Goal: Information Seeking & Learning: Understand process/instructions

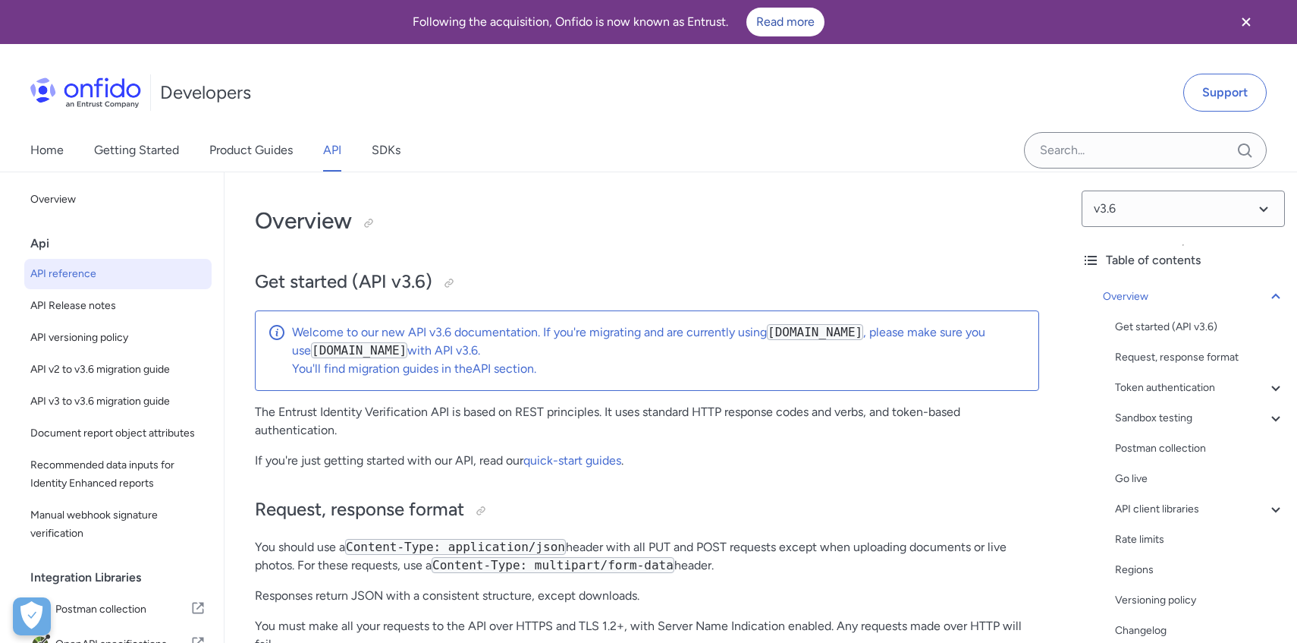
click at [1240, 14] on icon "Close banner" at bounding box center [1246, 22] width 18 height 18
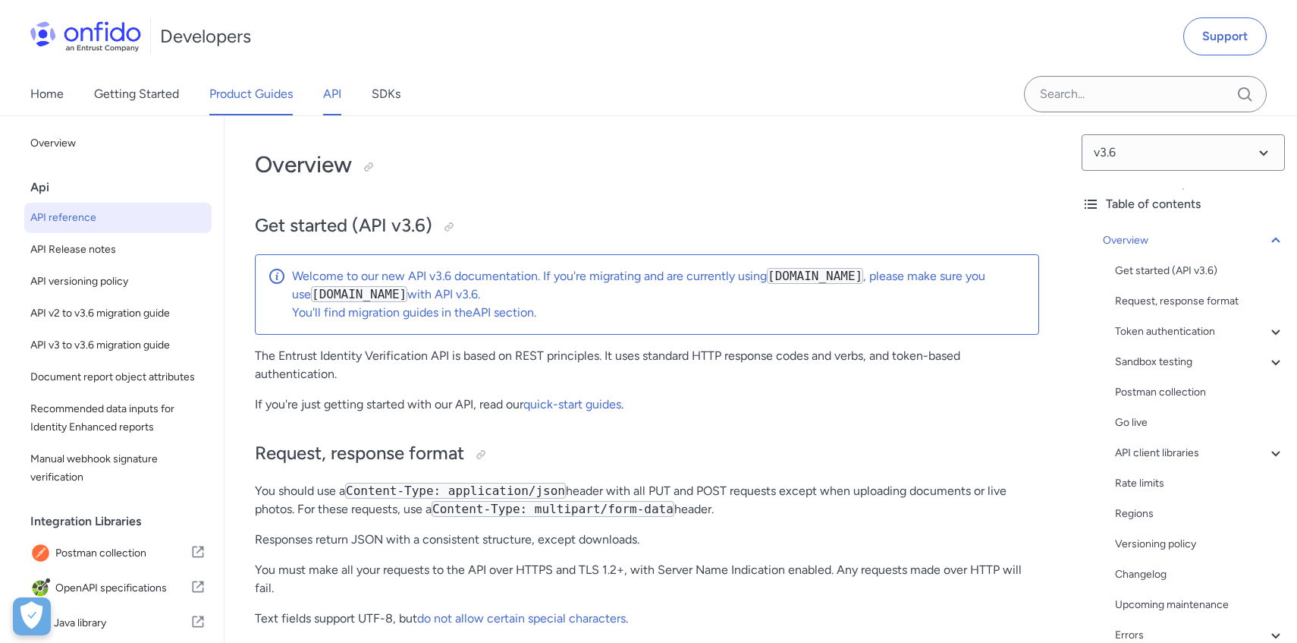
click at [215, 107] on link "Product Guides" at bounding box center [250, 94] width 83 height 42
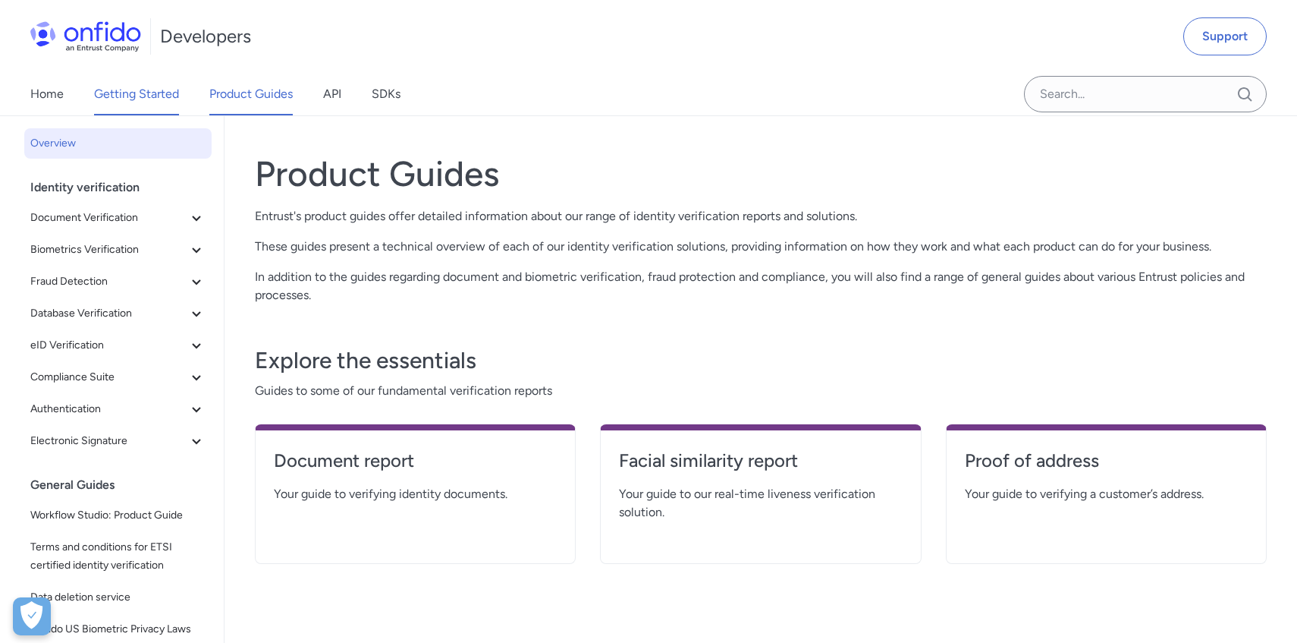
click at [159, 96] on link "Getting Started" at bounding box center [136, 94] width 85 height 42
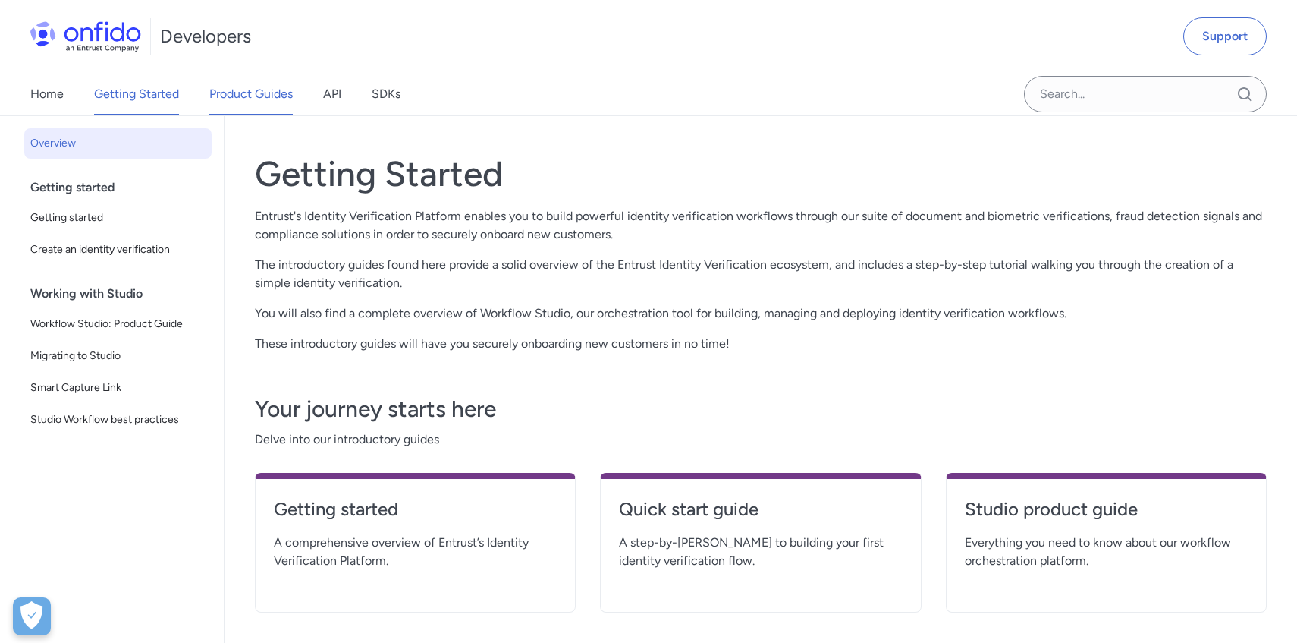
click at [262, 99] on link "Product Guides" at bounding box center [250, 94] width 83 height 42
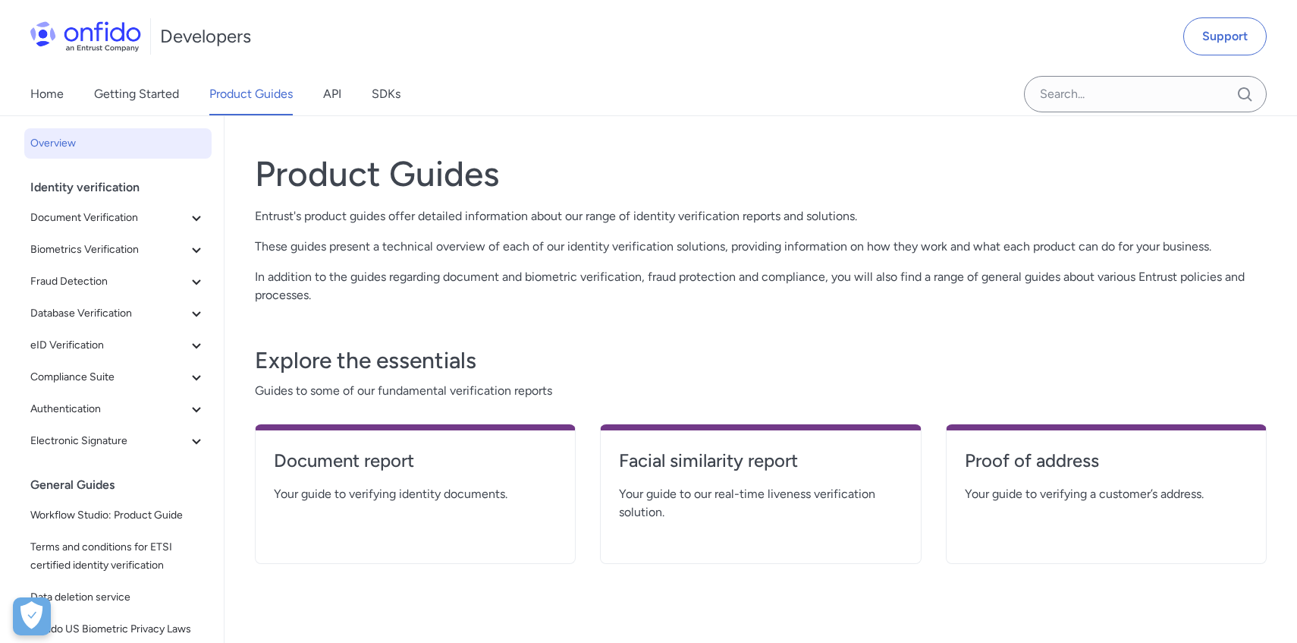
click at [310, 96] on div "Home Getting Started Product Guides API SDKs" at bounding box center [230, 94] width 461 height 42
click at [316, 97] on div "Home Getting Started Product Guides API SDKs" at bounding box center [230, 94] width 461 height 42
click at [336, 97] on link "API" at bounding box center [332, 94] width 18 height 42
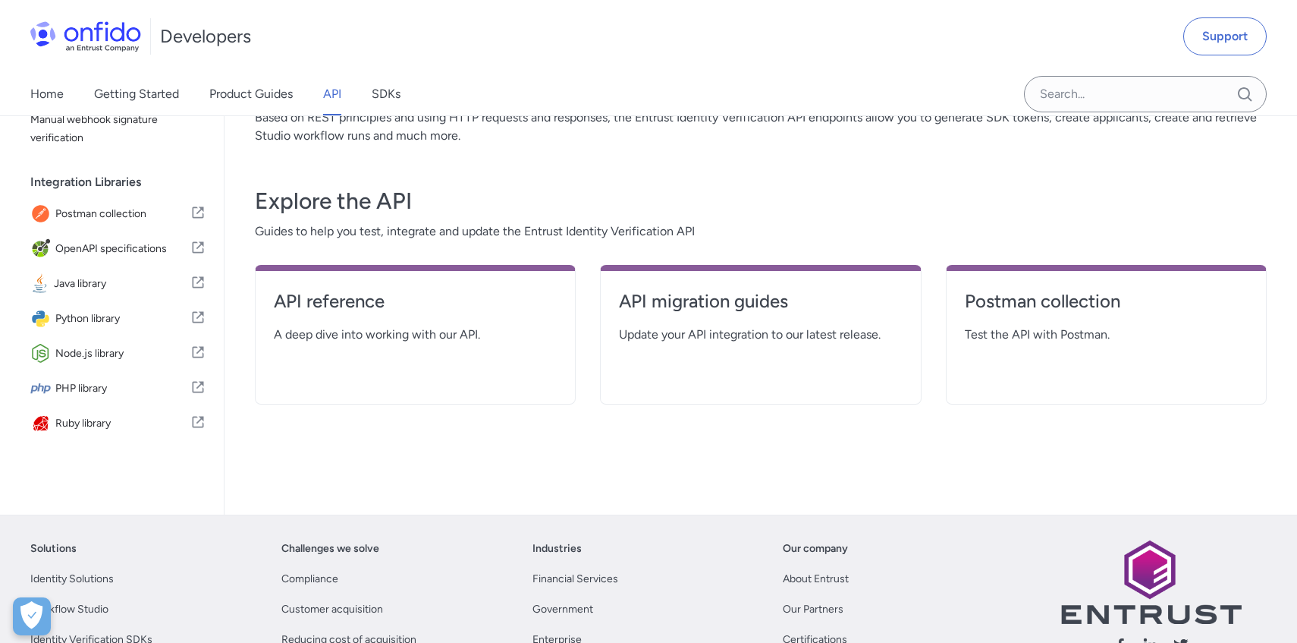
scroll to position [138, 0]
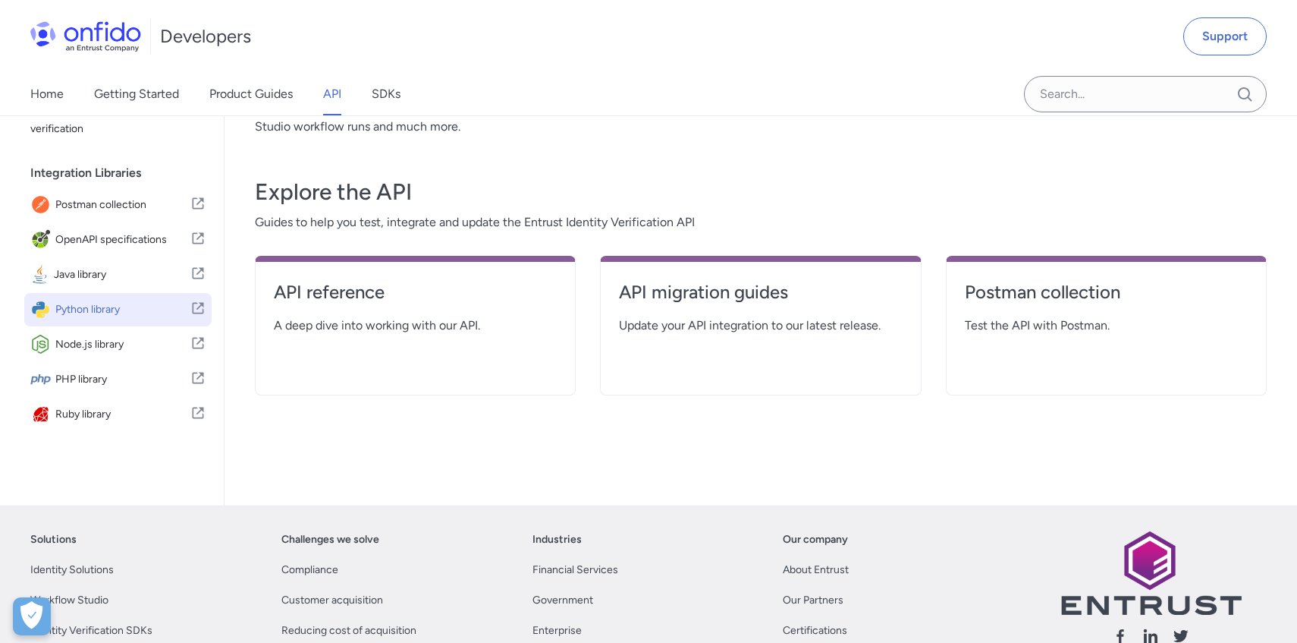
click at [127, 306] on span "Python library" at bounding box center [122, 309] width 135 height 21
click at [155, 83] on link "Getting Started" at bounding box center [136, 94] width 85 height 42
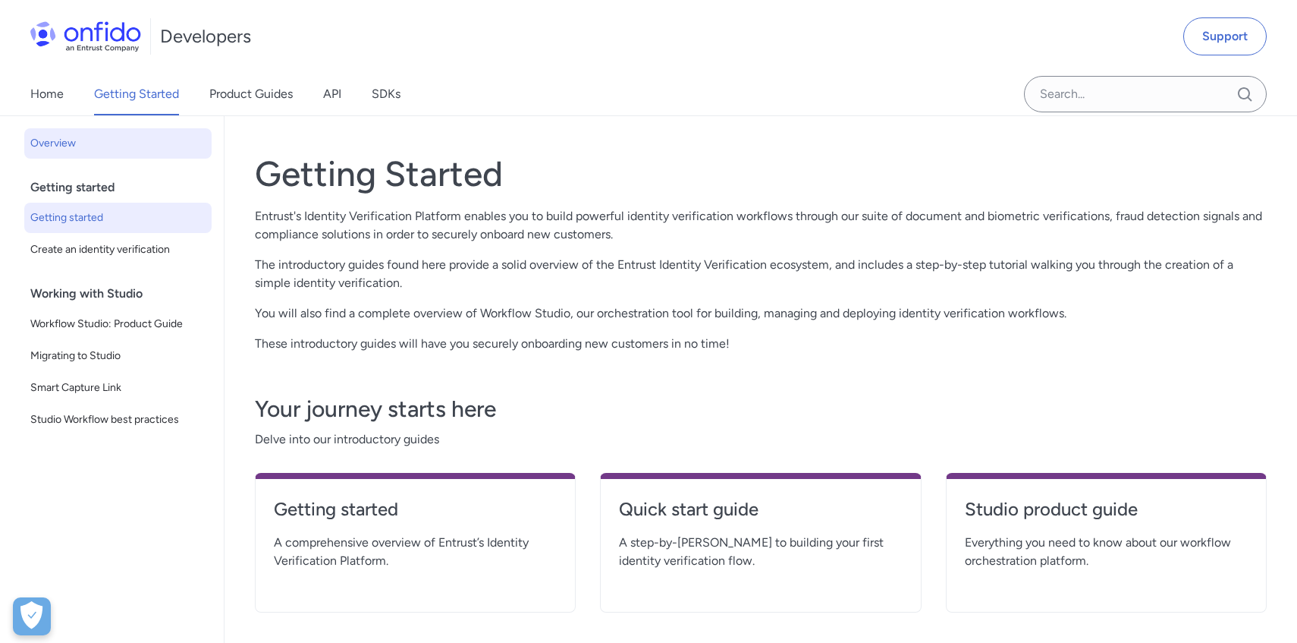
click at [115, 217] on span "Getting started" at bounding box center [117, 218] width 175 height 18
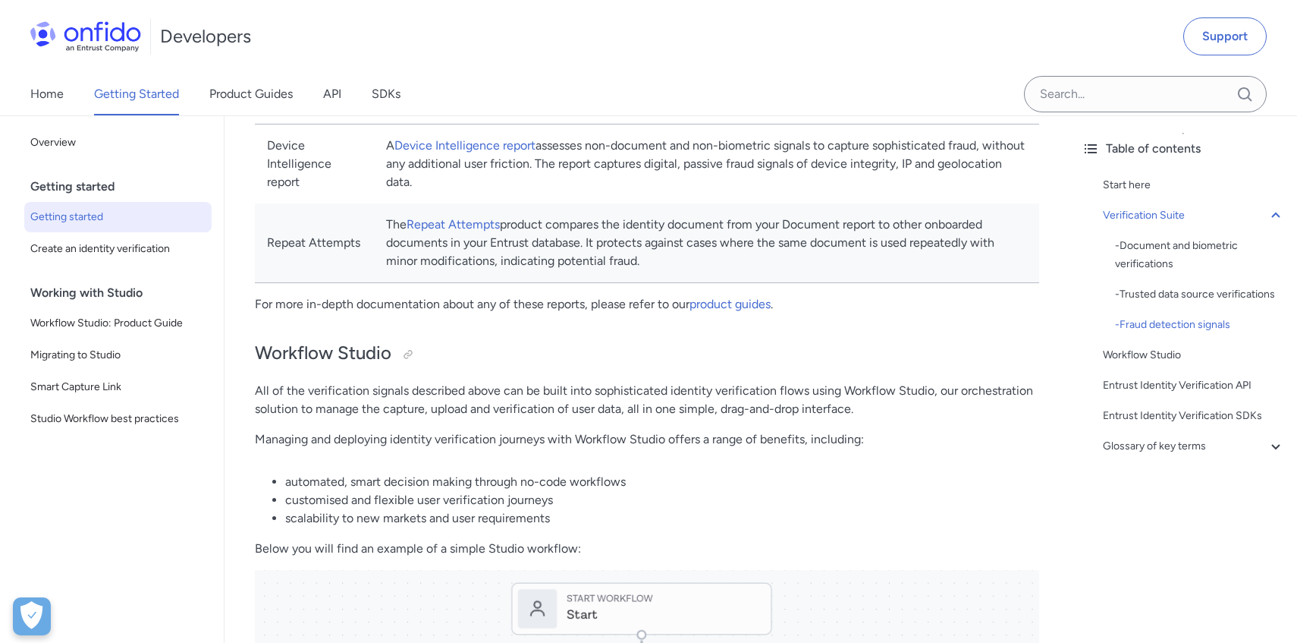
scroll to position [1663, 0]
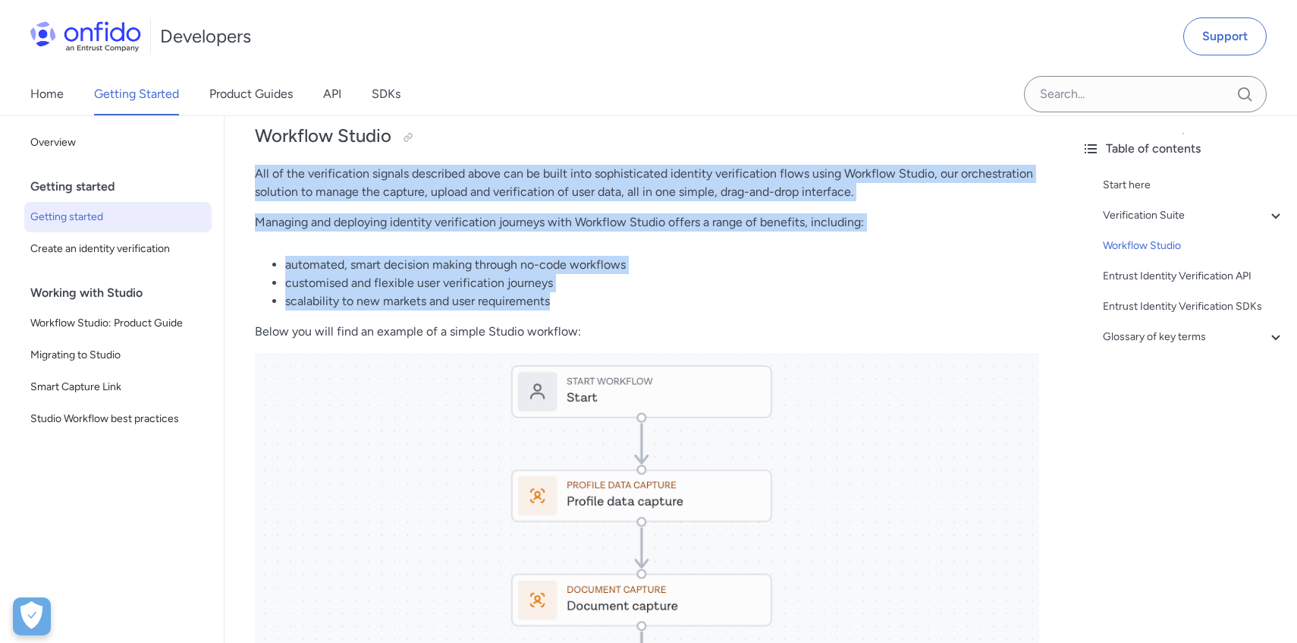
drag, startPoint x: 681, startPoint y: 159, endPoint x: 753, endPoint y: 316, distance: 172.1
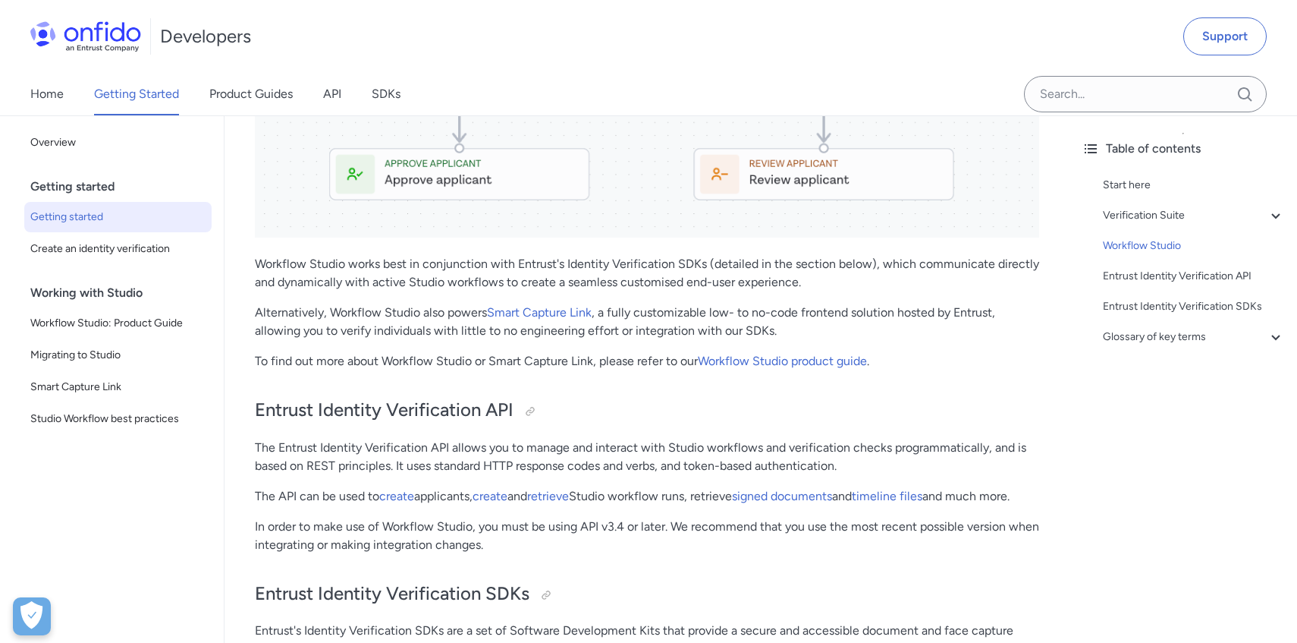
scroll to position [2724, 0]
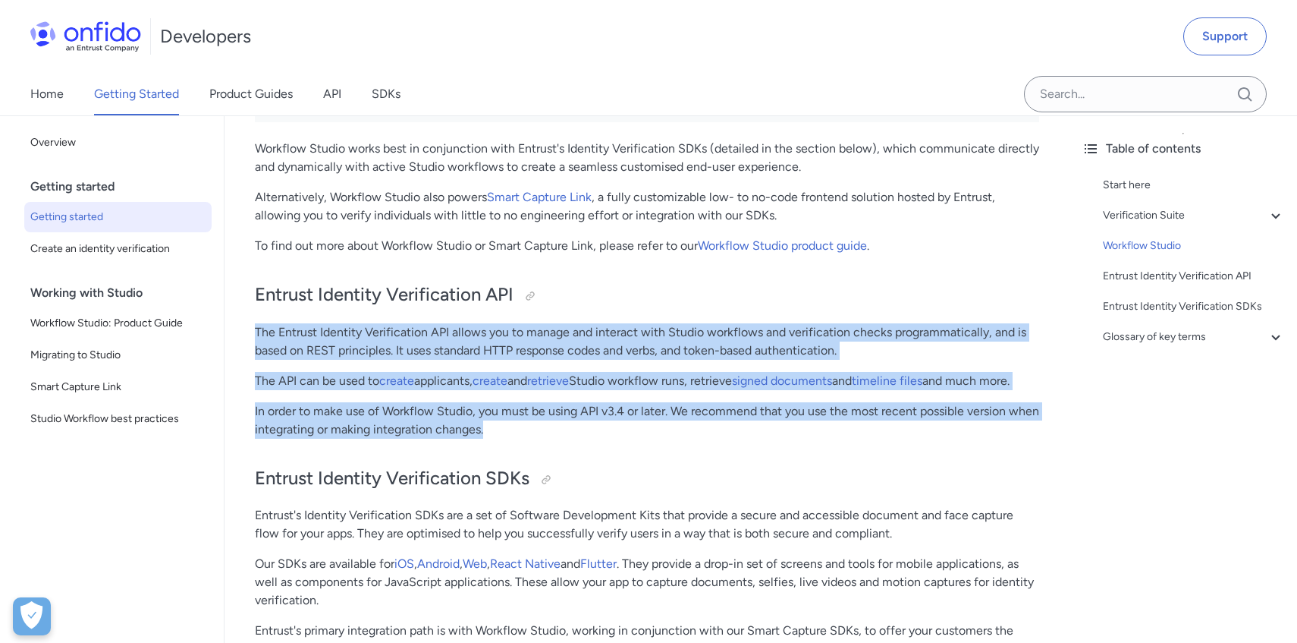
drag, startPoint x: 753, startPoint y: 316, endPoint x: 785, endPoint y: 450, distance: 138.0
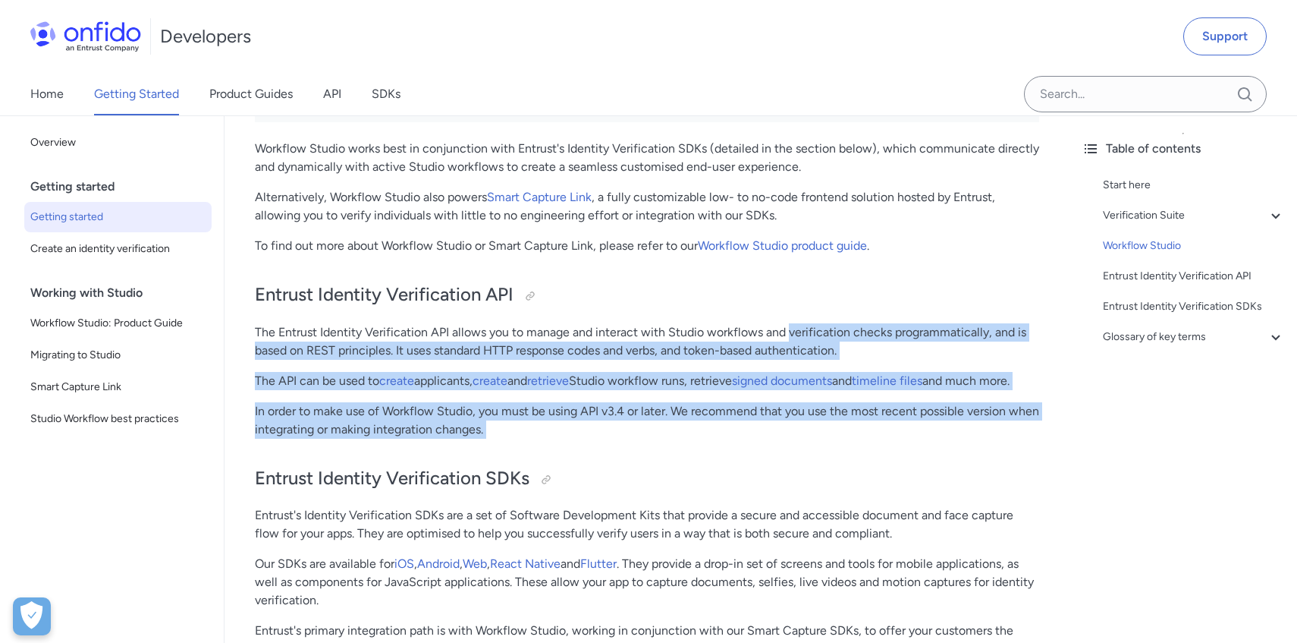
drag, startPoint x: 785, startPoint y: 451, endPoint x: 791, endPoint y: 324, distance: 127.6
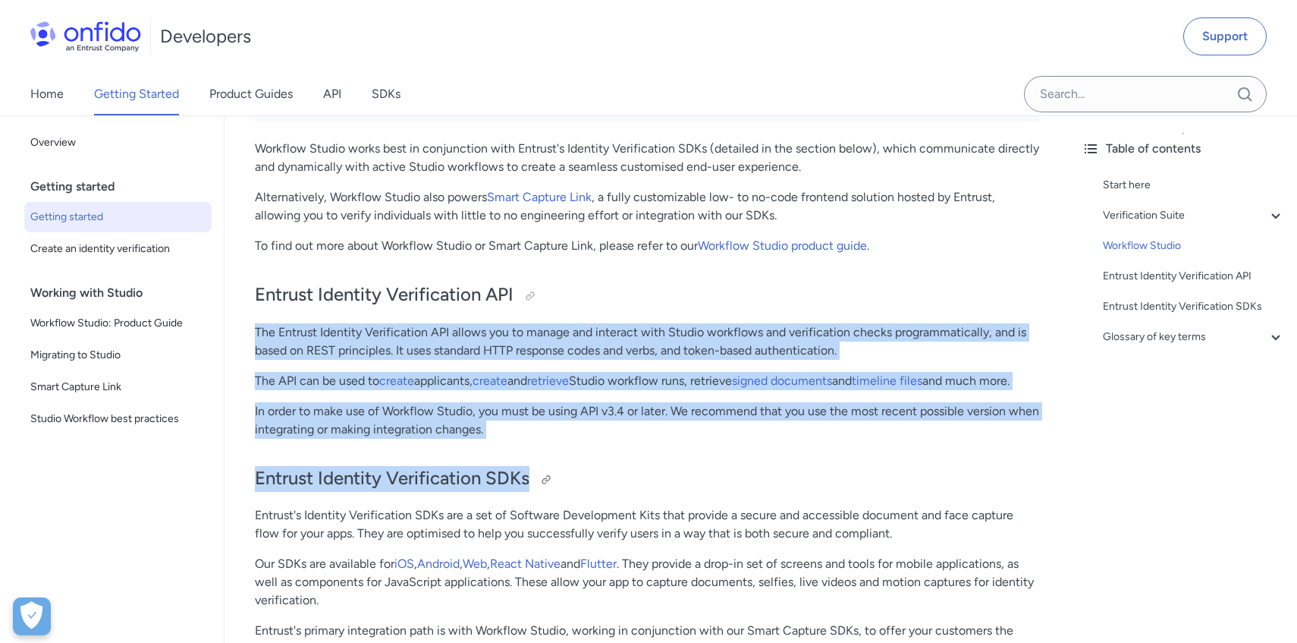
drag, startPoint x: 791, startPoint y: 310, endPoint x: 817, endPoint y: 479, distance: 170.4
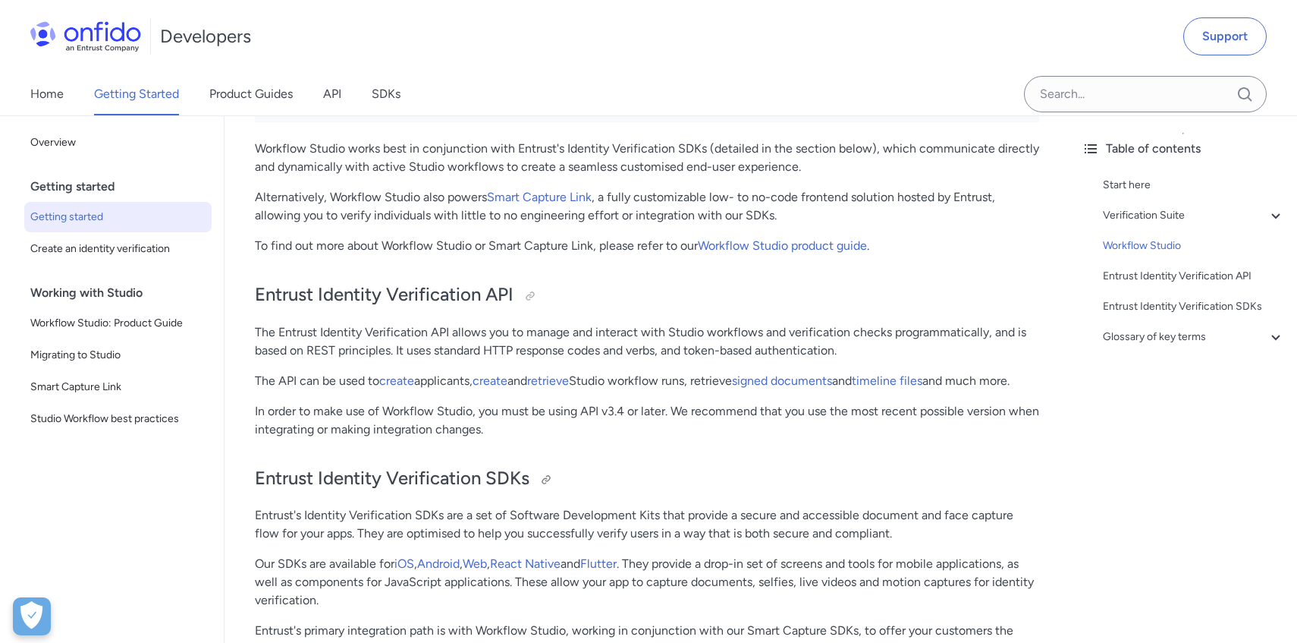
click at [817, 479] on h2 "Entrust Identity Verification SDKs" at bounding box center [647, 479] width 784 height 26
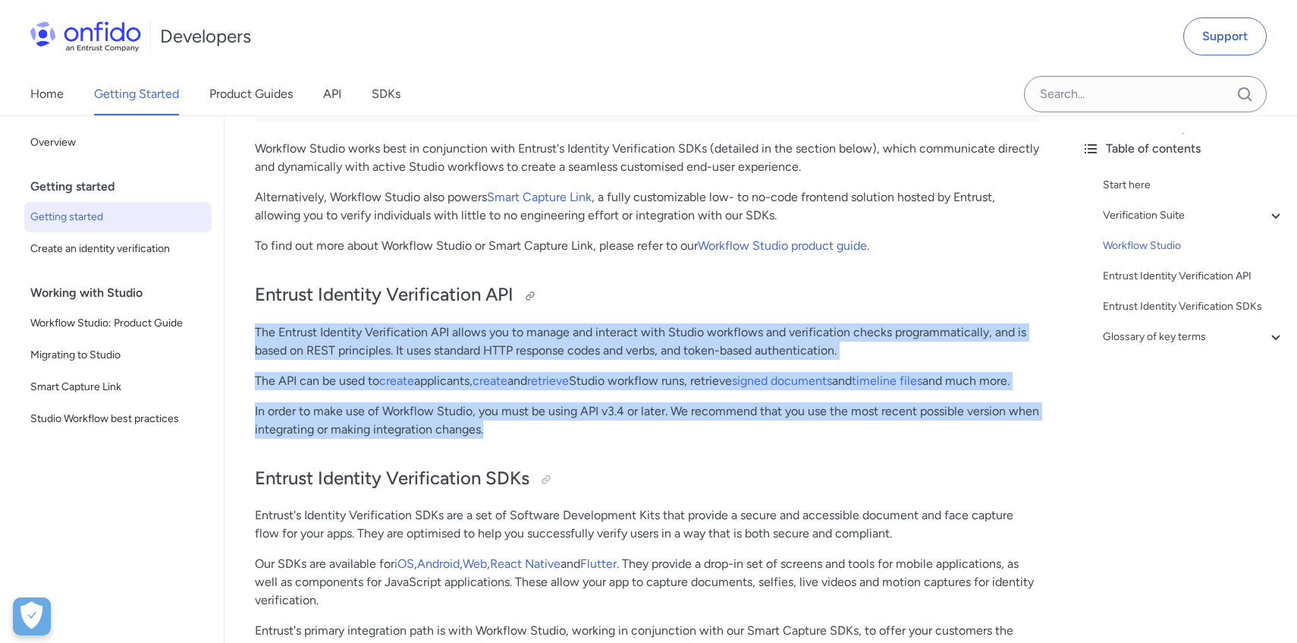
drag, startPoint x: 758, startPoint y: 451, endPoint x: 790, endPoint y: 303, distance: 150.6
click at [790, 303] on h2 "Entrust Identity Verification API" at bounding box center [647, 295] width 784 height 26
drag, startPoint x: 790, startPoint y: 303, endPoint x: 803, endPoint y: 436, distance: 133.5
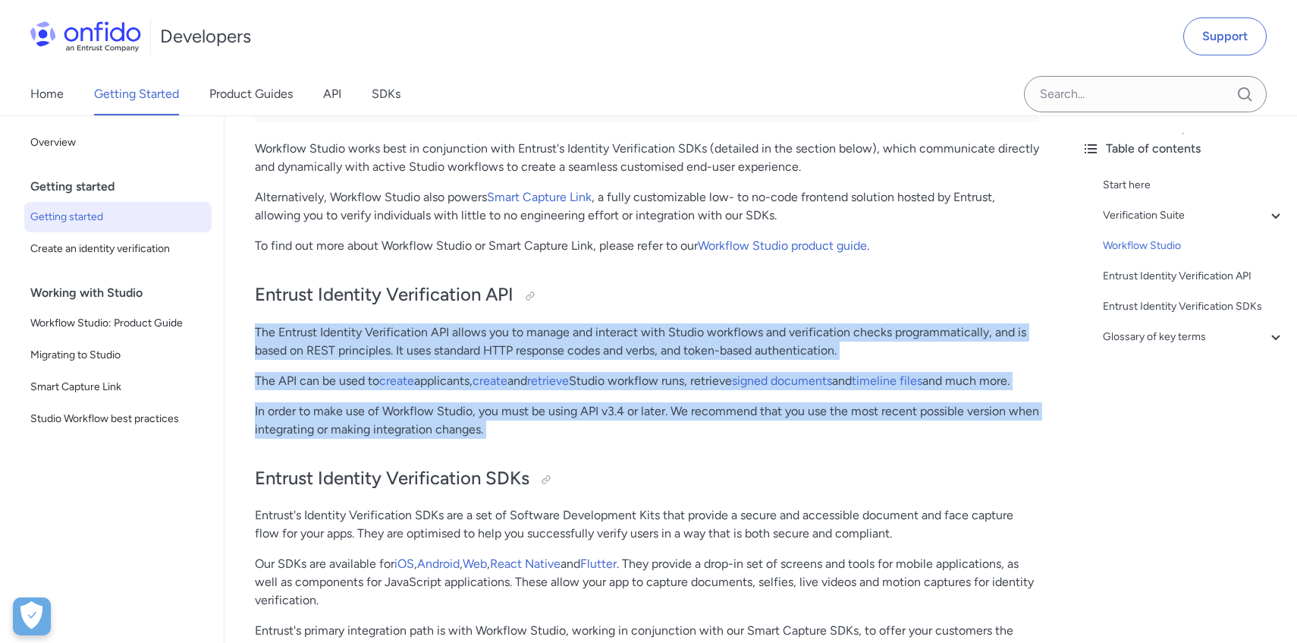
click at [803, 437] on p "In order to make use of Workflow Studio, you must be using API v3.4 or later. W…" at bounding box center [647, 420] width 784 height 36
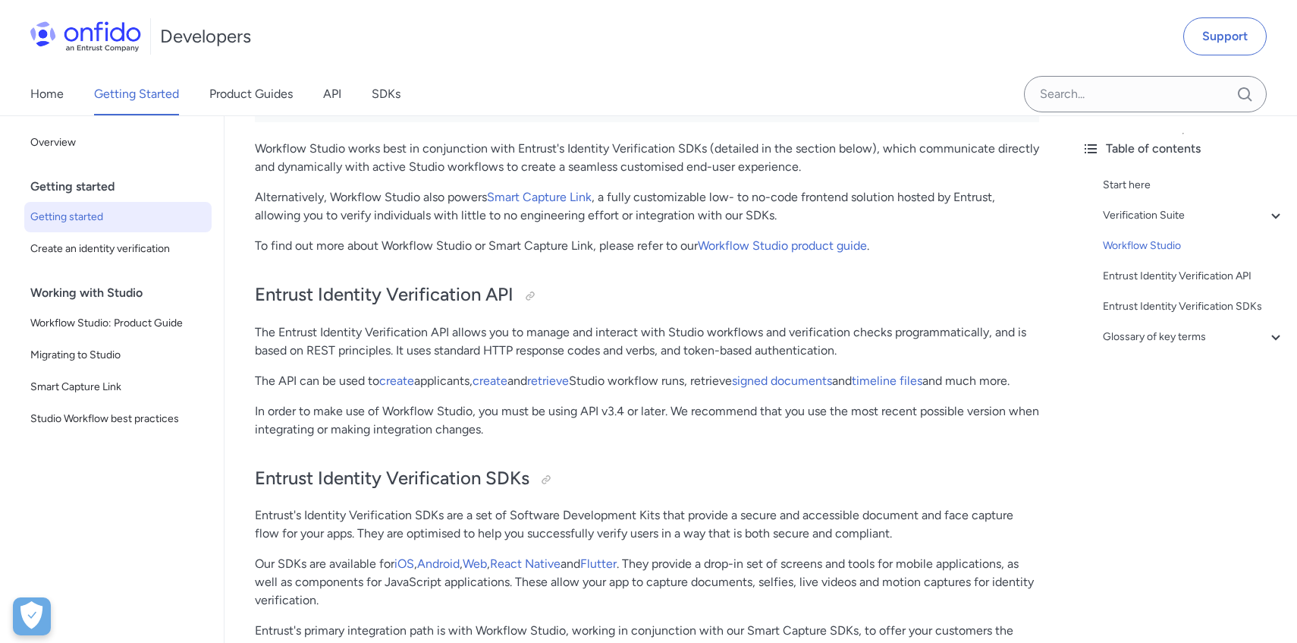
click at [634, 385] on p "The API can be used to create applicants, create and retrieve Studio workflow r…" at bounding box center [647, 381] width 784 height 18
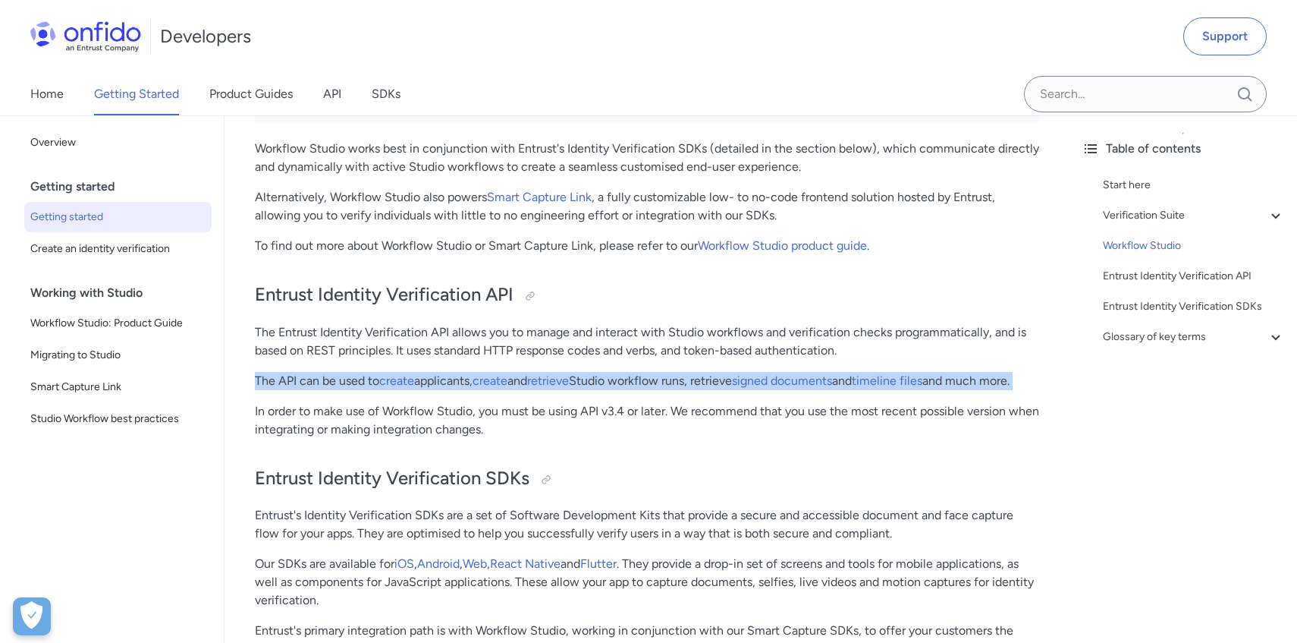
click at [634, 385] on p "The API can be used to create applicants, create and retrieve Studio workflow r…" at bounding box center [647, 381] width 784 height 18
click at [665, 385] on p "The API can be used to create applicants, create and retrieve Studio workflow r…" at bounding box center [647, 381] width 784 height 18
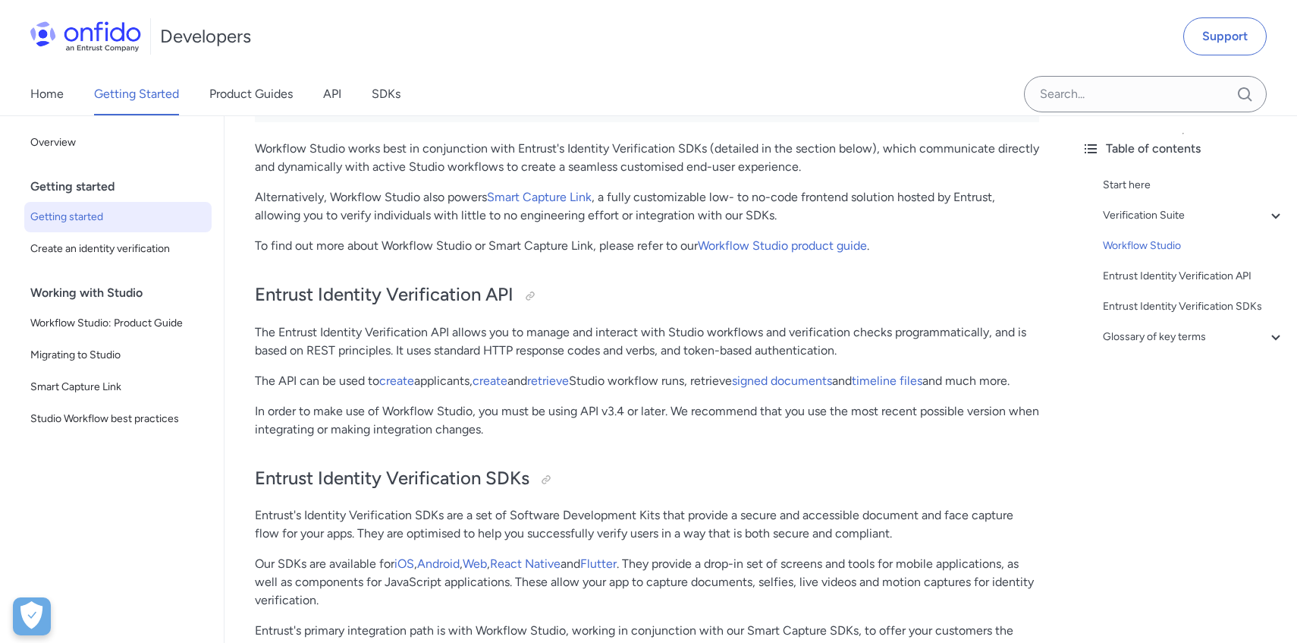
click at [704, 376] on p "The API can be used to create applicants, create and retrieve Studio workflow r…" at bounding box center [647, 381] width 784 height 18
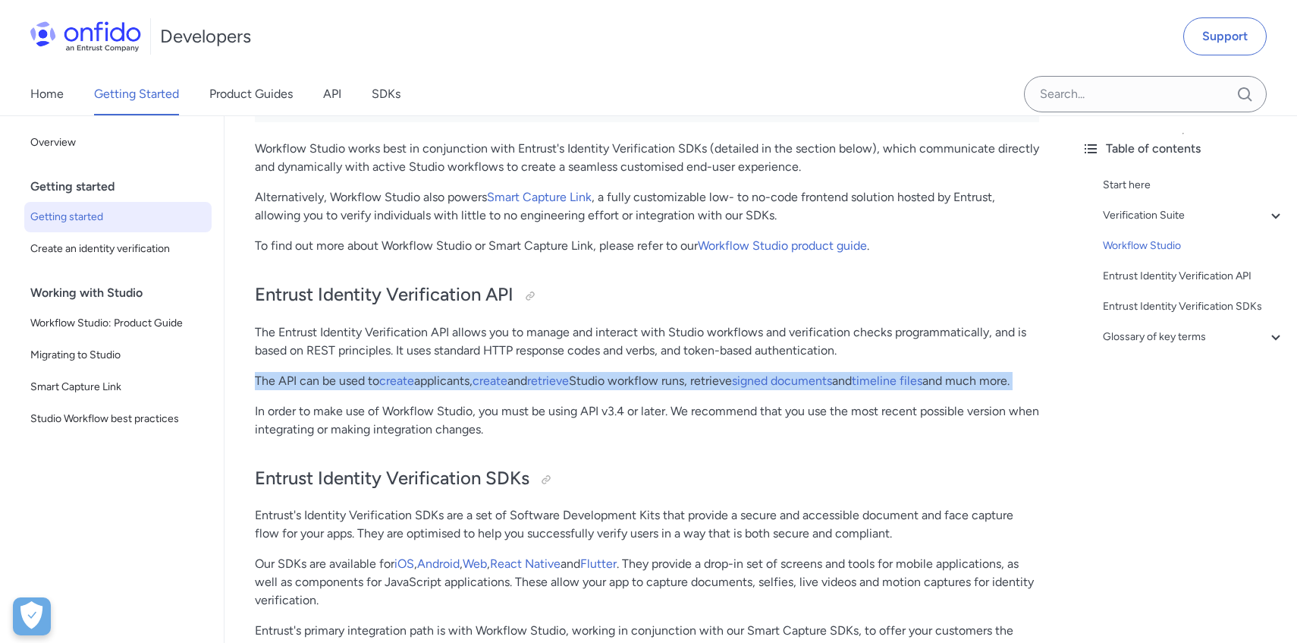
click at [704, 376] on p "The API can be used to create applicants, create and retrieve Studio workflow r…" at bounding box center [647, 381] width 784 height 18
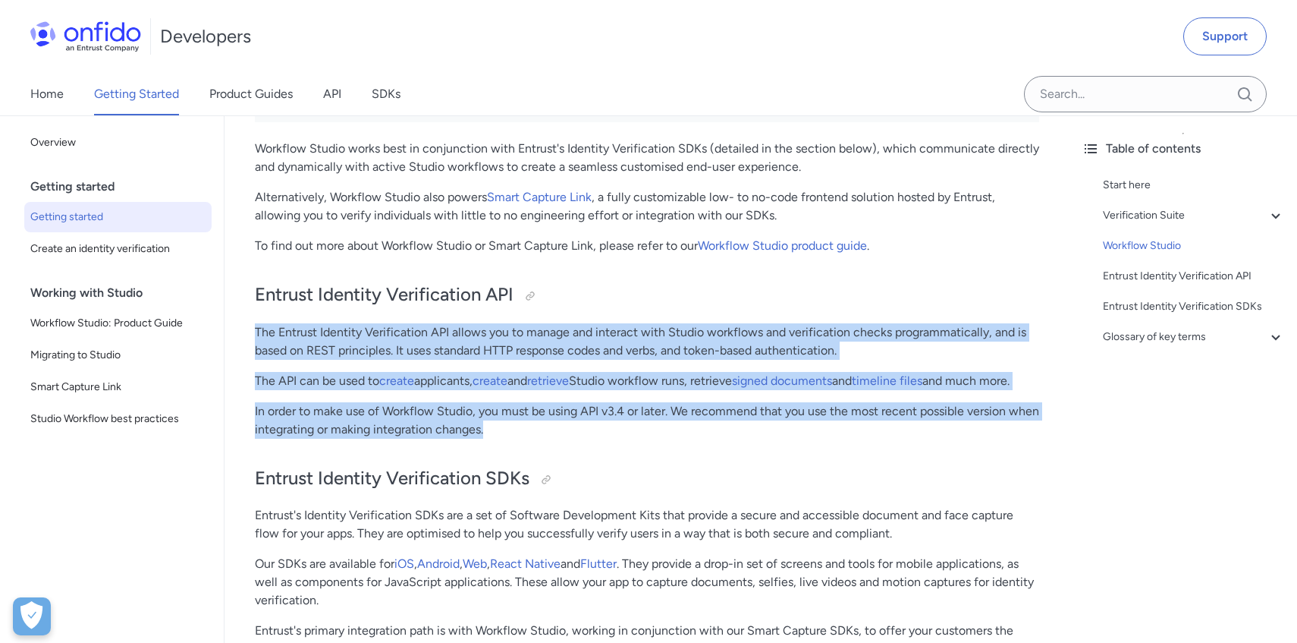
drag, startPoint x: 647, startPoint y: 422, endPoint x: 647, endPoint y: 317, distance: 104.7
drag, startPoint x: 647, startPoint y: 317, endPoint x: 667, endPoint y: 439, distance: 123.7
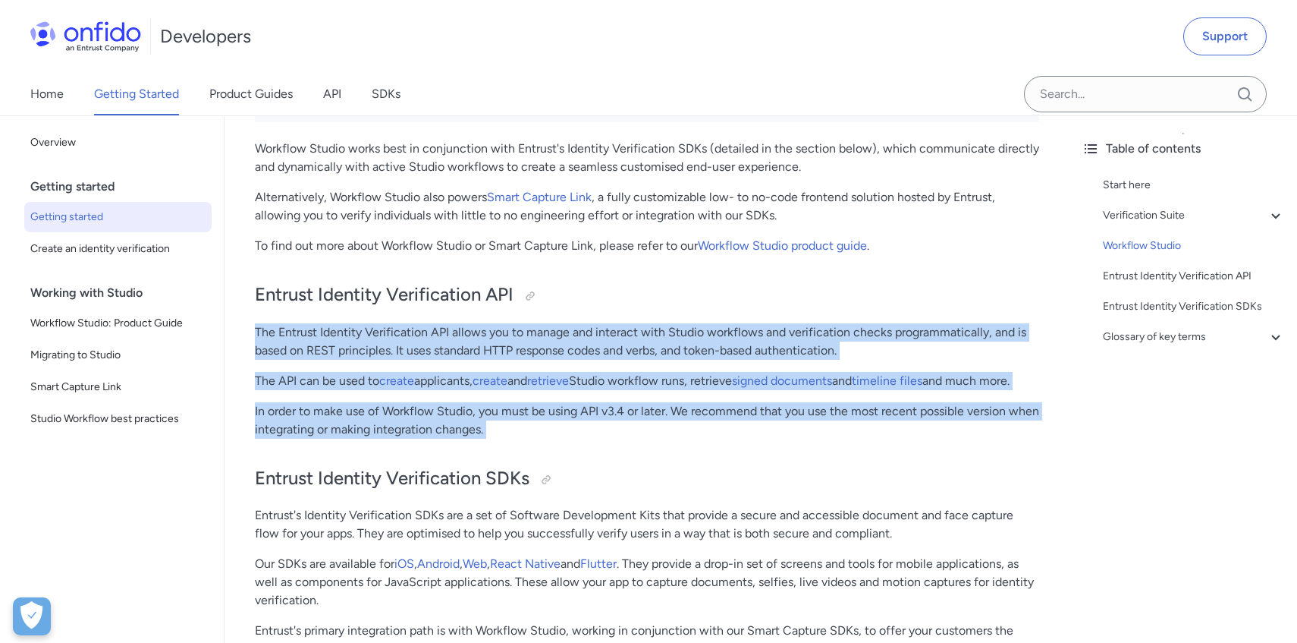
click at [667, 438] on p "In order to make use of Workflow Studio, you must be using API v3.4 or later. W…" at bounding box center [647, 420] width 784 height 36
drag, startPoint x: 667, startPoint y: 439, endPoint x: 653, endPoint y: 297, distance: 142.5
click at [653, 297] on h2 "Entrust Identity Verification API" at bounding box center [647, 295] width 784 height 26
drag, startPoint x: 653, startPoint y: 297, endPoint x: 666, endPoint y: 432, distance: 135.6
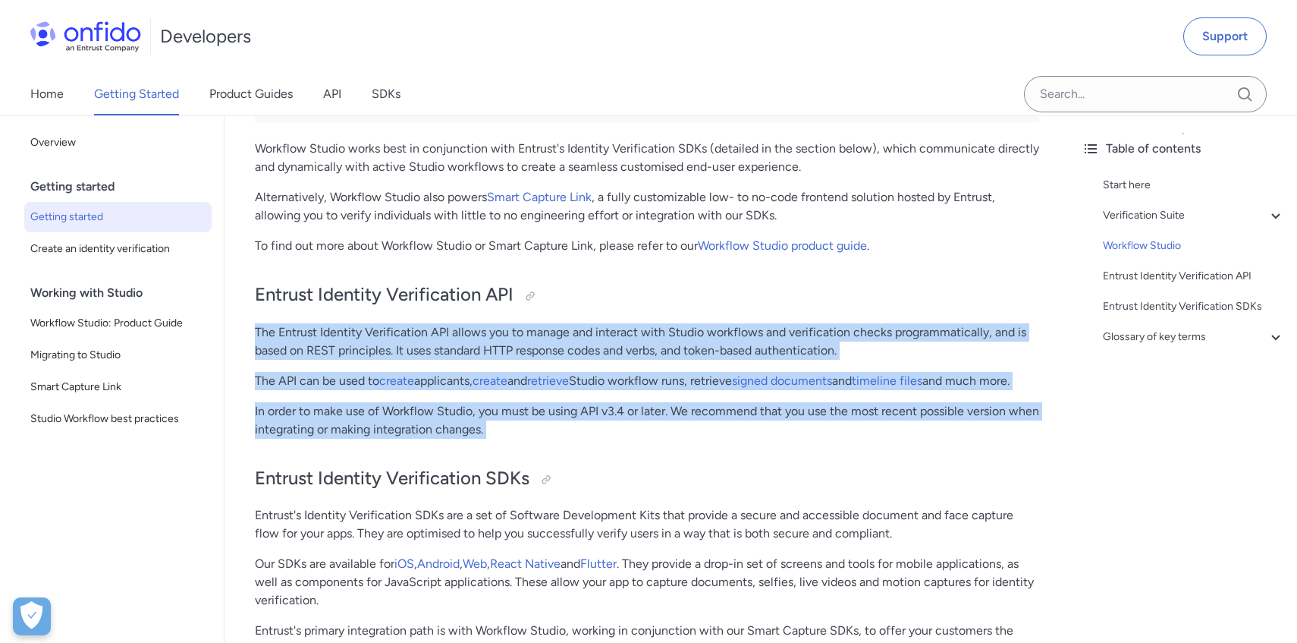
click at [666, 432] on p "In order to make use of Workflow Studio, you must be using API v3.4 or later. W…" at bounding box center [647, 420] width 784 height 36
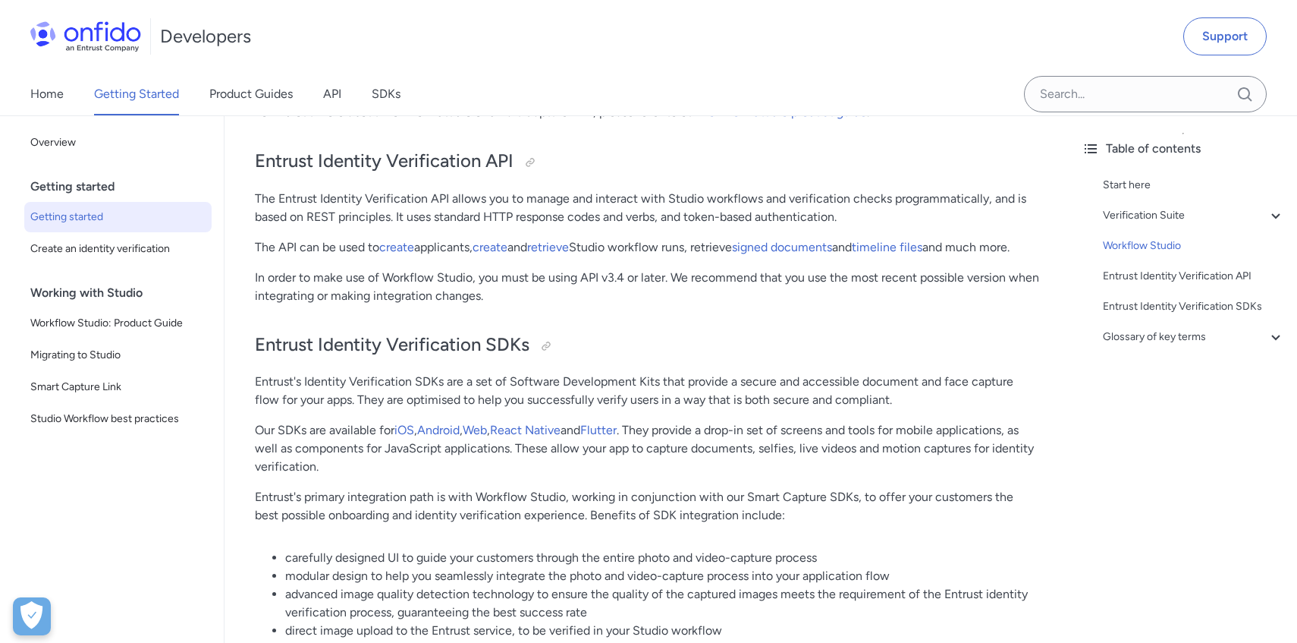
scroll to position [2934, 0]
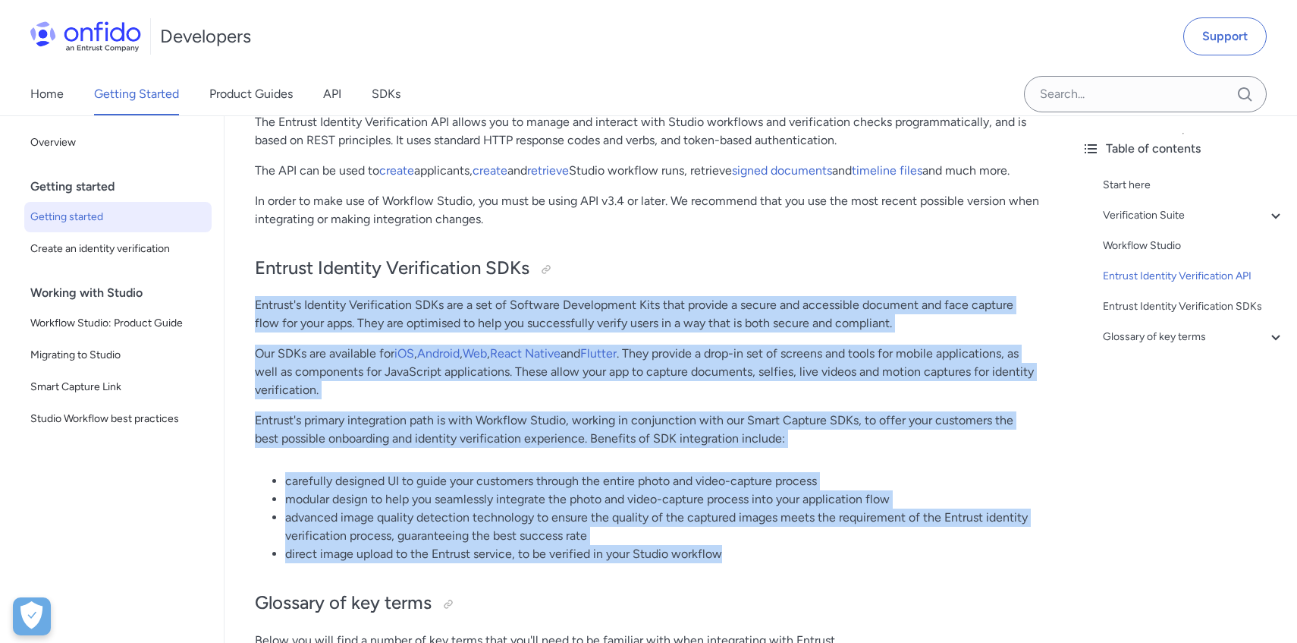
drag, startPoint x: 646, startPoint y: 282, endPoint x: 836, endPoint y: 556, distance: 333.5
click at [836, 556] on li "direct image upload to the Entrust service, to be verified in your Studio workf…" at bounding box center [662, 554] width 754 height 18
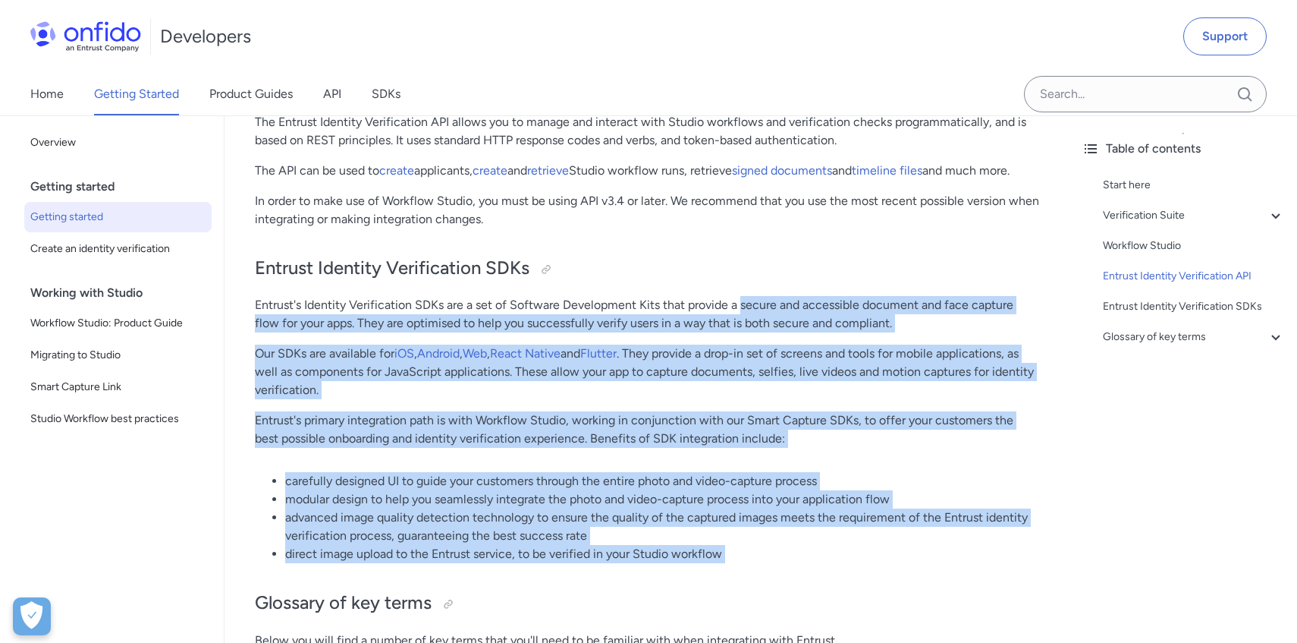
drag, startPoint x: 836, startPoint y: 556, endPoint x: 773, endPoint y: 300, distance: 263.3
click at [773, 300] on p "Entrust's Identity Verification SDKs are a set of Software Development Kits tha…" at bounding box center [647, 314] width 784 height 36
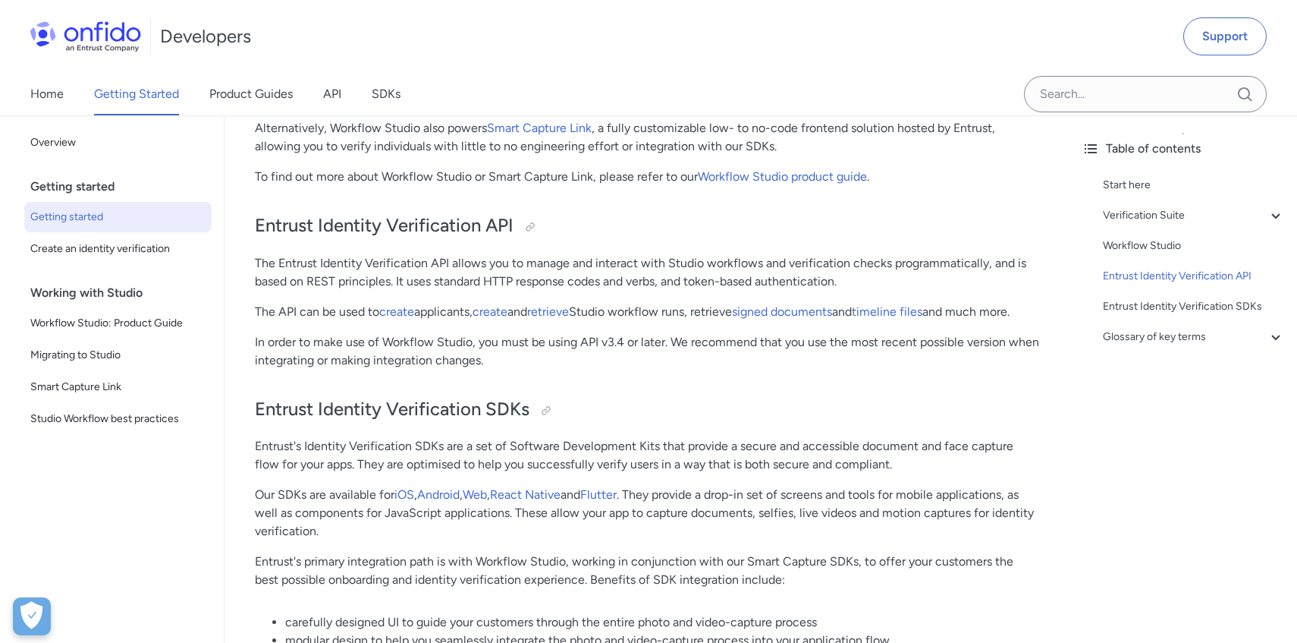
scroll to position [2767, 0]
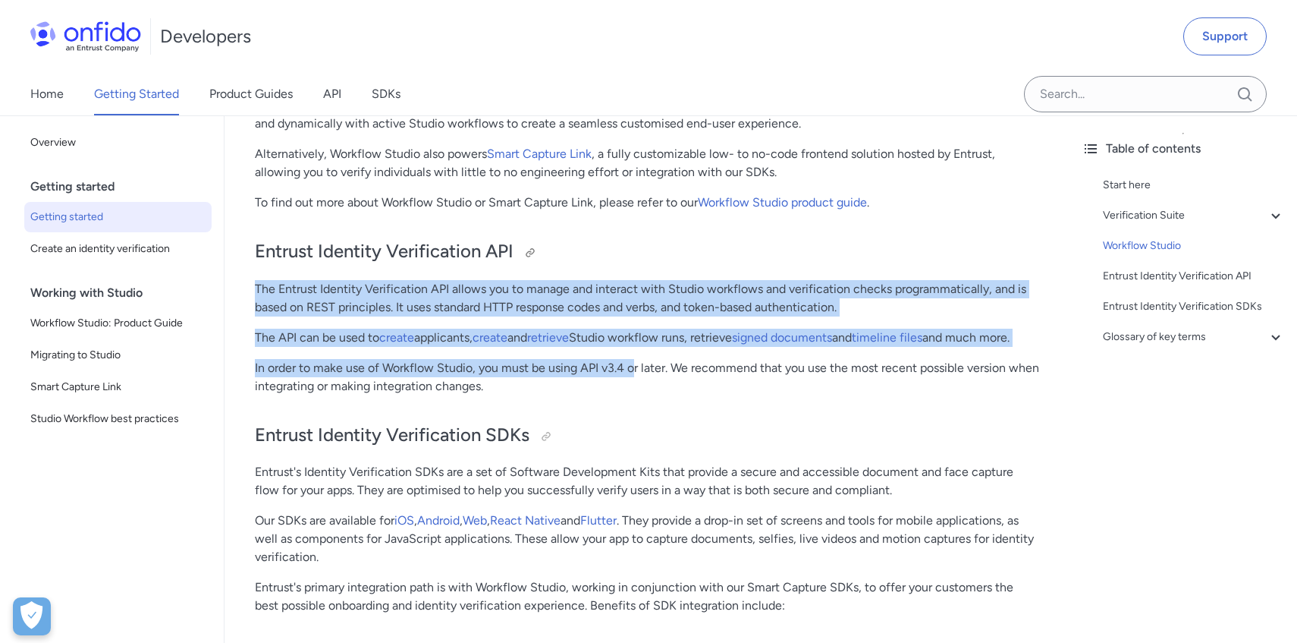
drag, startPoint x: 633, startPoint y: 367, endPoint x: 651, endPoint y: 247, distance: 122.0
click at [651, 247] on h2 "Entrust Identity Verification API" at bounding box center [647, 252] width 784 height 26
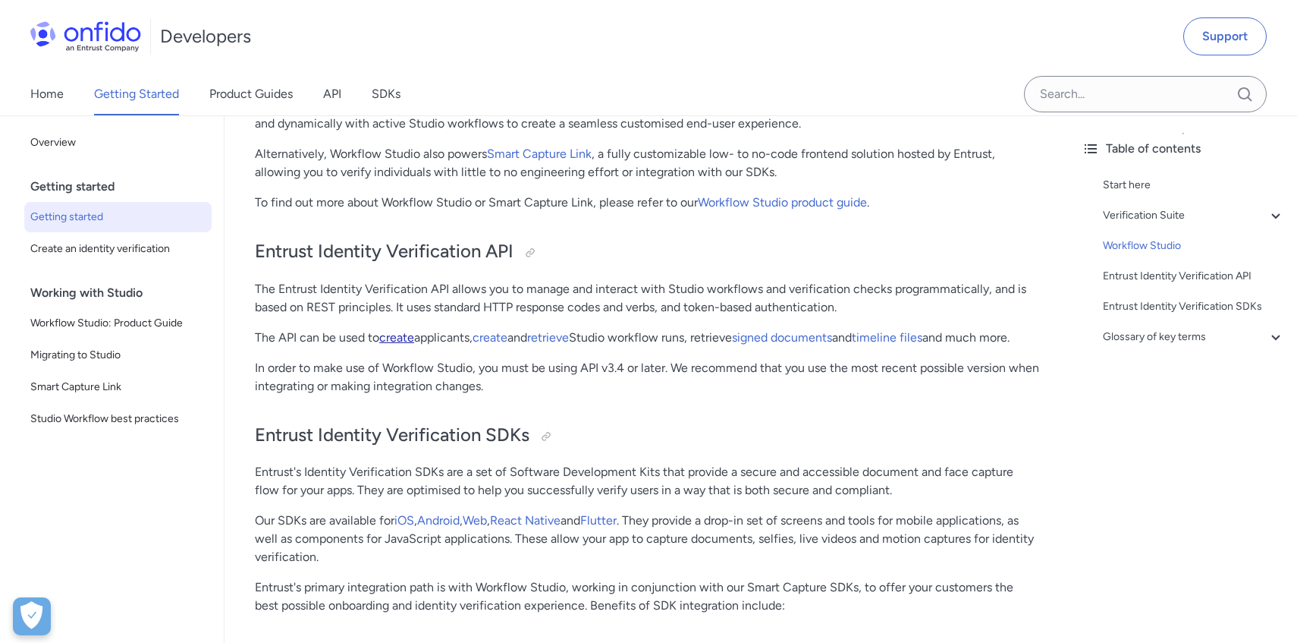
click at [391, 334] on link "create" at bounding box center [396, 337] width 35 height 14
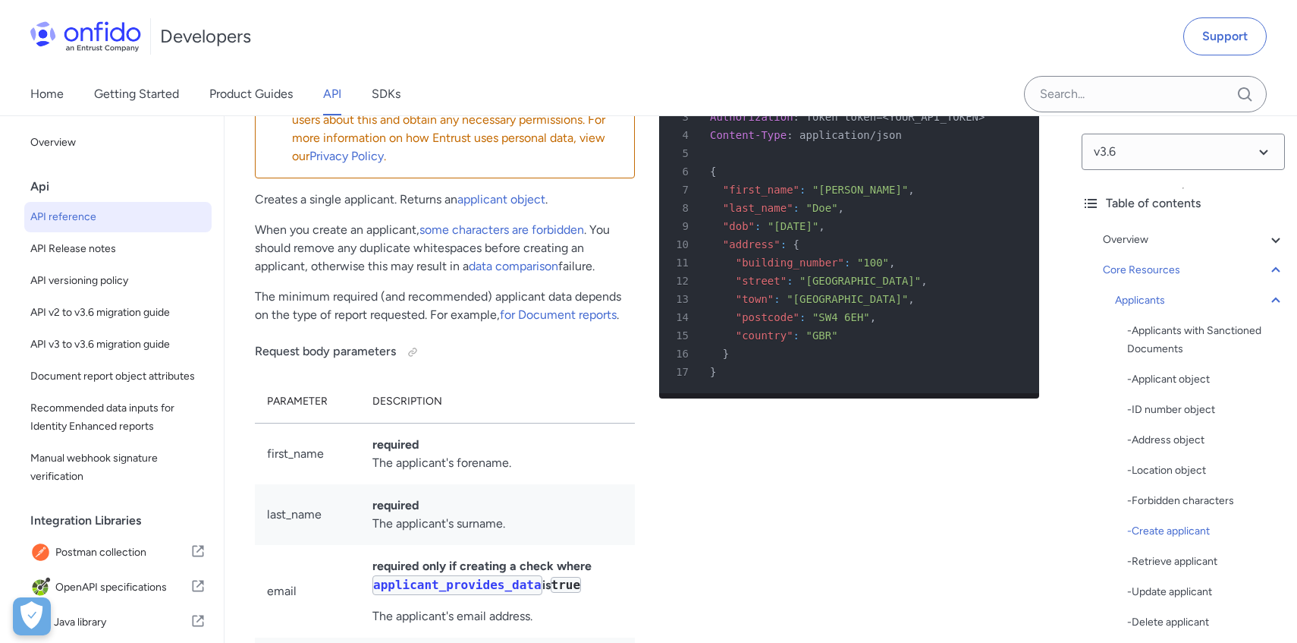
scroll to position [19213, 0]
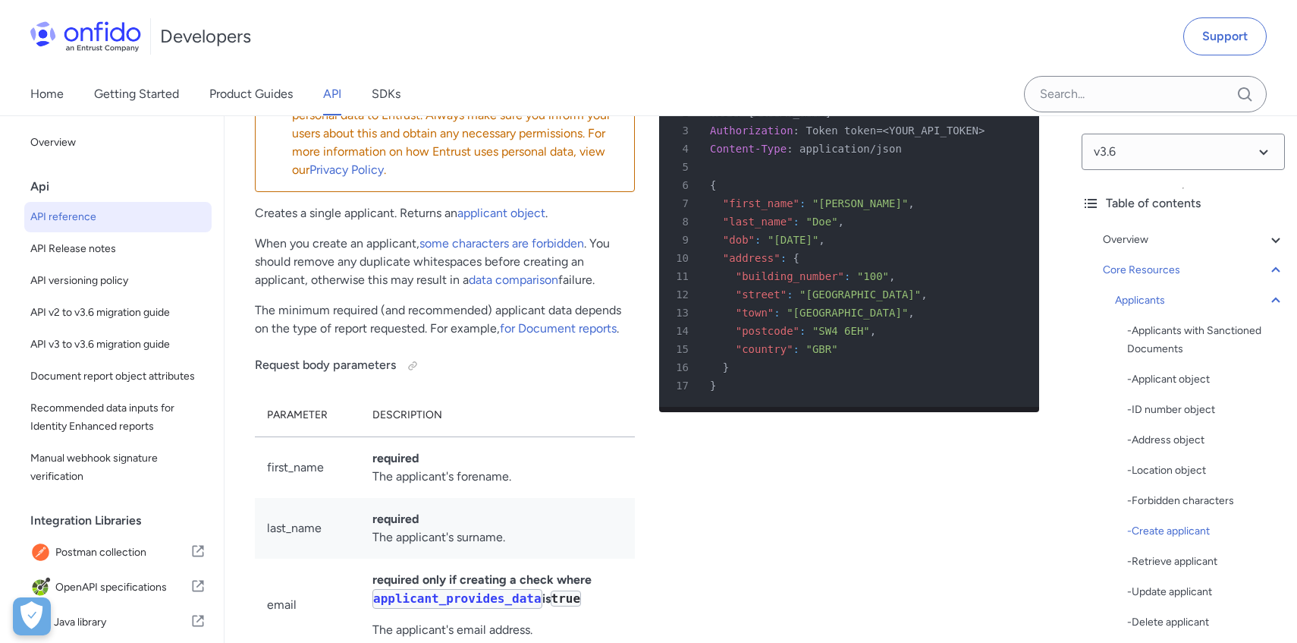
drag, startPoint x: 696, startPoint y: 350, endPoint x: 809, endPoint y: 502, distance: 189.6
click at [809, 407] on pre "1 POST /v3.6/applicants/ HTTP/1.1 2 Host : api.eu.onfido.com 3 Authorization : …" at bounding box center [849, 240] width 380 height 334
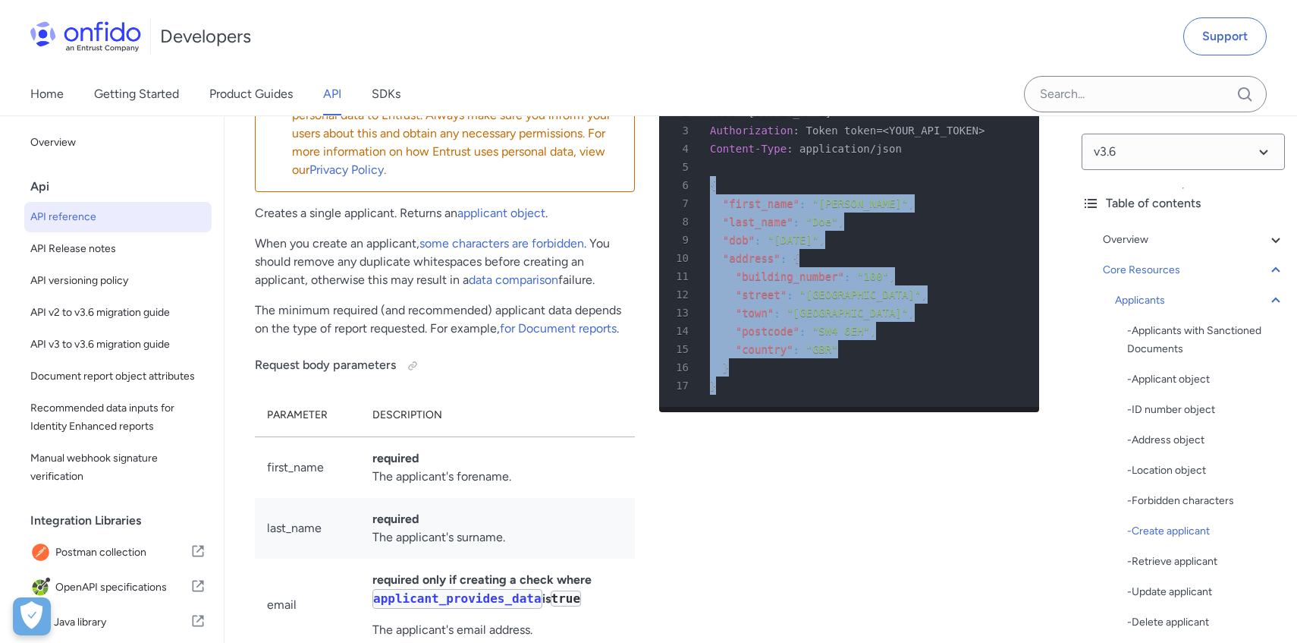
drag, startPoint x: 826, startPoint y: 552, endPoint x: 857, endPoint y: 325, distance: 228.9
click at [857, 325] on pre "1 POST /v3.6/applicants/ HTTP/1.1 2 Host : api.eu.onfido.com 3 Authorization : …" at bounding box center [849, 240] width 380 height 334
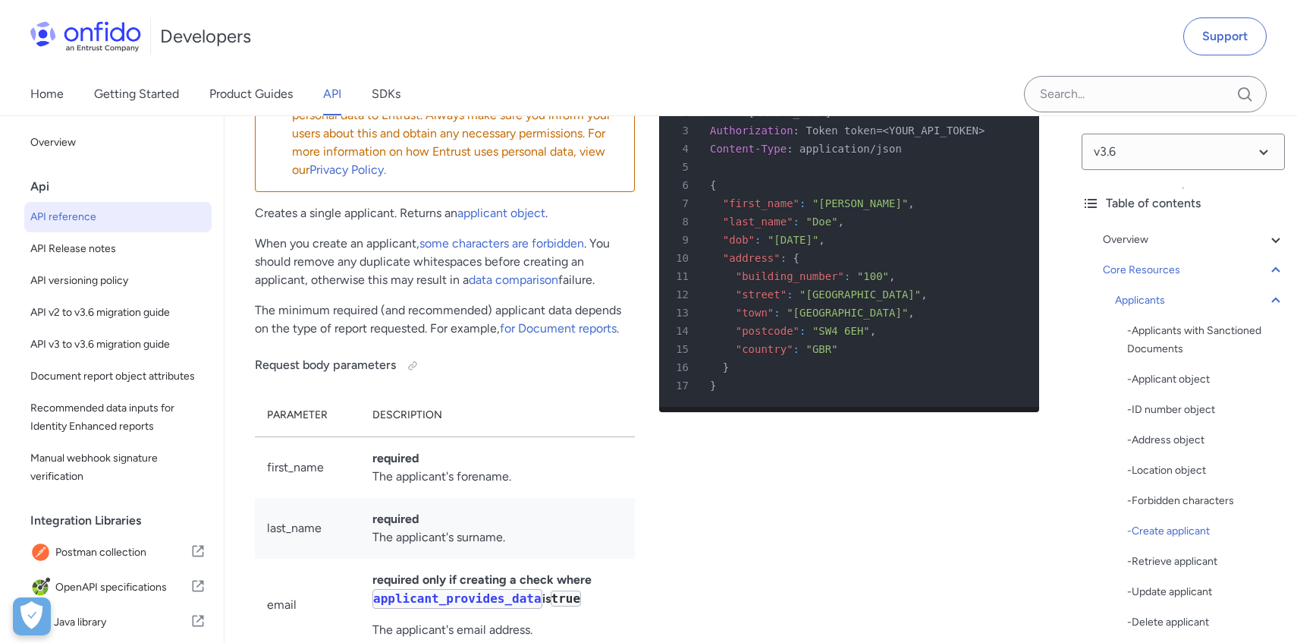
click at [857, 176] on div "5" at bounding box center [841, 167] width 353 height 18
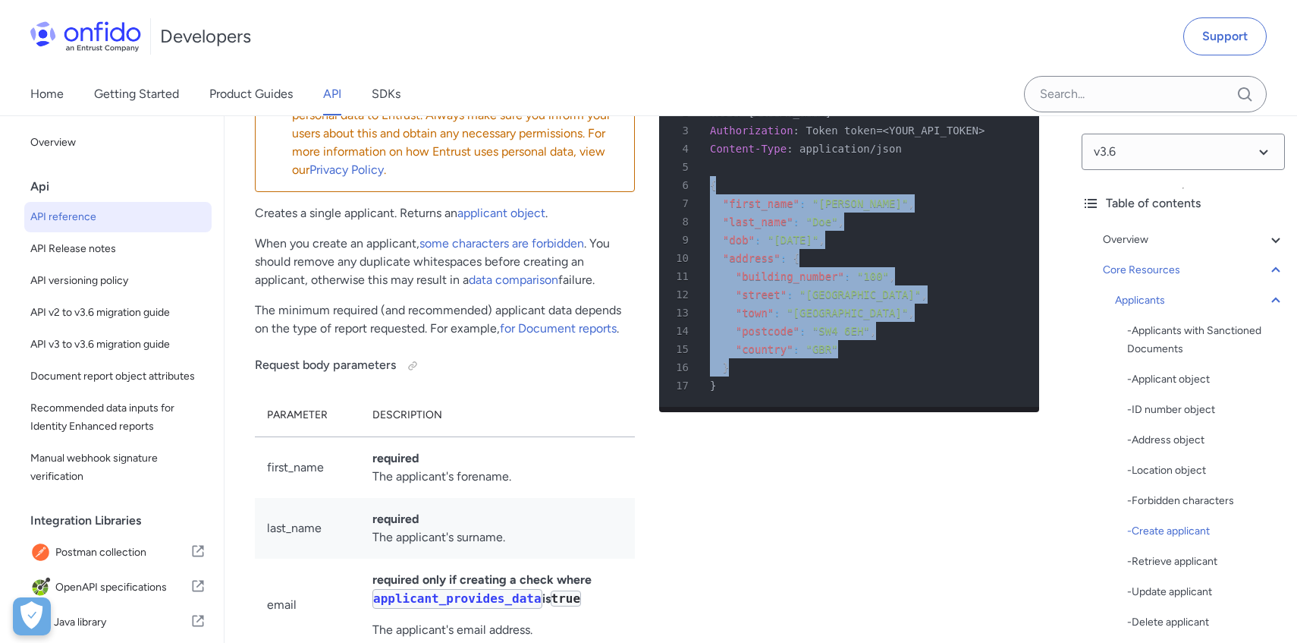
drag, startPoint x: 857, startPoint y: 325, endPoint x: 857, endPoint y: 529, distance: 204.8
click at [856, 407] on pre "1 POST /v3.6/applicants/ HTTP/1.1 2 Host : api.eu.onfido.com 3 Authorization : …" at bounding box center [849, 240] width 380 height 334
click at [857, 376] on div "16 }" at bounding box center [841, 367] width 353 height 18
drag, startPoint x: 857, startPoint y: 529, endPoint x: 823, endPoint y: 316, distance: 216.6
click at [823, 321] on pre "1 POST /v3.6/applicants/ HTTP/1.1 2 Host : api.eu.onfido.com 3 Authorization : …" at bounding box center [849, 240] width 380 height 334
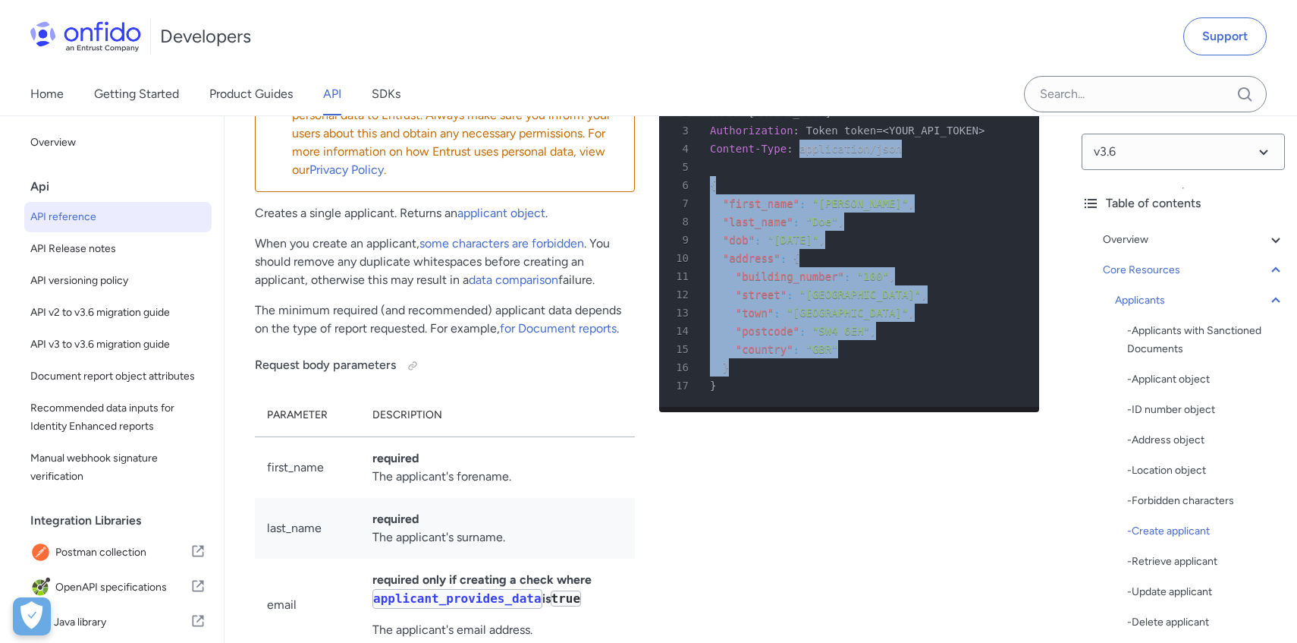
click at [823, 155] on span "application/json" at bounding box center [851, 149] width 102 height 12
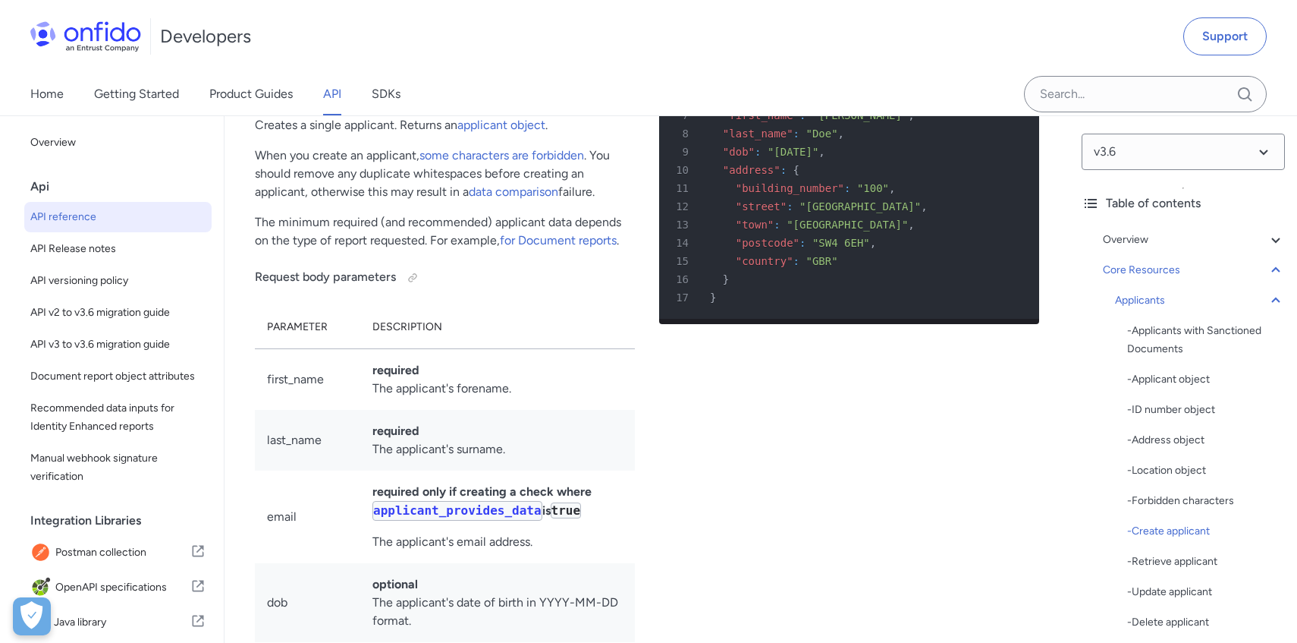
scroll to position [19298, 0]
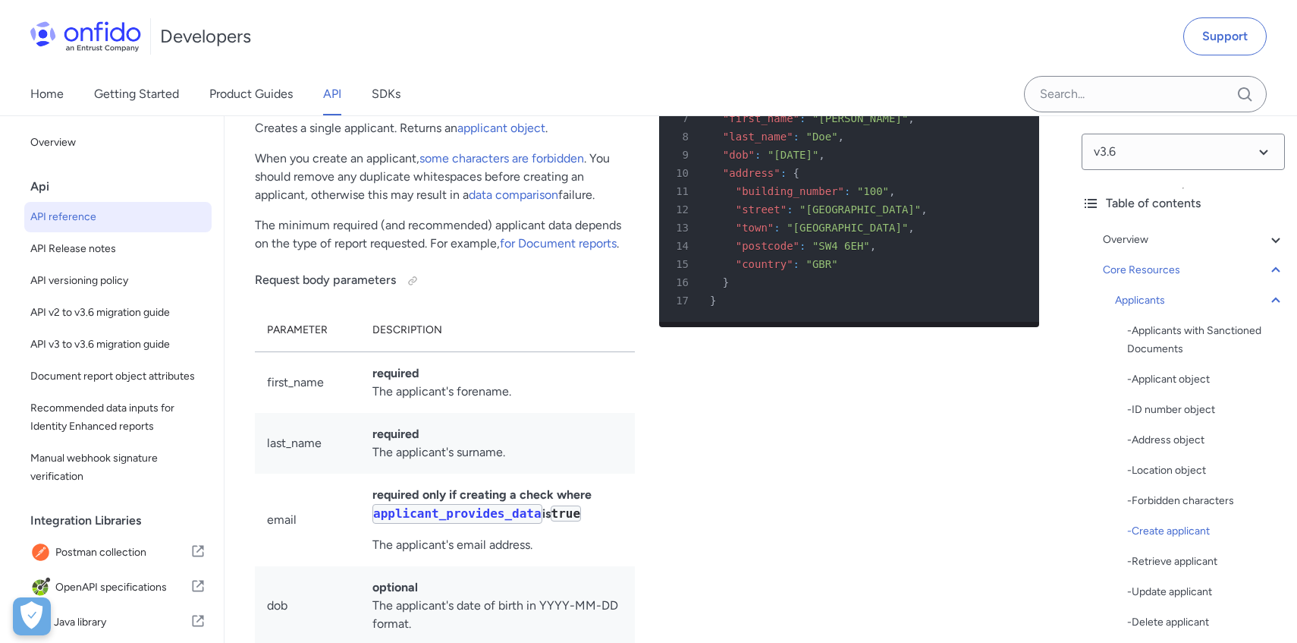
click at [798, 15] on span "/v3.6/applicants/" at bounding box center [796, 9] width 108 height 12
copy span "applicants"
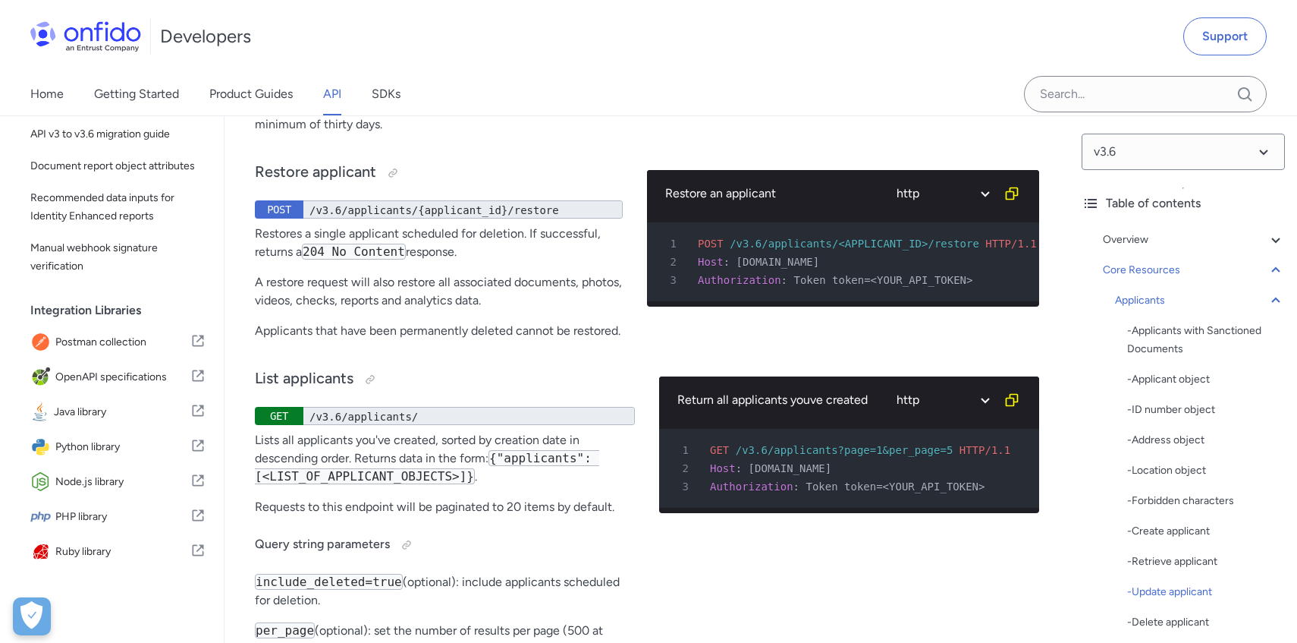
scroll to position [23165, 0]
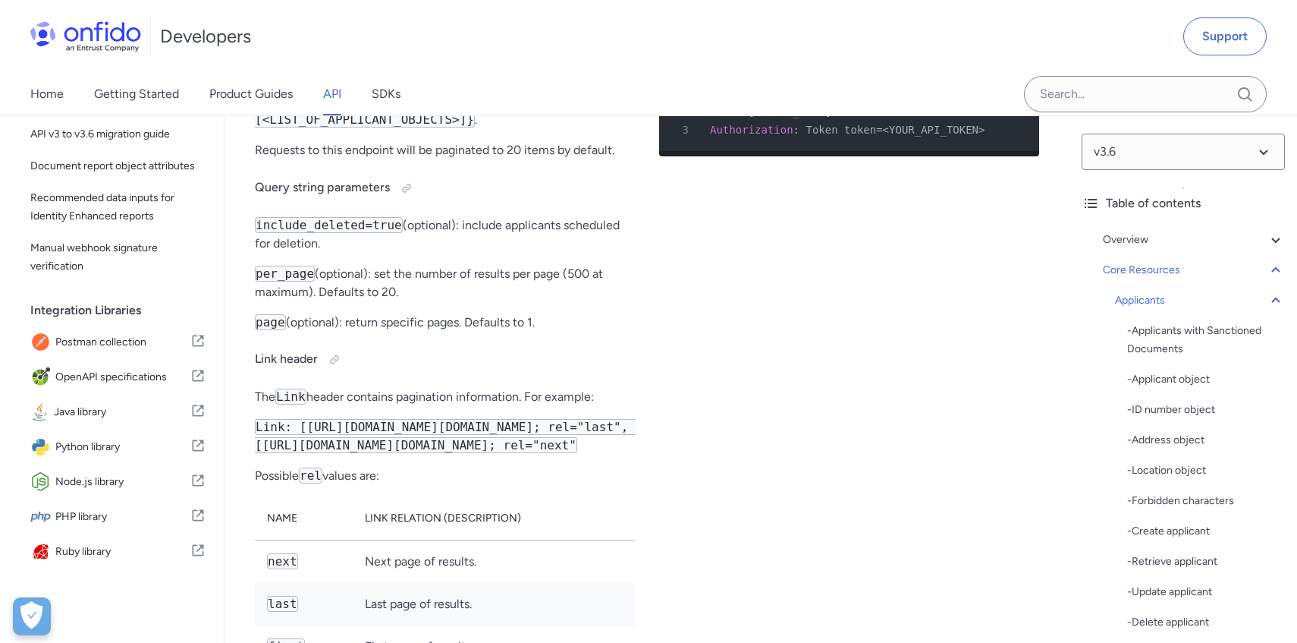
click at [333, 95] on link "API" at bounding box center [332, 94] width 18 height 42
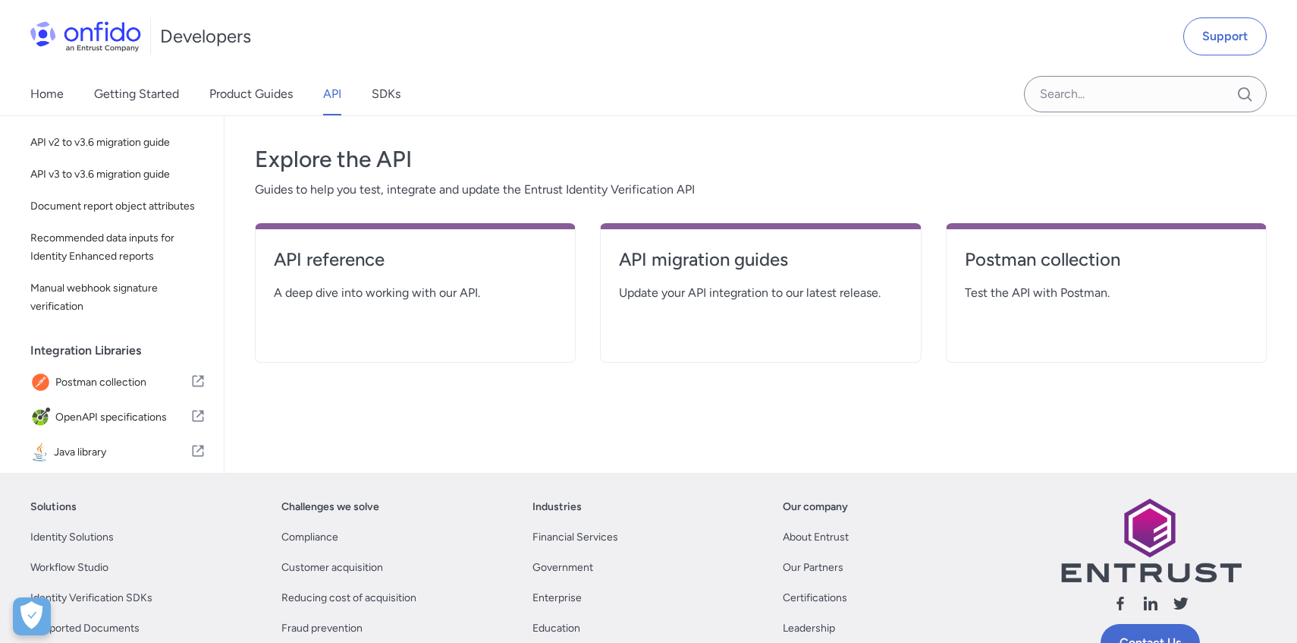
scroll to position [206, 0]
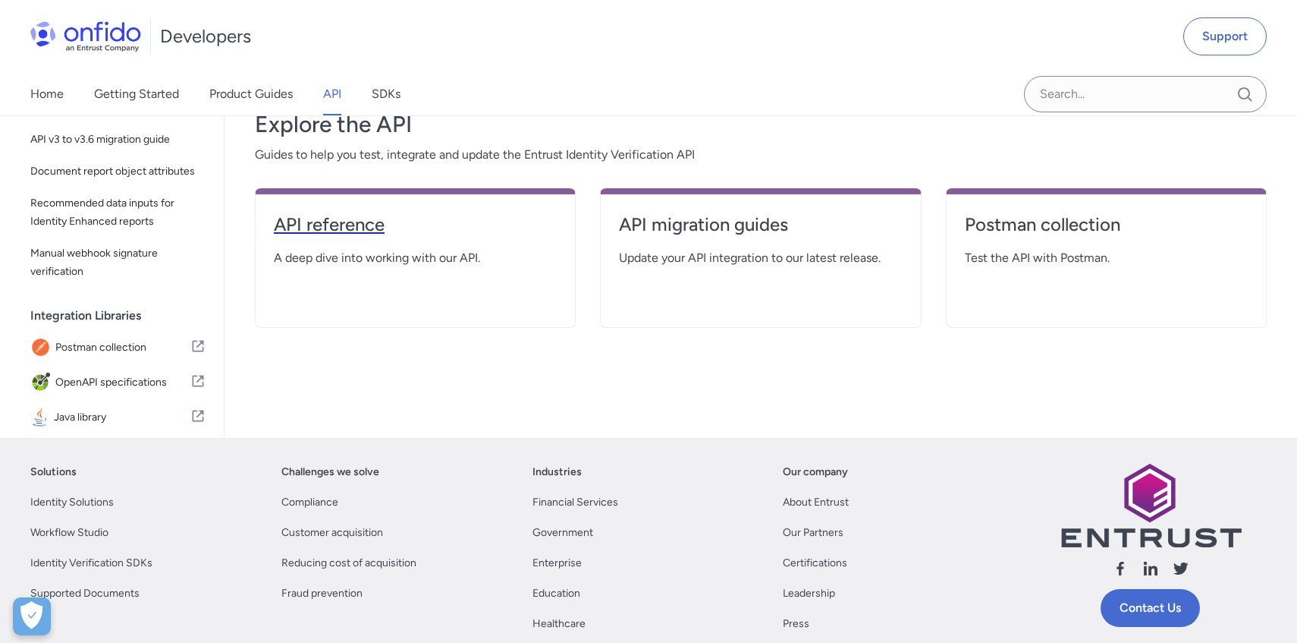
click at [437, 244] on link "API reference" at bounding box center [415, 230] width 283 height 36
select select "http"
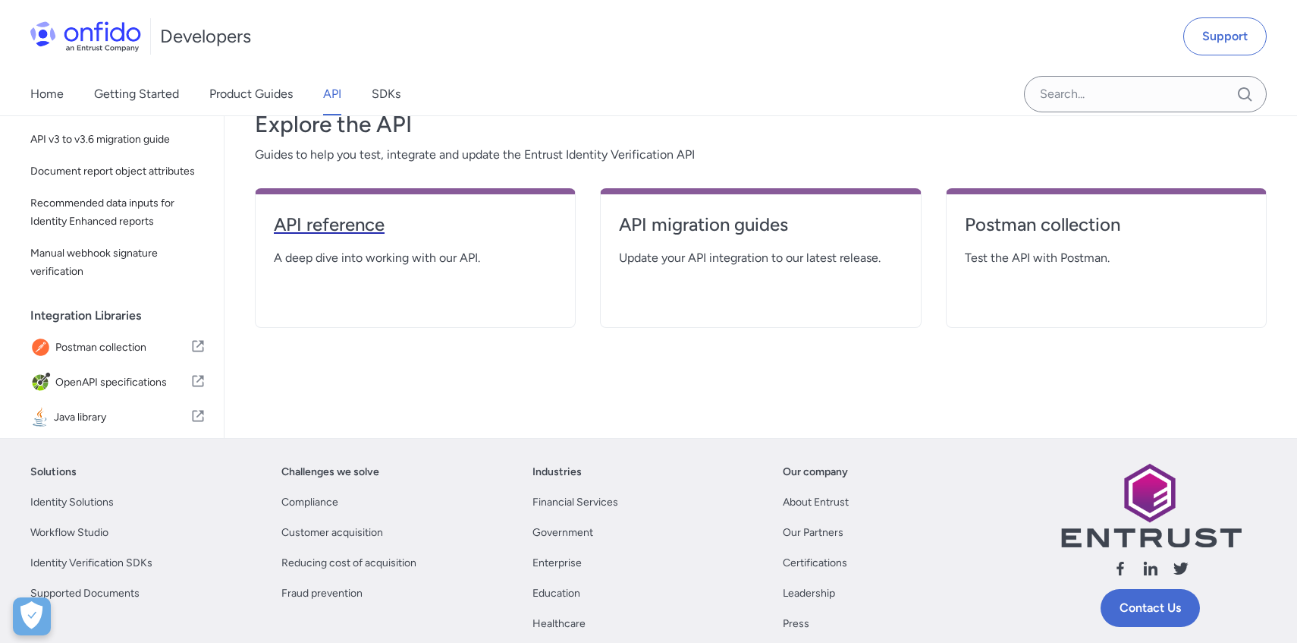
select select "http"
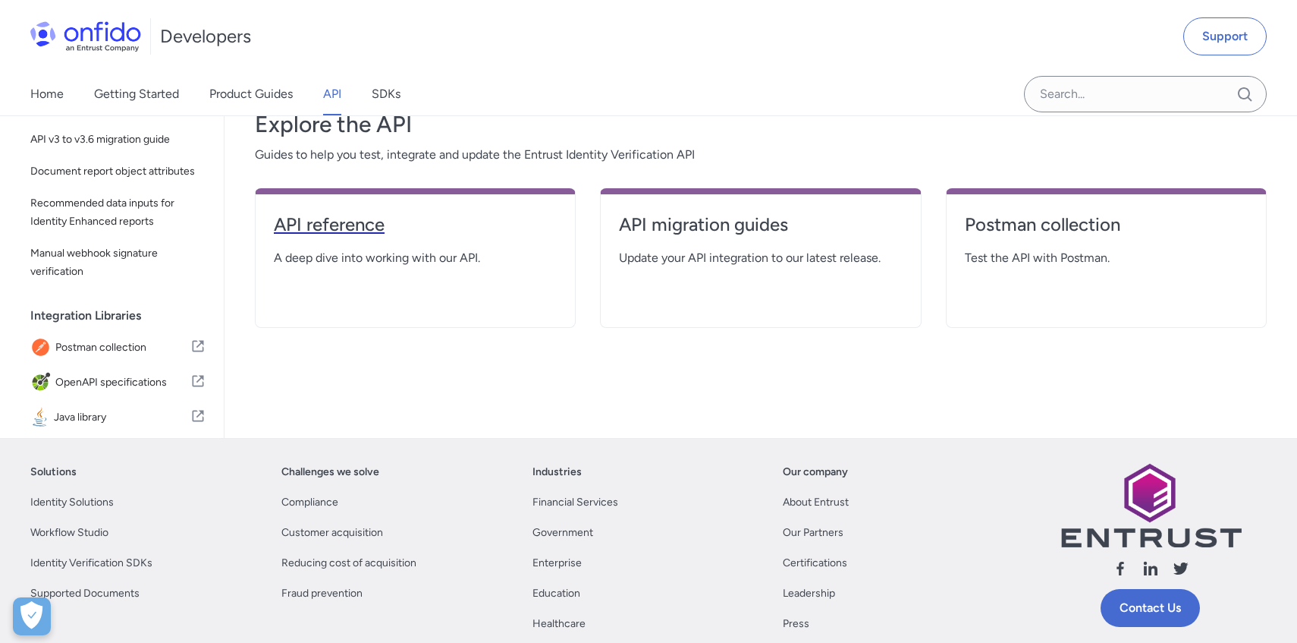
select select "http"
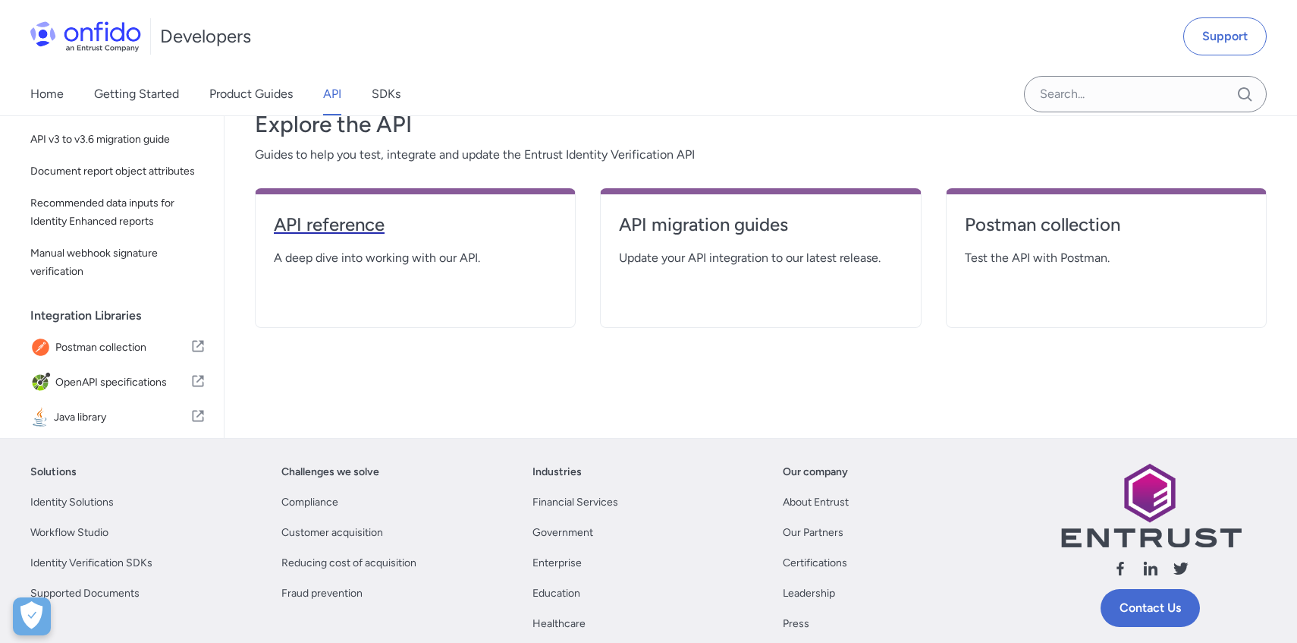
select select "http"
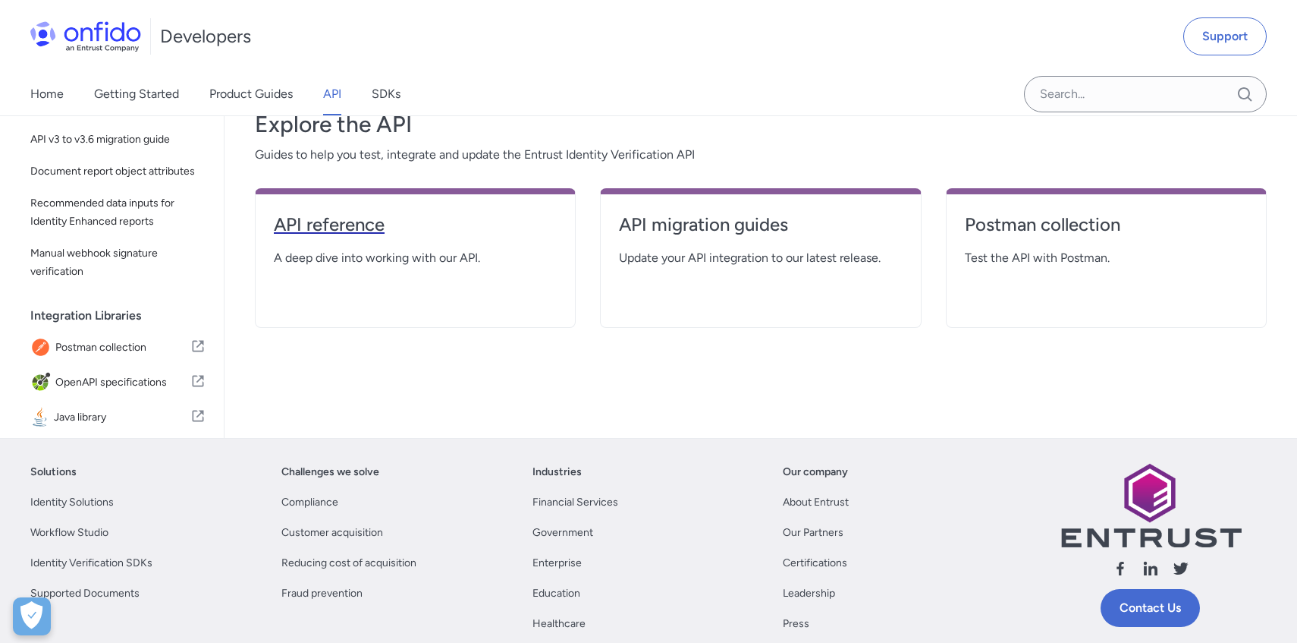
select select "http"
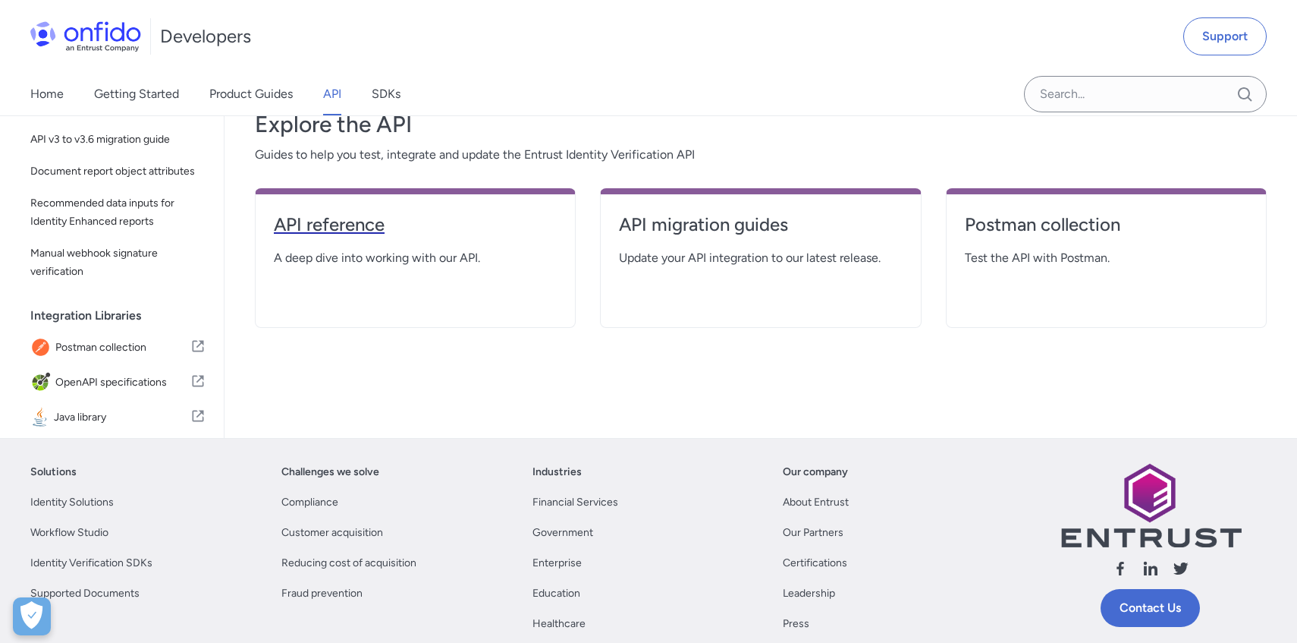
select select "http"
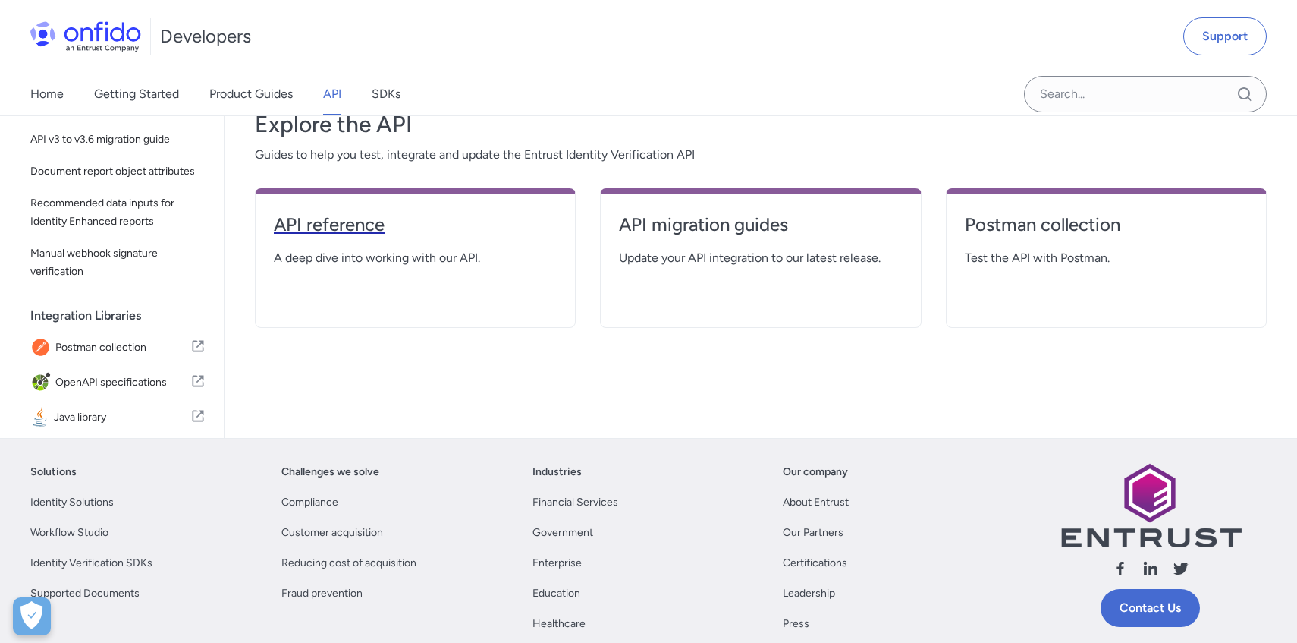
select select "http"
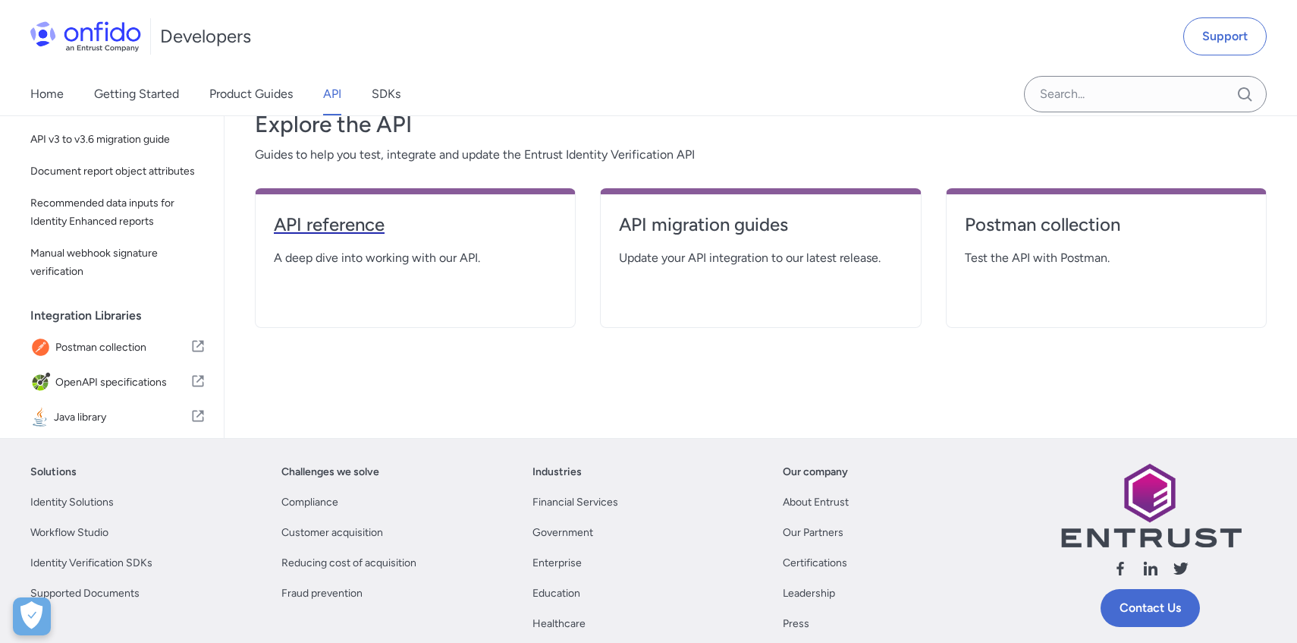
select select "http"
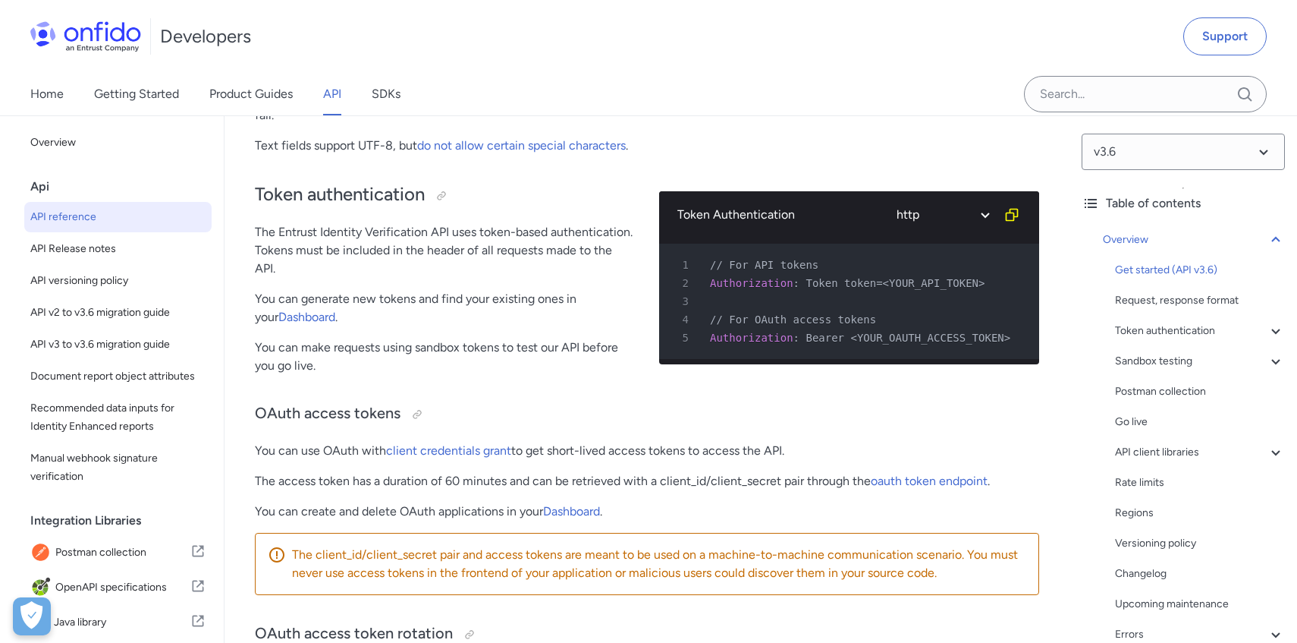
scroll to position [563, 0]
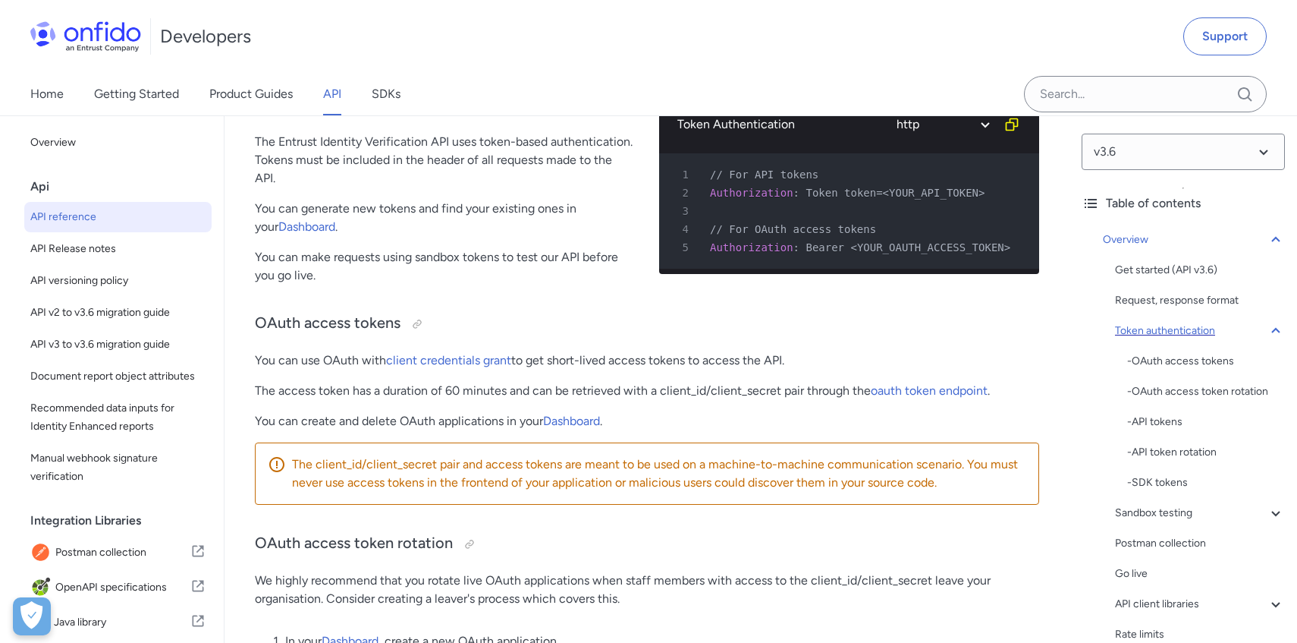
click at [1272, 332] on icon at bounding box center [1276, 331] width 18 height 18
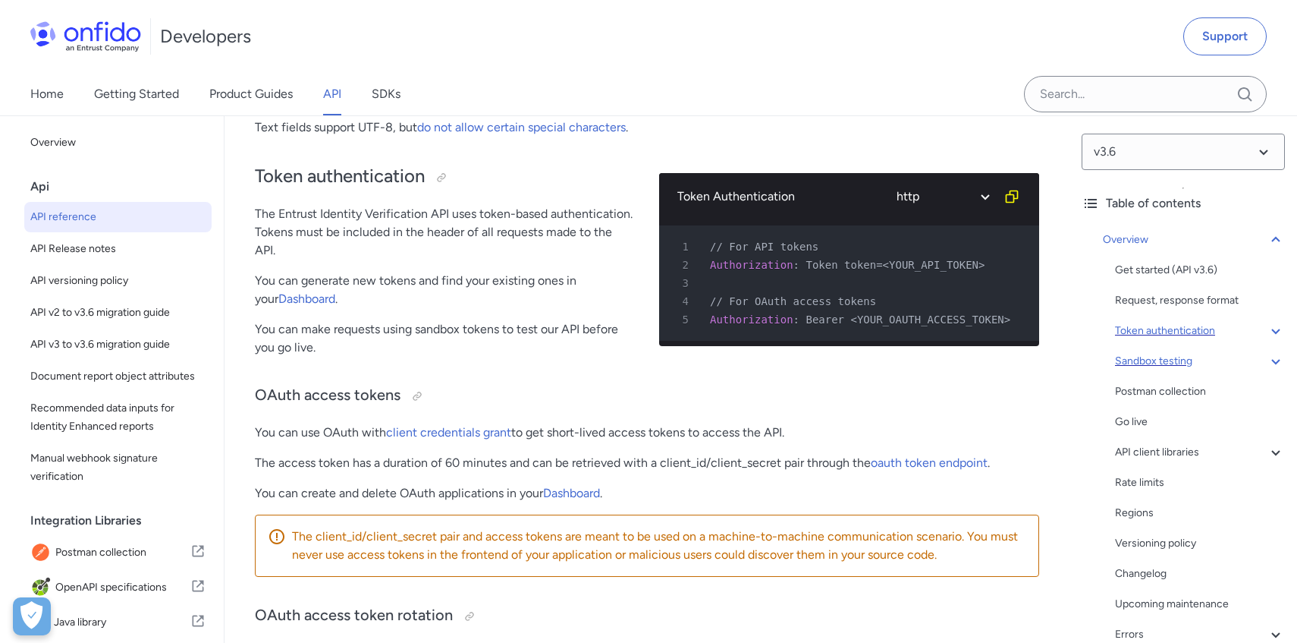
click at [1274, 360] on icon at bounding box center [1275, 361] width 8 height 5
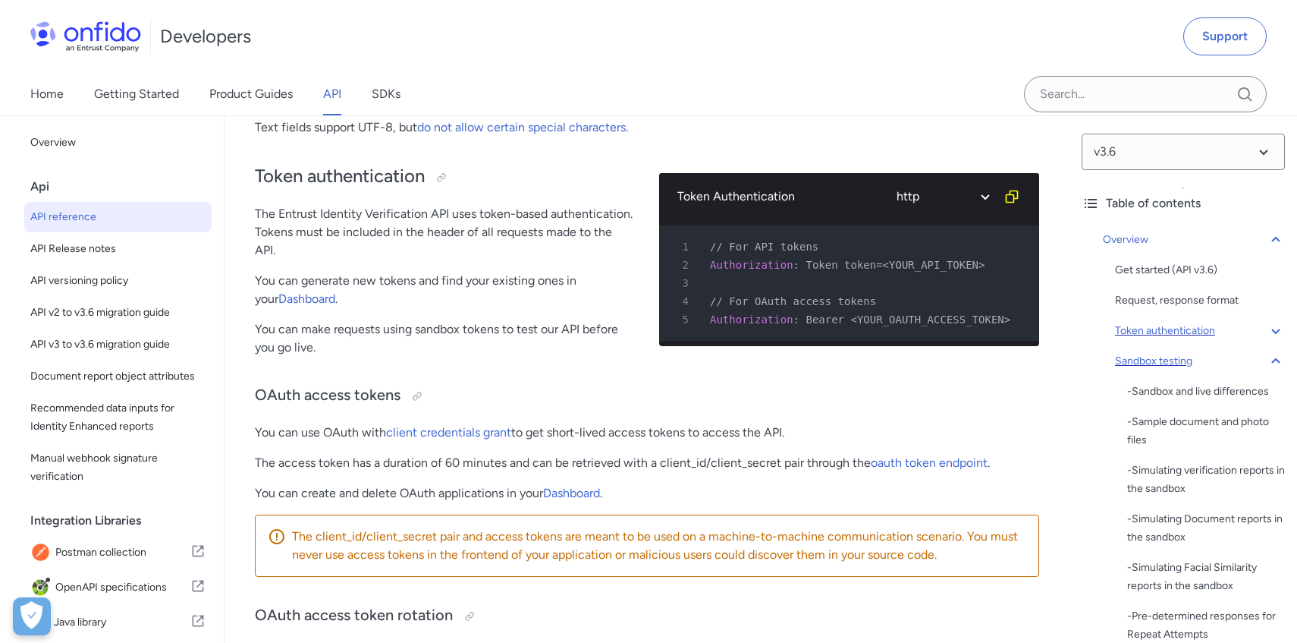
scroll to position [2112, 0]
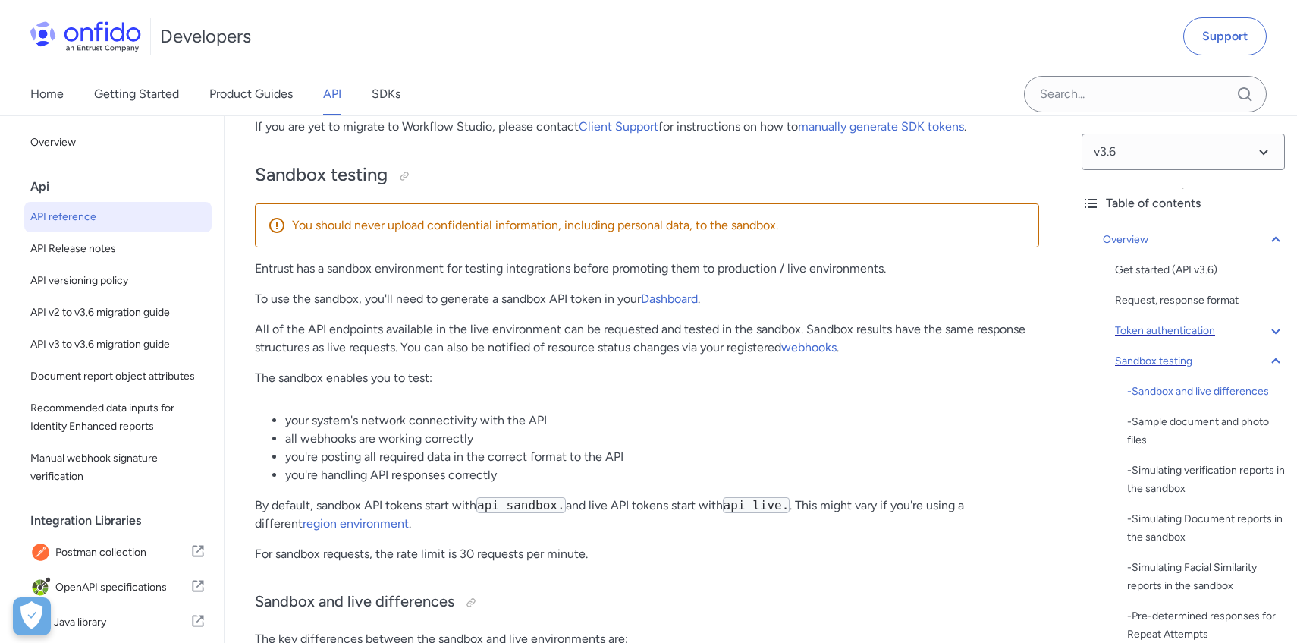
click at [1261, 388] on div "- Sandbox and live differences" at bounding box center [1206, 391] width 158 height 18
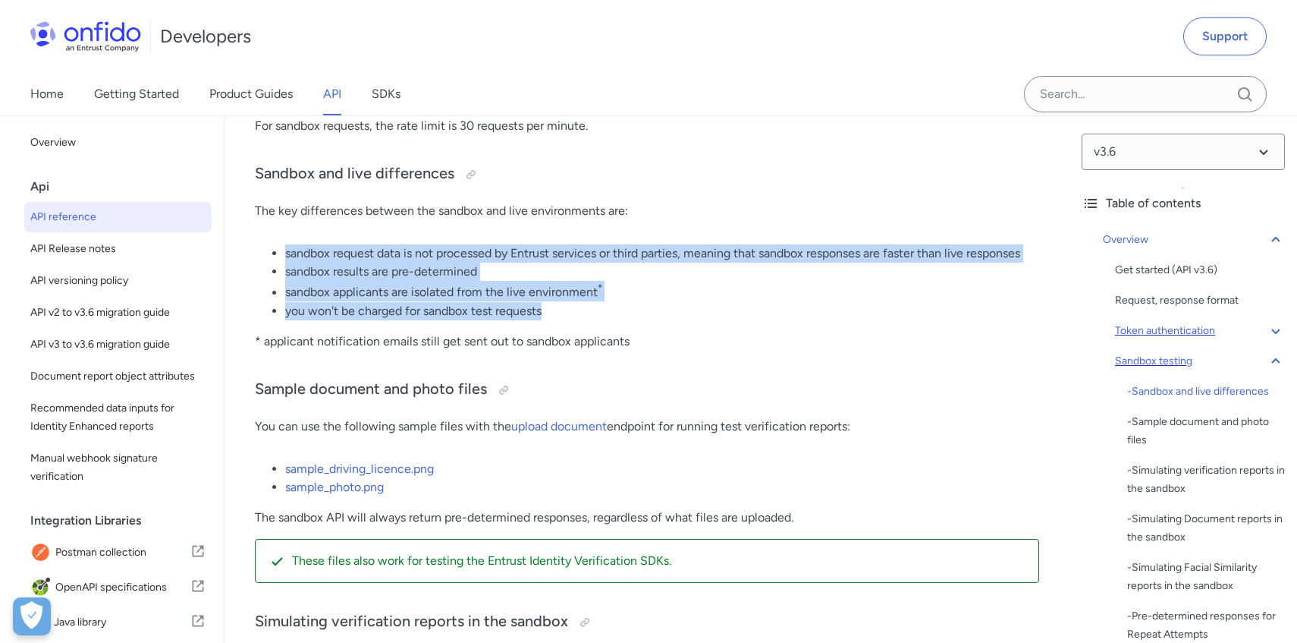
drag, startPoint x: 799, startPoint y: 315, endPoint x: 803, endPoint y: 233, distance: 82.0
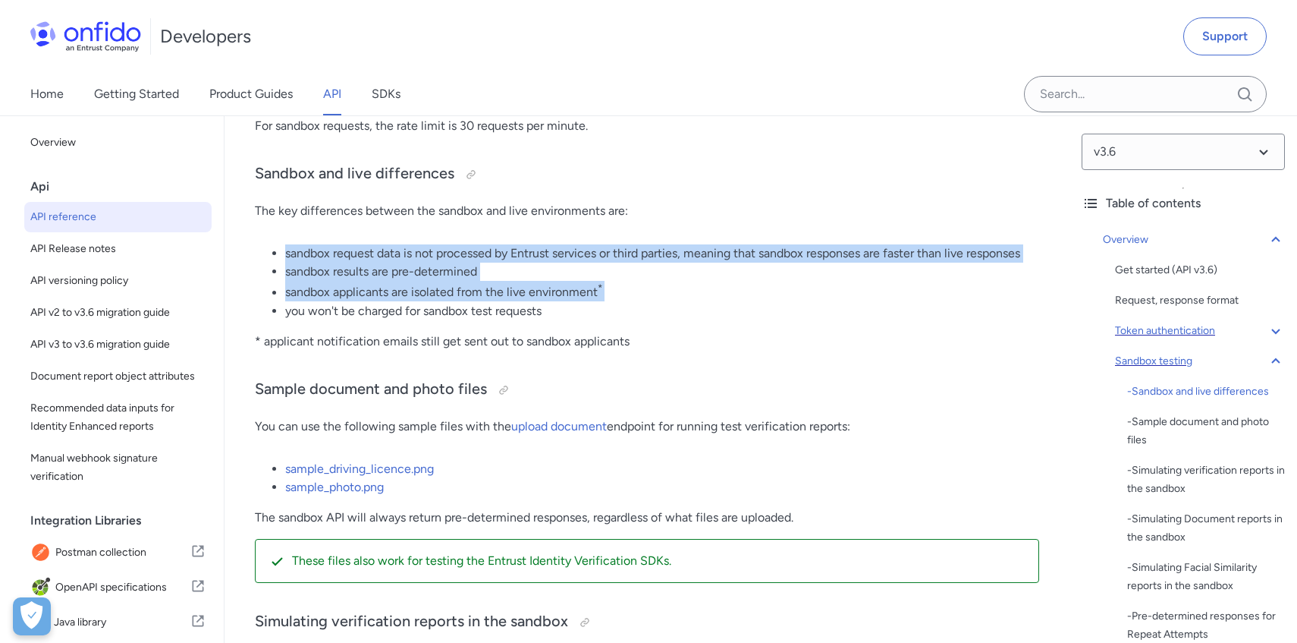
drag, startPoint x: 803, startPoint y: 233, endPoint x: 804, endPoint y: 304, distance: 71.3
click at [804, 304] on li "you won't be charged for sandbox test requests" at bounding box center [662, 311] width 754 height 18
drag, startPoint x: 804, startPoint y: 304, endPoint x: 786, endPoint y: 228, distance: 78.0
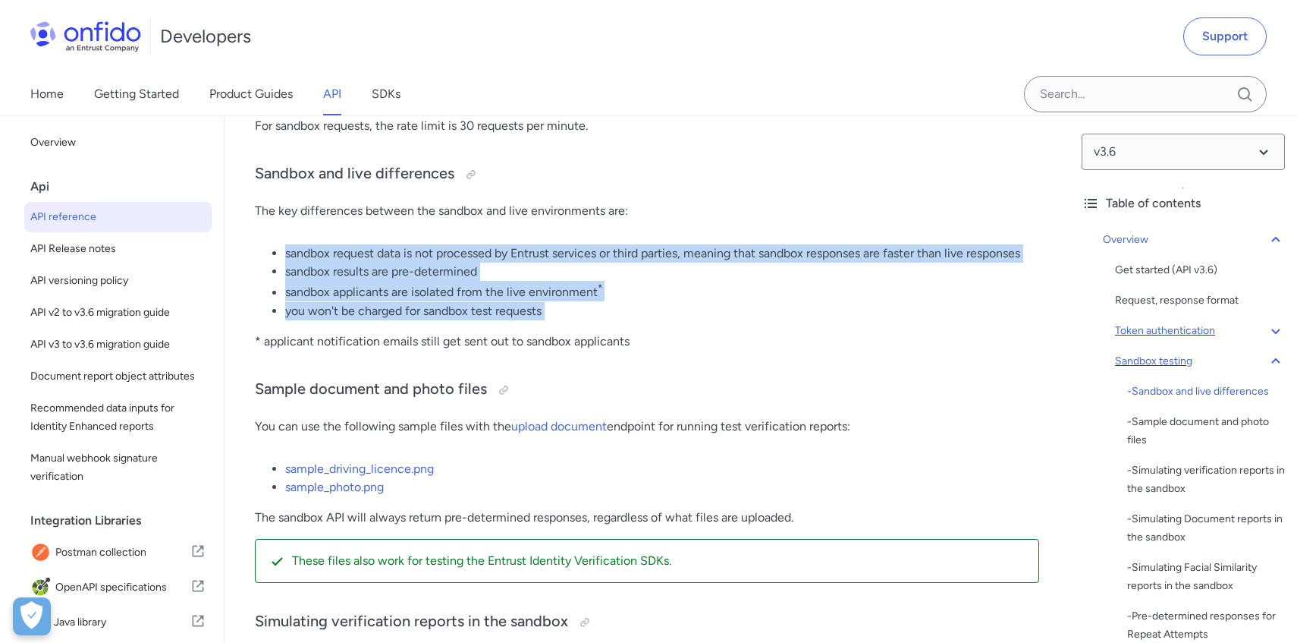
drag, startPoint x: 786, startPoint y: 224, endPoint x: 806, endPoint y: 333, distance: 111.1
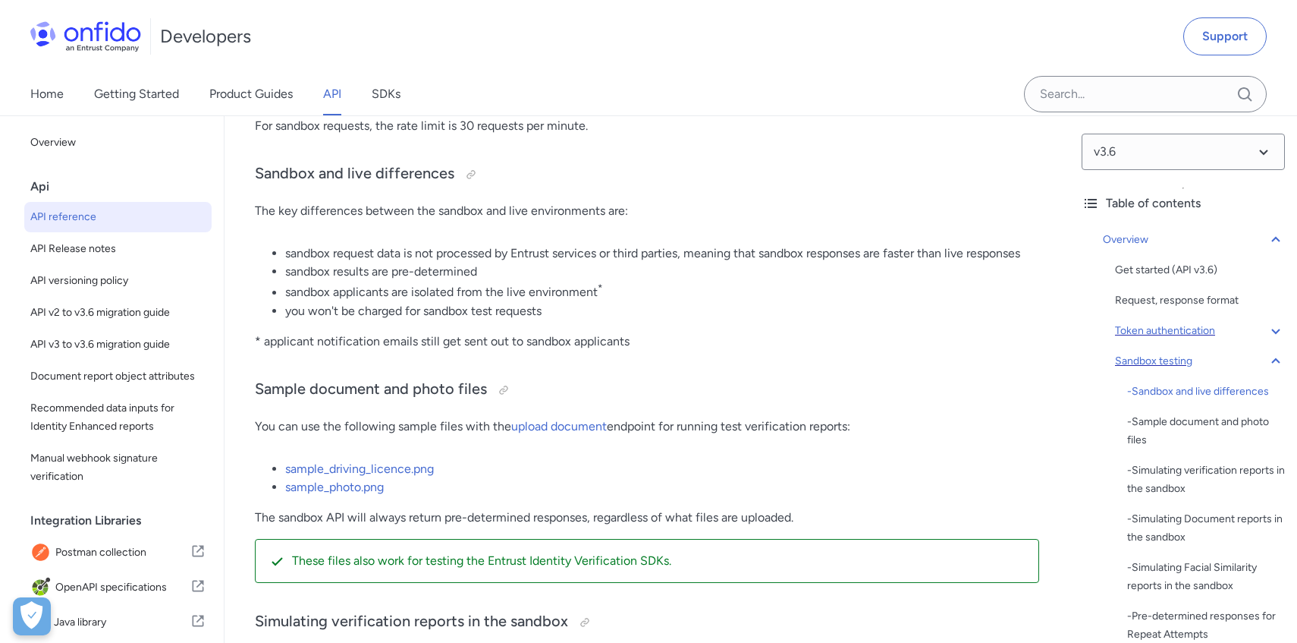
click at [806, 333] on p "* applicant notification emails still get sent out to sandbox applicants" at bounding box center [647, 341] width 784 height 18
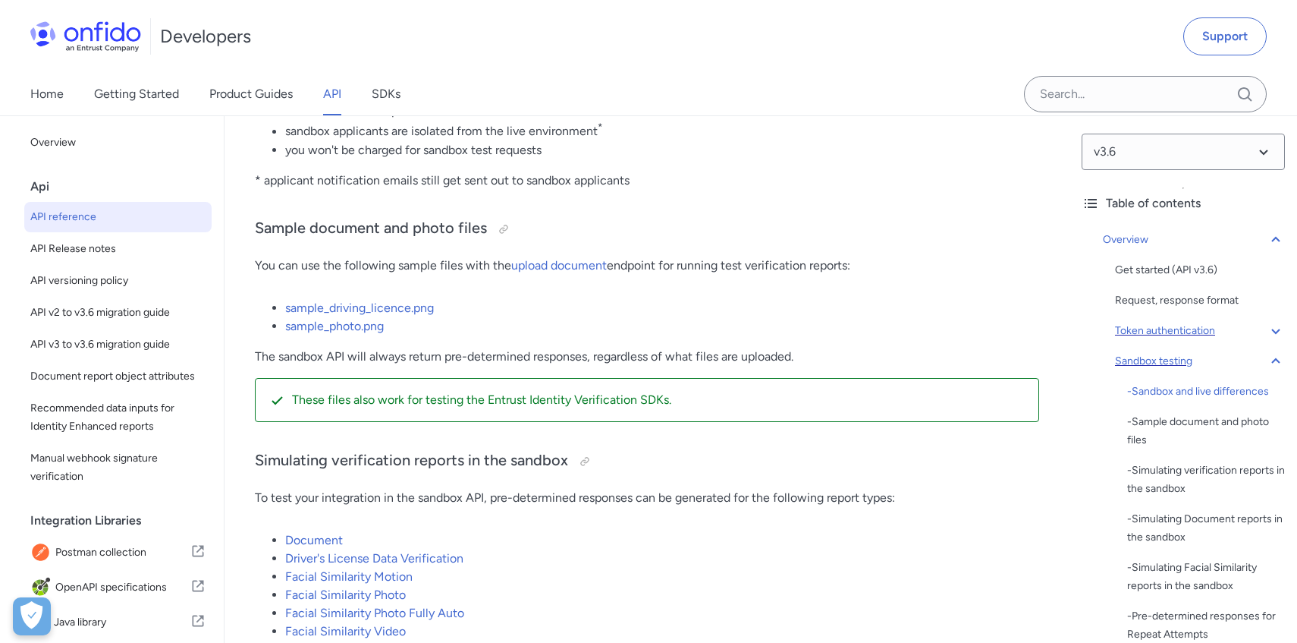
scroll to position [2732, 0]
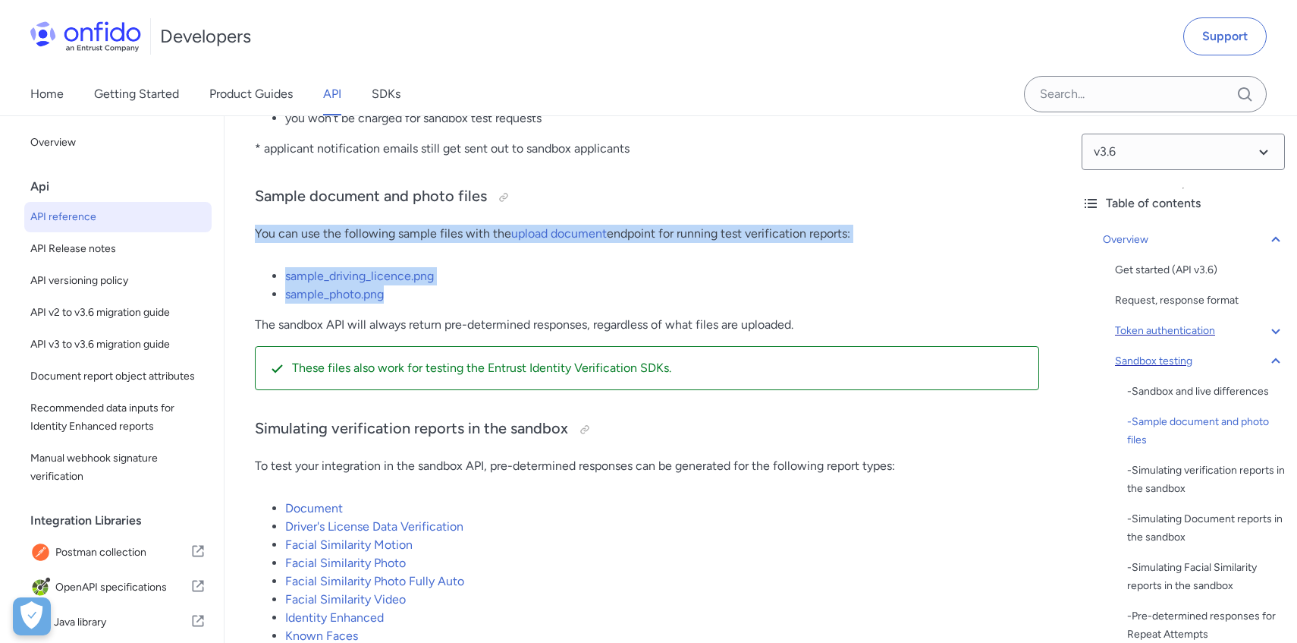
drag, startPoint x: 799, startPoint y: 295, endPoint x: 799, endPoint y: 215, distance: 80.4
drag, startPoint x: 799, startPoint y: 214, endPoint x: 799, endPoint y: 302, distance: 88.0
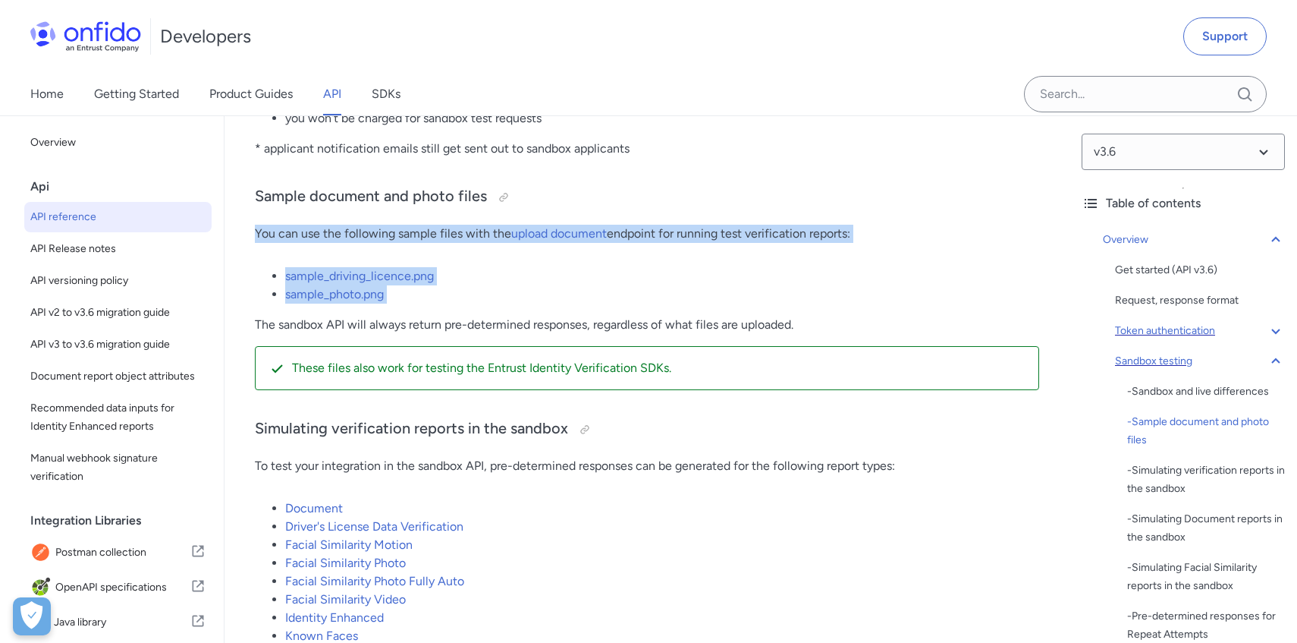
click at [799, 302] on li "sample_photo.png" at bounding box center [662, 294] width 754 height 18
drag, startPoint x: 799, startPoint y: 302, endPoint x: 776, endPoint y: 209, distance: 95.3
click at [775, 206] on h3 "Sample document and photo files" at bounding box center [647, 197] width 784 height 24
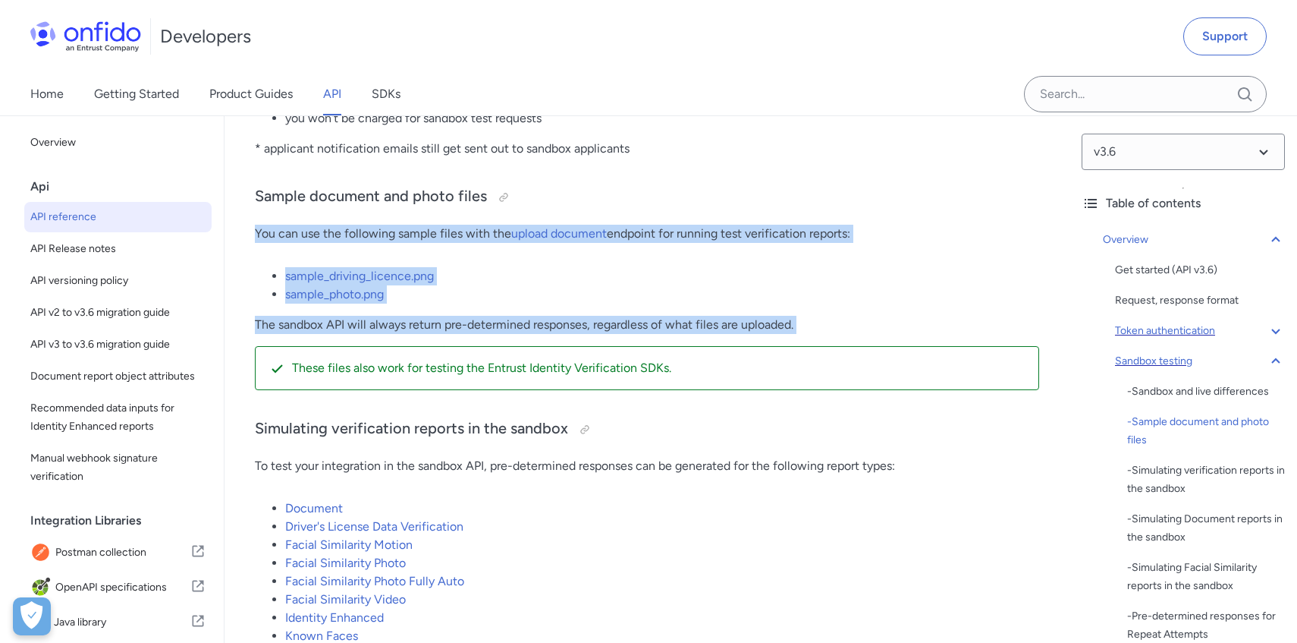
drag, startPoint x: 775, startPoint y: 206, endPoint x: 819, endPoint y: 335, distance: 137.0
drag, startPoint x: 819, startPoint y: 335, endPoint x: 791, endPoint y: 187, distance: 151.3
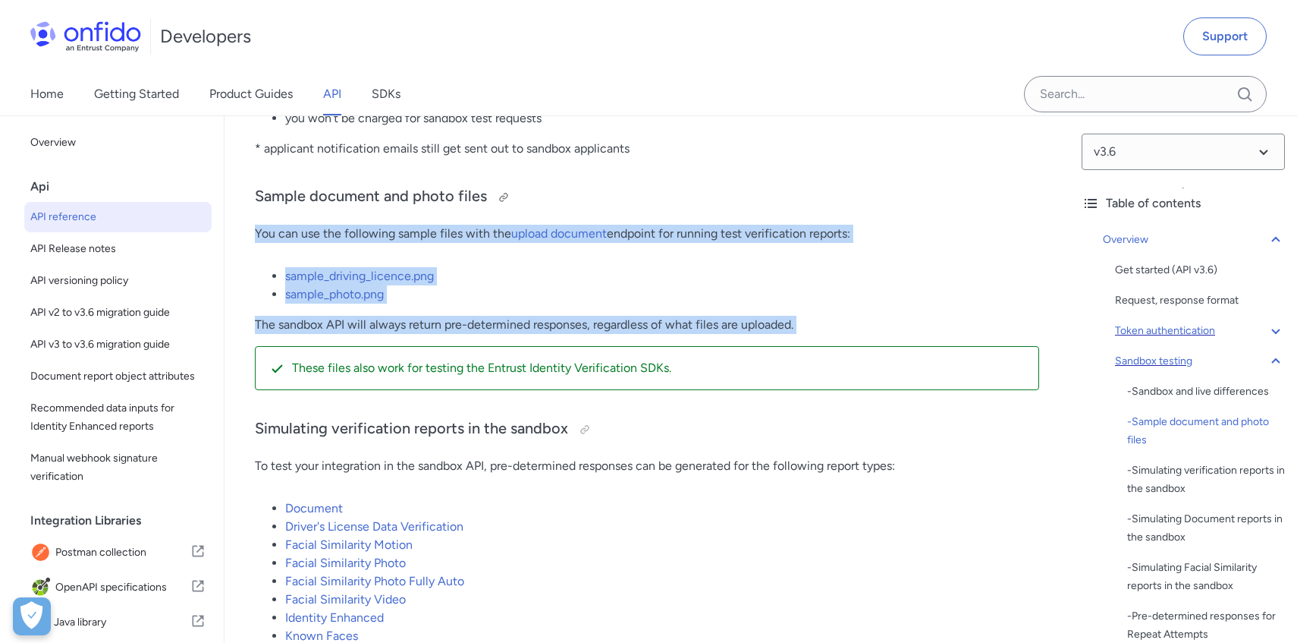
click at [791, 187] on h3 "Sample document and photo files" at bounding box center [647, 197] width 784 height 24
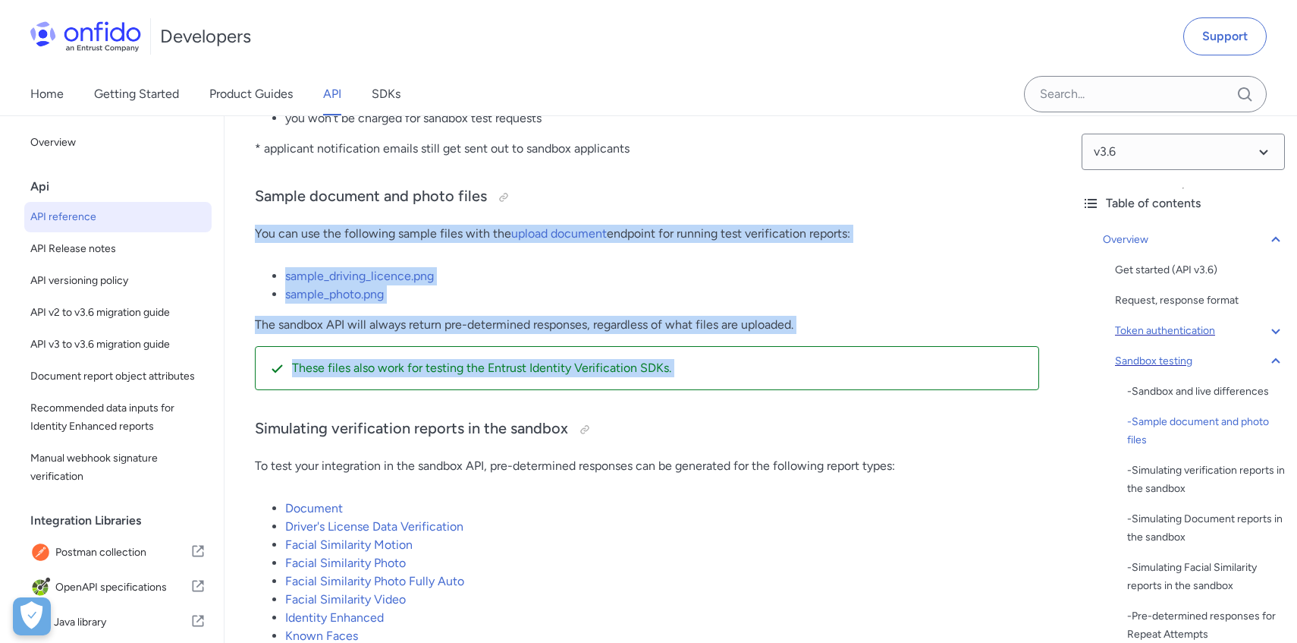
drag, startPoint x: 791, startPoint y: 187, endPoint x: 824, endPoint y: 393, distance: 208.9
drag, startPoint x: 824, startPoint y: 393, endPoint x: 779, endPoint y: 203, distance: 194.9
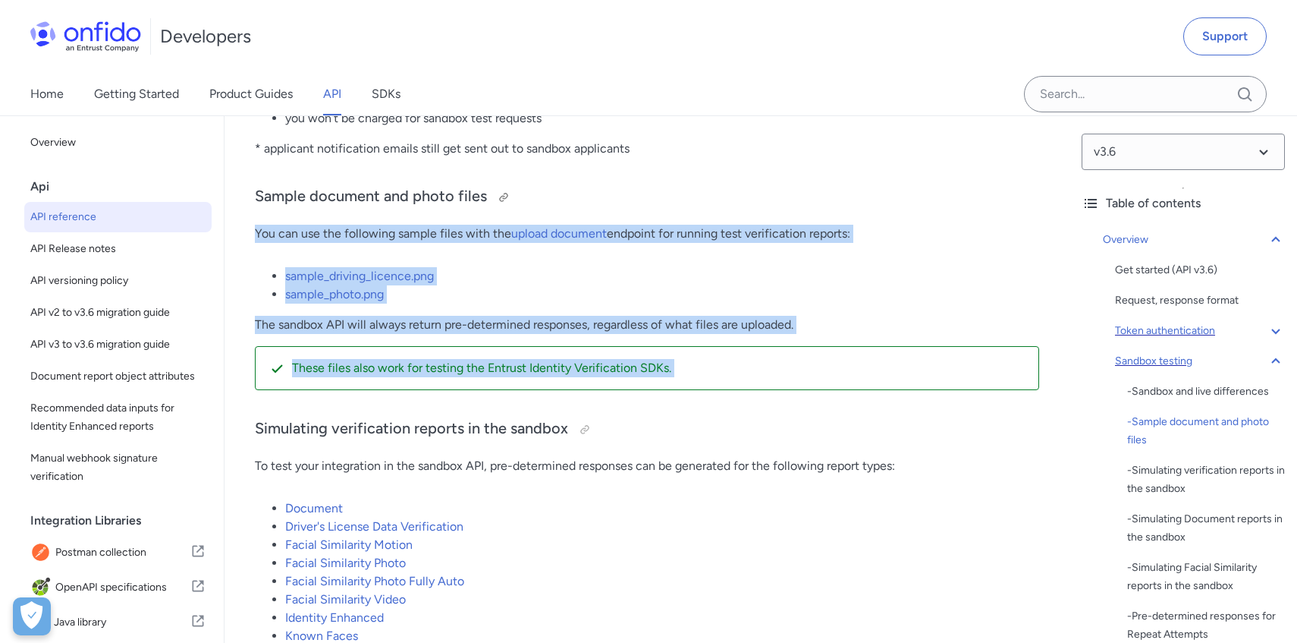
click at [779, 203] on h3 "Sample document and photo files" at bounding box center [647, 197] width 784 height 24
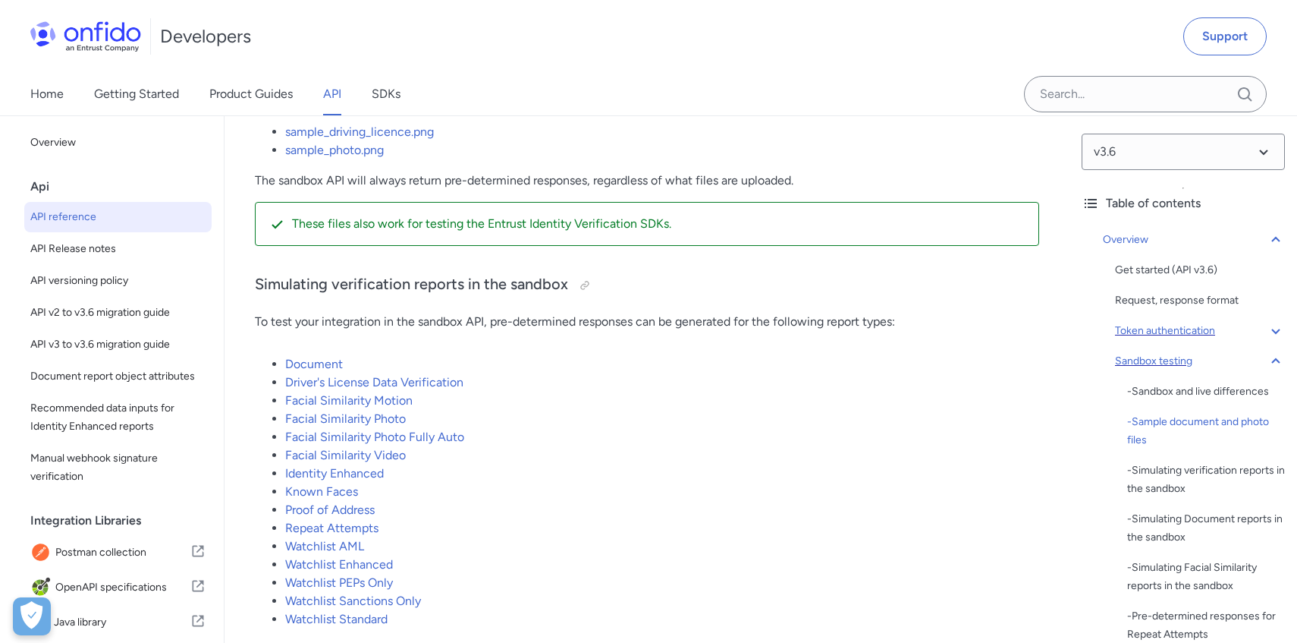
scroll to position [2962, 0]
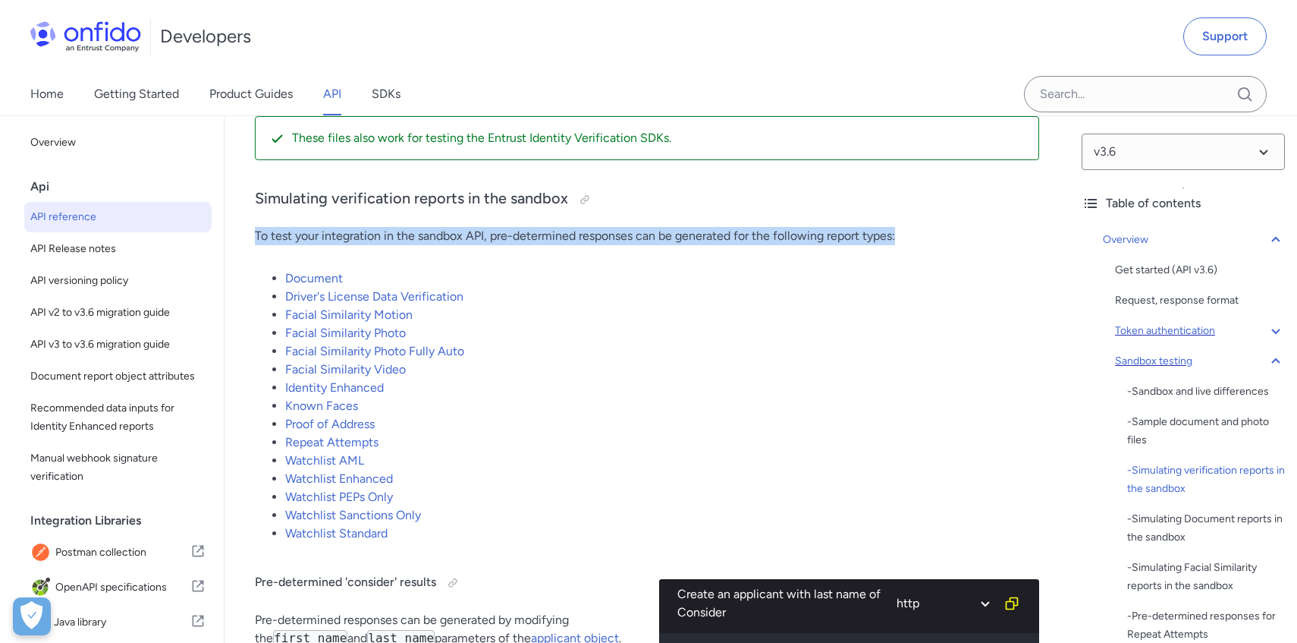
drag, startPoint x: 772, startPoint y: 201, endPoint x: 903, endPoint y: 247, distance: 138.9
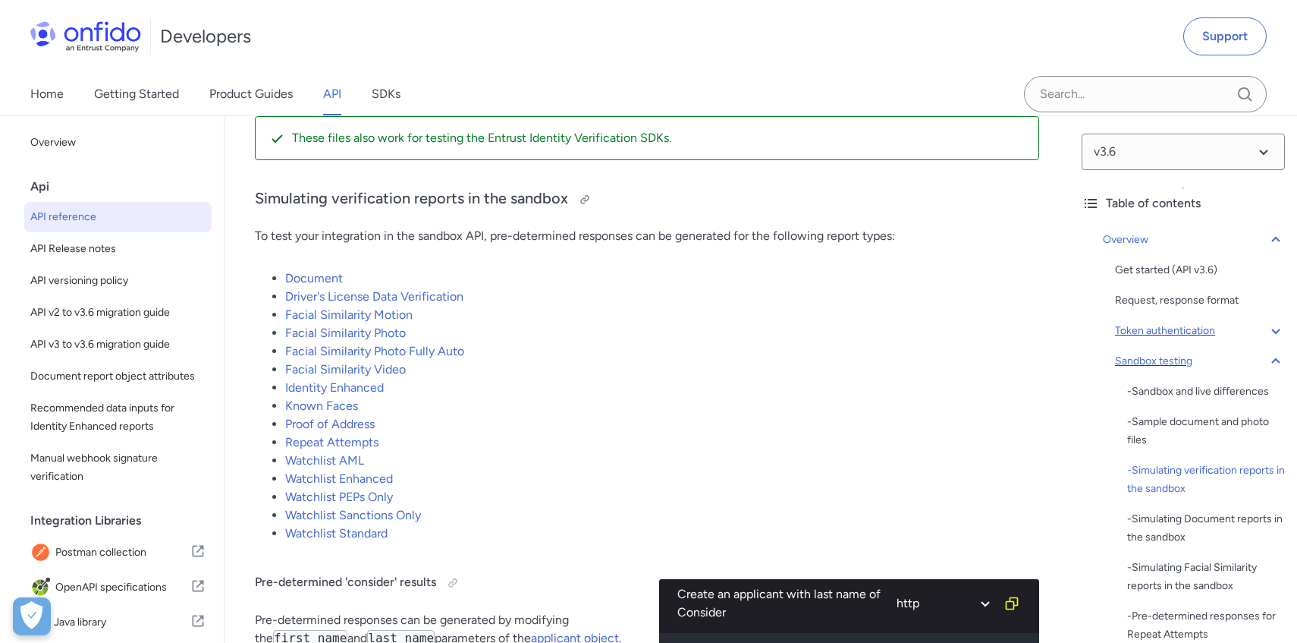
drag, startPoint x: 901, startPoint y: 227, endPoint x: 903, endPoint y: 200, distance: 26.6
click at [903, 200] on h3 "Simulating verification reports in the sandbox" at bounding box center [647, 199] width 784 height 24
drag, startPoint x: 903, startPoint y: 200, endPoint x: 923, endPoint y: 248, distance: 52.0
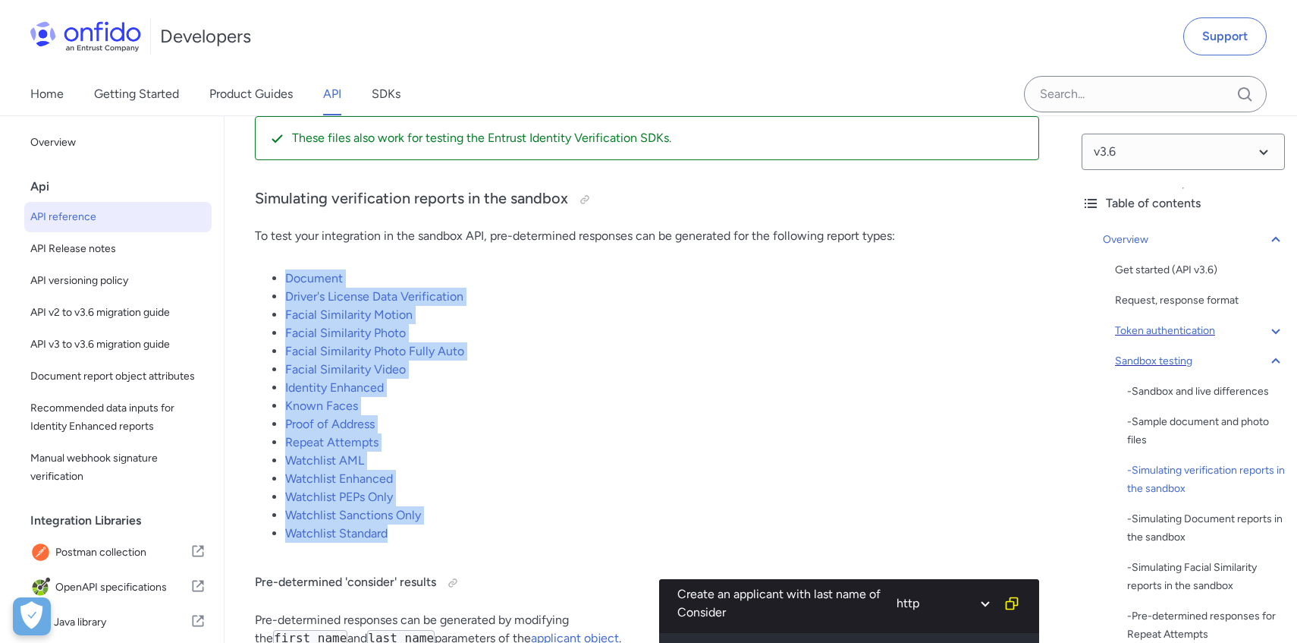
drag, startPoint x: 918, startPoint y: 228, endPoint x: 916, endPoint y: 558, distance: 330.0
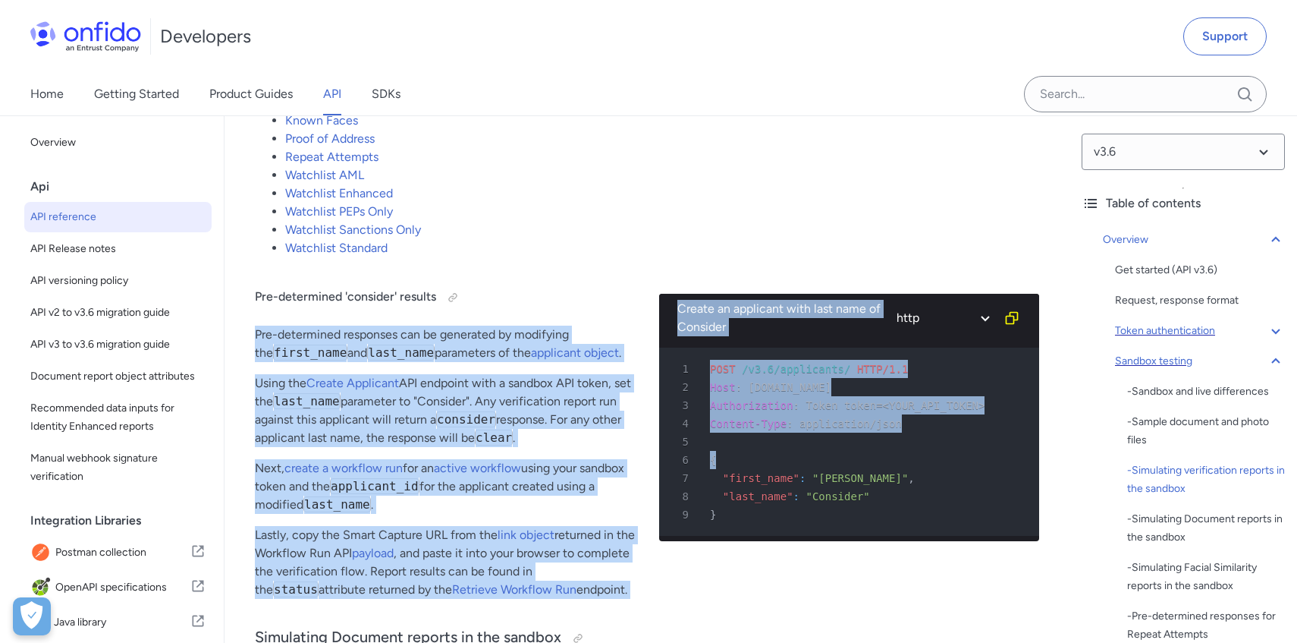
drag, startPoint x: 570, startPoint y: 299, endPoint x: 654, endPoint y: 483, distance: 202.7
click at [654, 483] on div "Pre-determined 'consider' results Pre-determined responses can be generated by …" at bounding box center [647, 440] width 784 height 342
click at [759, 453] on div "6 {" at bounding box center [841, 460] width 353 height 18
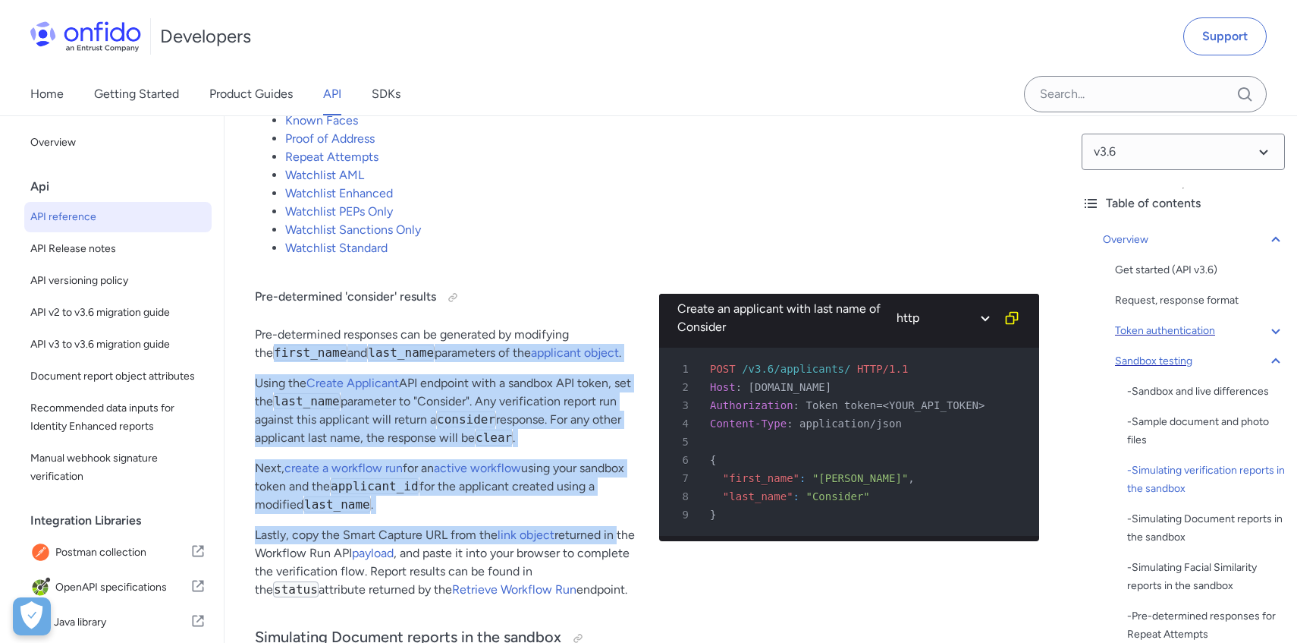
drag, startPoint x: 593, startPoint y: 328, endPoint x: 620, endPoint y: 539, distance: 211.8
click at [620, 539] on div "Pre-determined 'consider' results Pre-determined responses can be generated by …" at bounding box center [445, 440] width 380 height 342
click at [619, 539] on p "Lastly, copy the Smart Capture URL from the link object returned in the Workflo…" at bounding box center [445, 562] width 380 height 73
drag, startPoint x: 612, startPoint y: 532, endPoint x: 615, endPoint y: 344, distance: 188.2
click at [616, 345] on div "Pre-determined 'consider' results Pre-determined responses can be generated by …" at bounding box center [445, 440] width 380 height 342
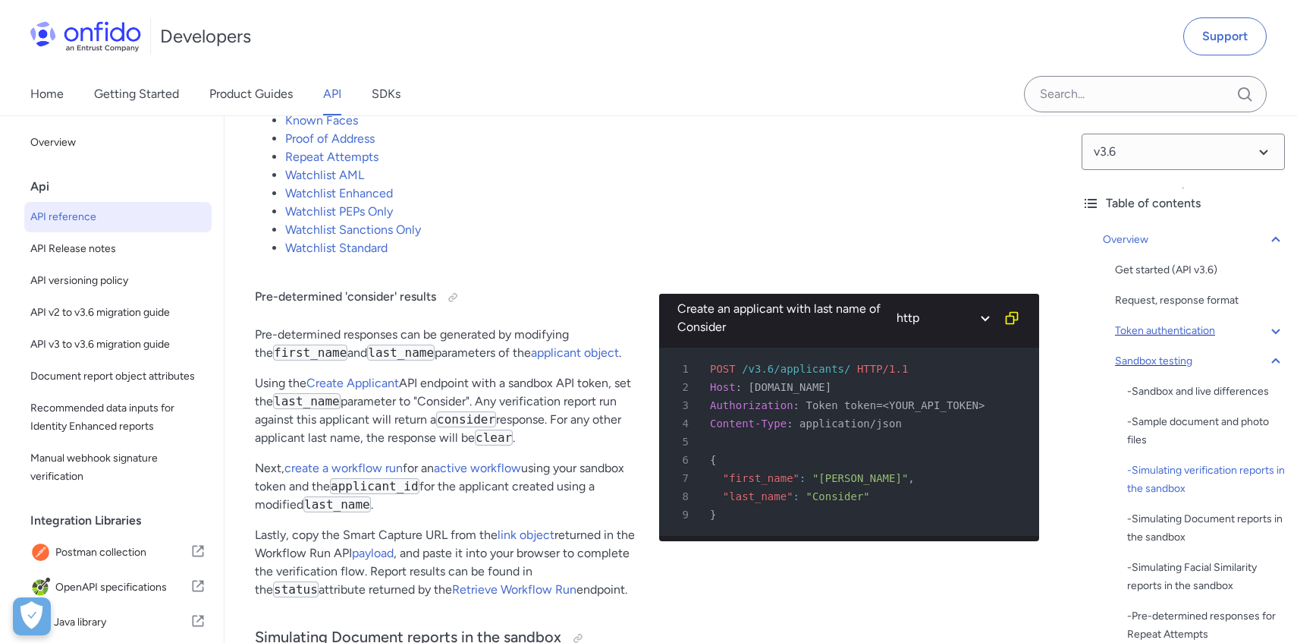
click at [615, 344] on p "Pre-determined responses can be generated by modifying the first_name and last_…" at bounding box center [445, 343] width 380 height 36
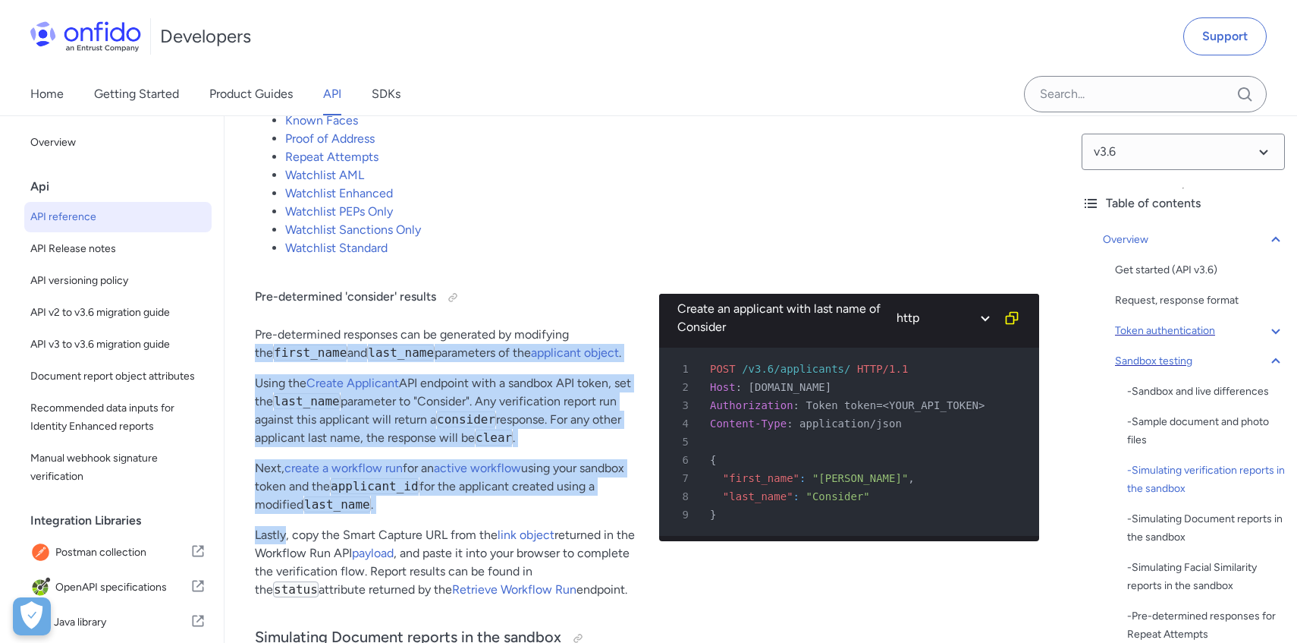
drag, startPoint x: 615, startPoint y: 344, endPoint x: 622, endPoint y: 522, distance: 178.4
click at [622, 522] on div "Pre-determined 'consider' results Pre-determined responses can be generated by …" at bounding box center [445, 440] width 380 height 342
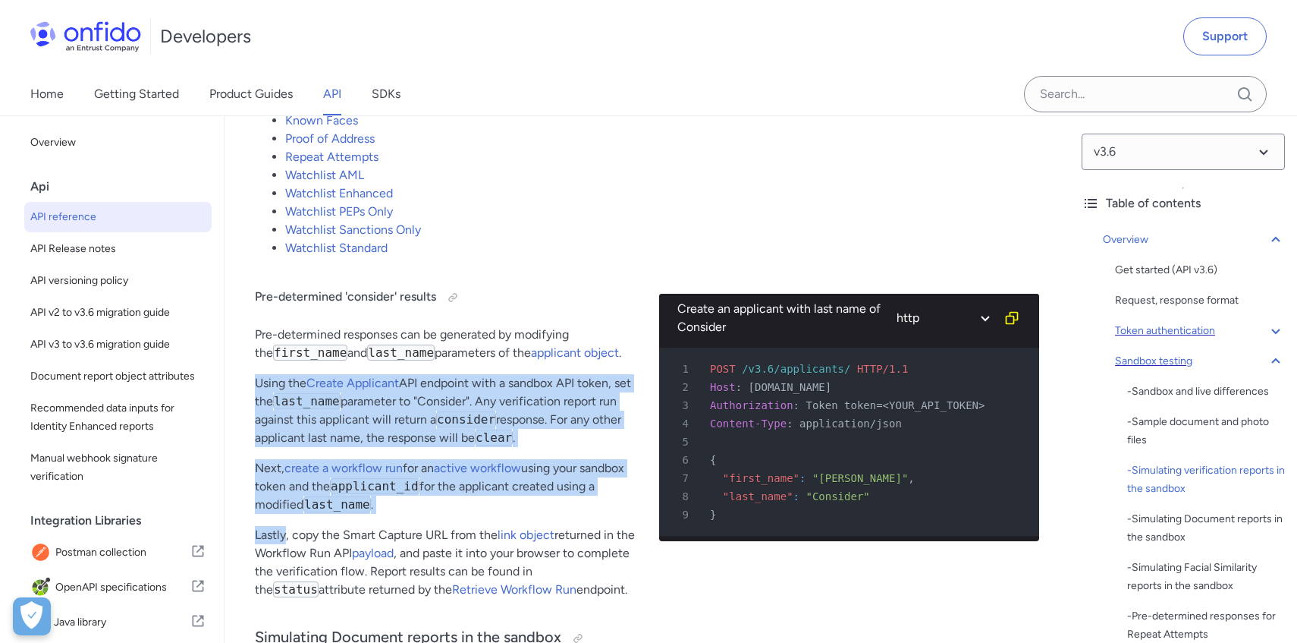
drag, startPoint x: 622, startPoint y: 522, endPoint x: 606, endPoint y: 363, distance: 159.3
click at [606, 365] on div "Pre-determined 'consider' results Pre-determined responses can be generated by …" at bounding box center [445, 440] width 380 height 342
click at [606, 363] on div "Pre-determined 'consider' results Pre-determined responses can be generated by …" at bounding box center [445, 440] width 380 height 342
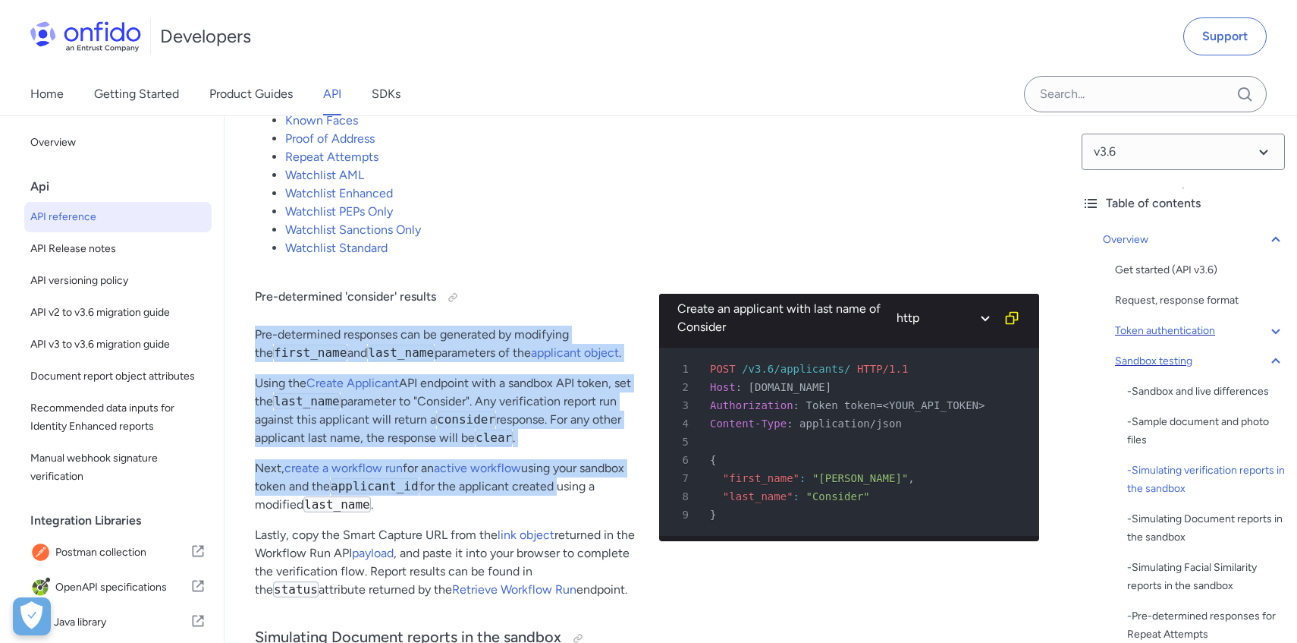
drag, startPoint x: 613, startPoint y: 355, endPoint x: 627, endPoint y: 495, distance: 141.1
click at [627, 495] on div "Pre-determined 'consider' results Pre-determined responses can be generated by …" at bounding box center [445, 440] width 380 height 342
click at [627, 495] on p "Next, create a workflow run for an active workflow using your sandbox token and…" at bounding box center [445, 486] width 380 height 55
drag, startPoint x: 624, startPoint y: 511, endPoint x: 614, endPoint y: 321, distance: 189.9
click at [614, 321] on div "Pre-determined 'consider' results Pre-determined responses can be generated by …" at bounding box center [445, 440] width 380 height 342
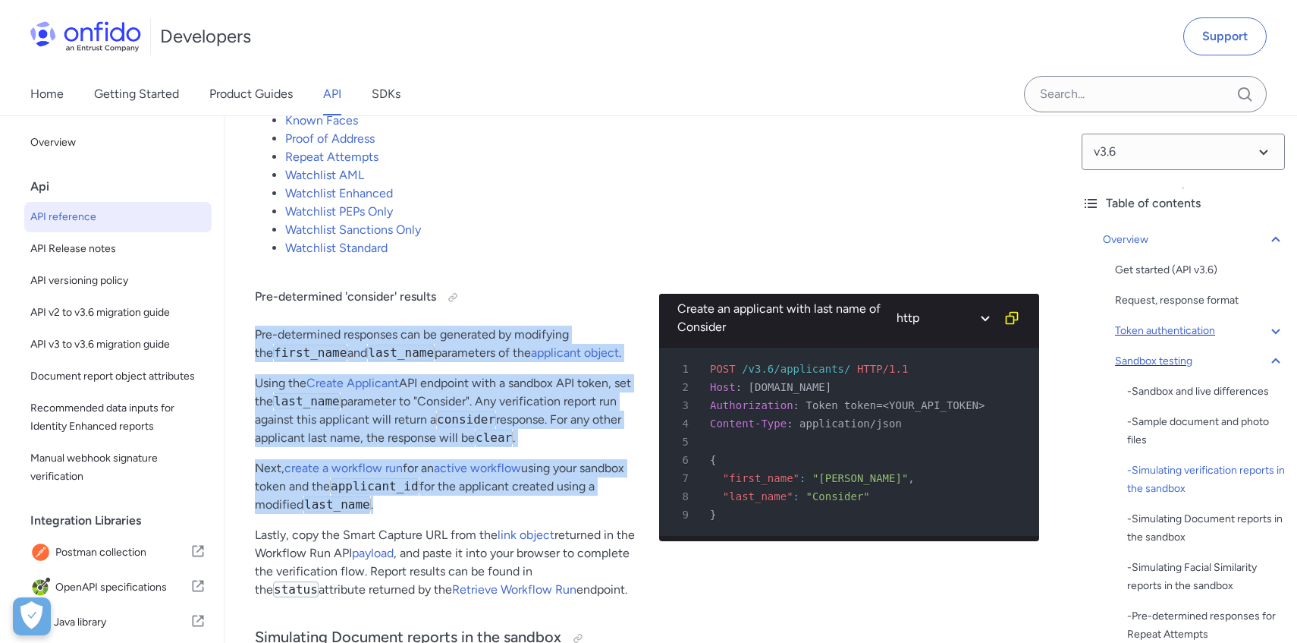
click at [614, 320] on div "Pre-determined 'consider' results Pre-determined responses can be generated by …" at bounding box center [445, 440] width 380 height 342
drag, startPoint x: 614, startPoint y: 320, endPoint x: 632, endPoint y: 497, distance: 177.6
click at [632, 497] on div "Pre-determined 'consider' results Pre-determined responses can be generated by …" at bounding box center [445, 440] width 380 height 342
click at [632, 497] on p "Next, create a workflow run for an active workflow using your sandbox token and…" at bounding box center [445, 486] width 380 height 55
drag, startPoint x: 632, startPoint y: 497, endPoint x: 610, endPoint y: 338, distance: 160.8
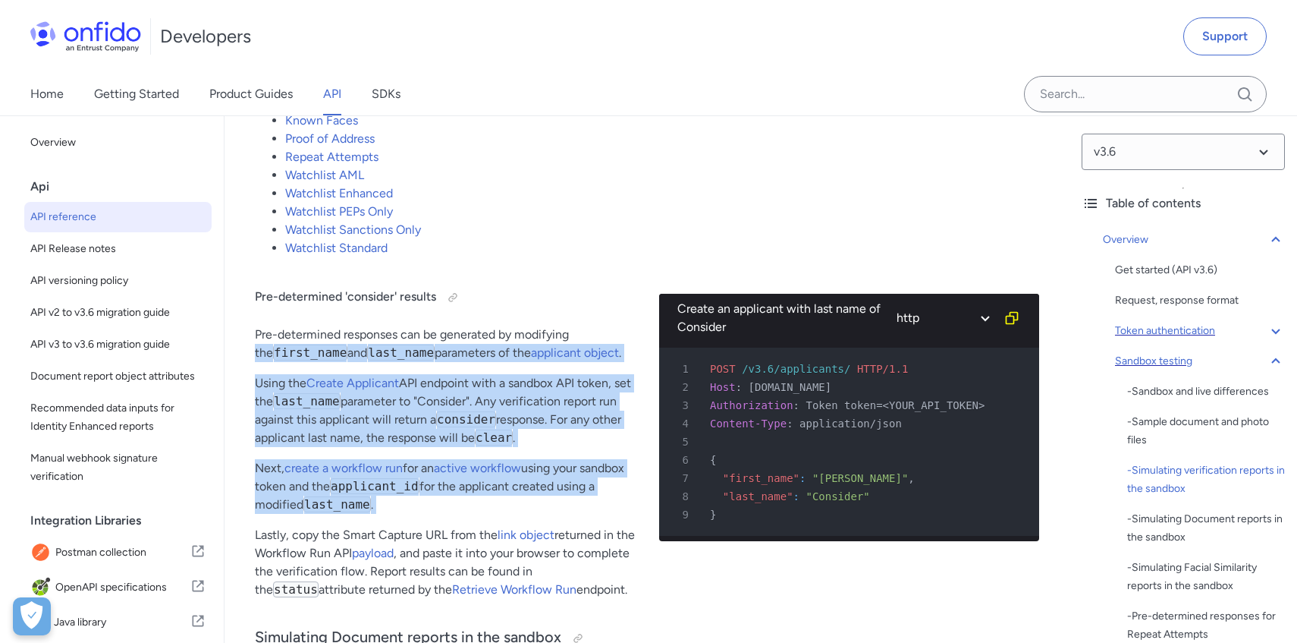
click at [610, 338] on div "Pre-determined 'consider' results Pre-determined responses can be generated by …" at bounding box center [445, 440] width 380 height 342
click at [610, 335] on p "Pre-determined responses can be generated by modifying the first_name and last_…" at bounding box center [445, 343] width 380 height 36
drag, startPoint x: 610, startPoint y: 319, endPoint x: 621, endPoint y: 517, distance: 199.0
click at [621, 517] on div "Pre-determined 'consider' results Pre-determined responses can be generated by …" at bounding box center [445, 440] width 380 height 342
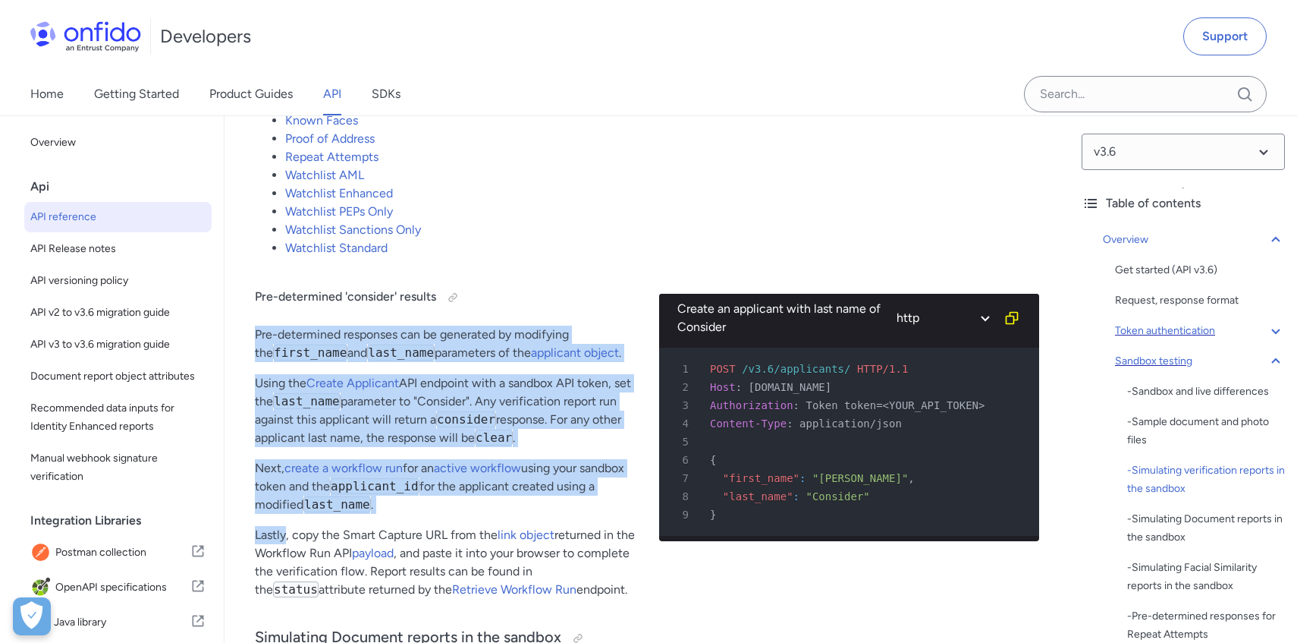
drag, startPoint x: 621, startPoint y: 517, endPoint x: 616, endPoint y: 315, distance: 202.6
click at [616, 315] on div "Pre-determined 'consider' results Pre-determined responses can be generated by …" at bounding box center [445, 440] width 380 height 342
click at [617, 315] on div "Pre-determined 'consider' results Pre-determined responses can be generated by …" at bounding box center [445, 440] width 380 height 342
drag, startPoint x: 617, startPoint y: 315, endPoint x: 619, endPoint y: 501, distance: 186.6
click at [618, 497] on div "Pre-determined 'consider' results Pre-determined responses can be generated by …" at bounding box center [445, 440] width 380 height 342
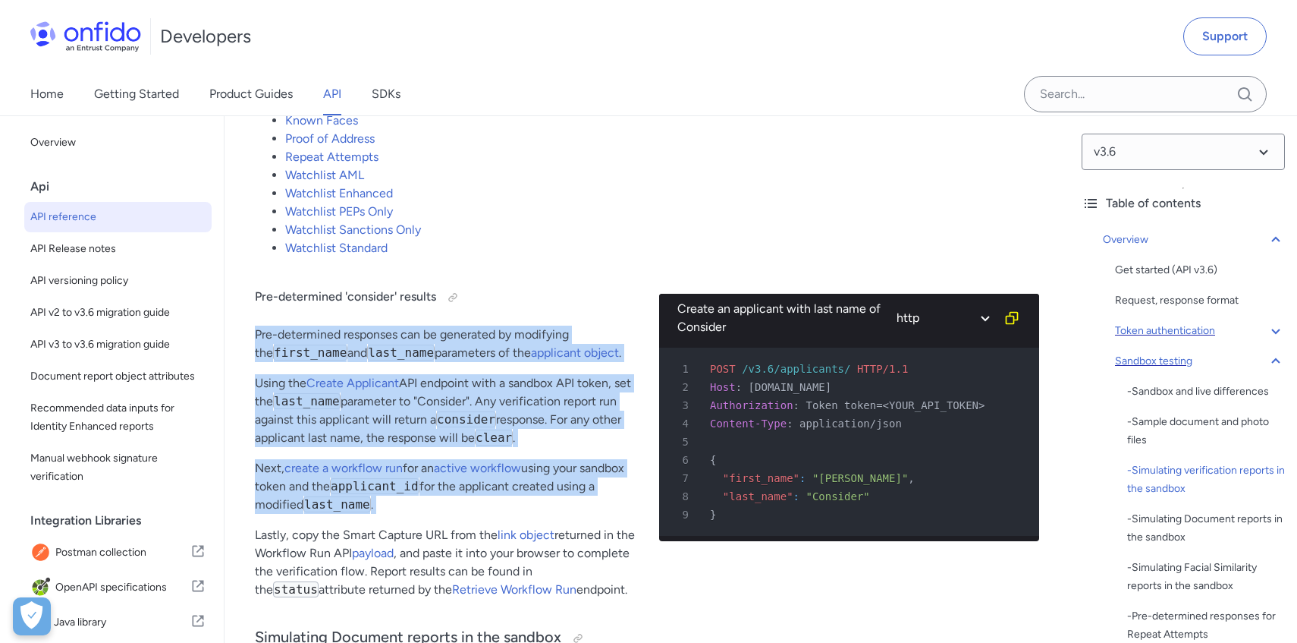
click at [619, 501] on p "Next, create a workflow run for an active workflow using your sandbox token and…" at bounding box center [445, 486] width 380 height 55
drag, startPoint x: 619, startPoint y: 501, endPoint x: 604, endPoint y: 310, distance: 191.8
click at [604, 310] on div "Pre-determined 'consider' results Pre-determined responses can be generated by …" at bounding box center [445, 440] width 380 height 342
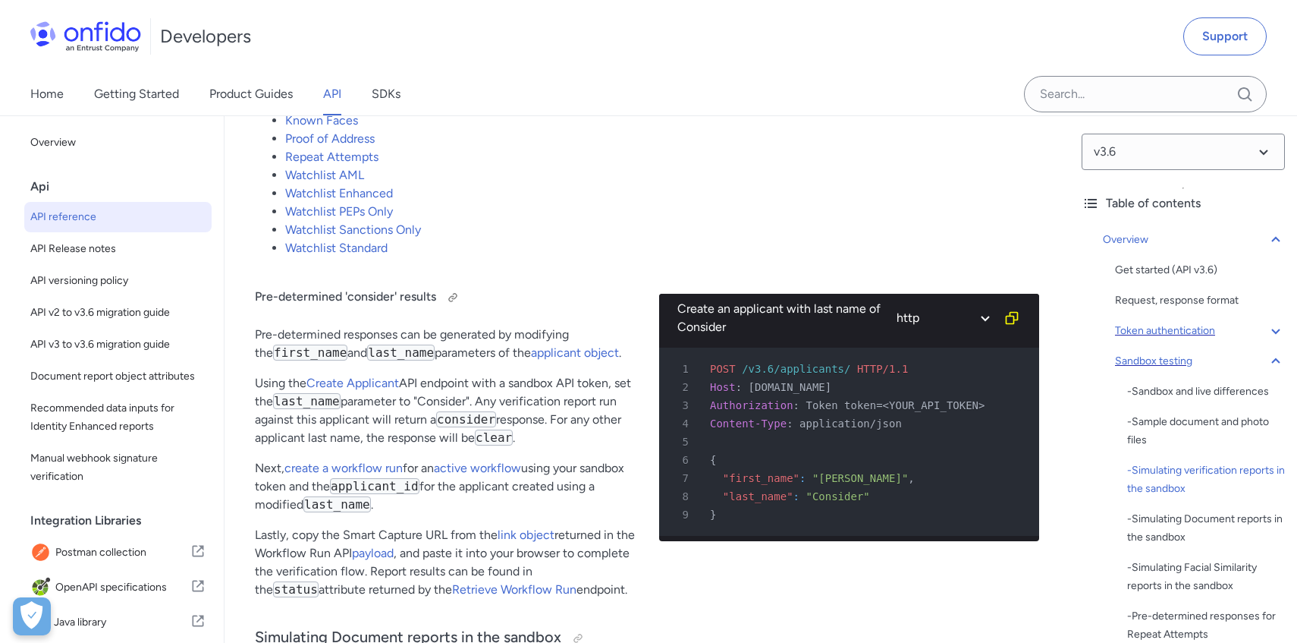
click at [604, 306] on h4 "Pre-determined 'consider' results" at bounding box center [445, 297] width 380 height 24
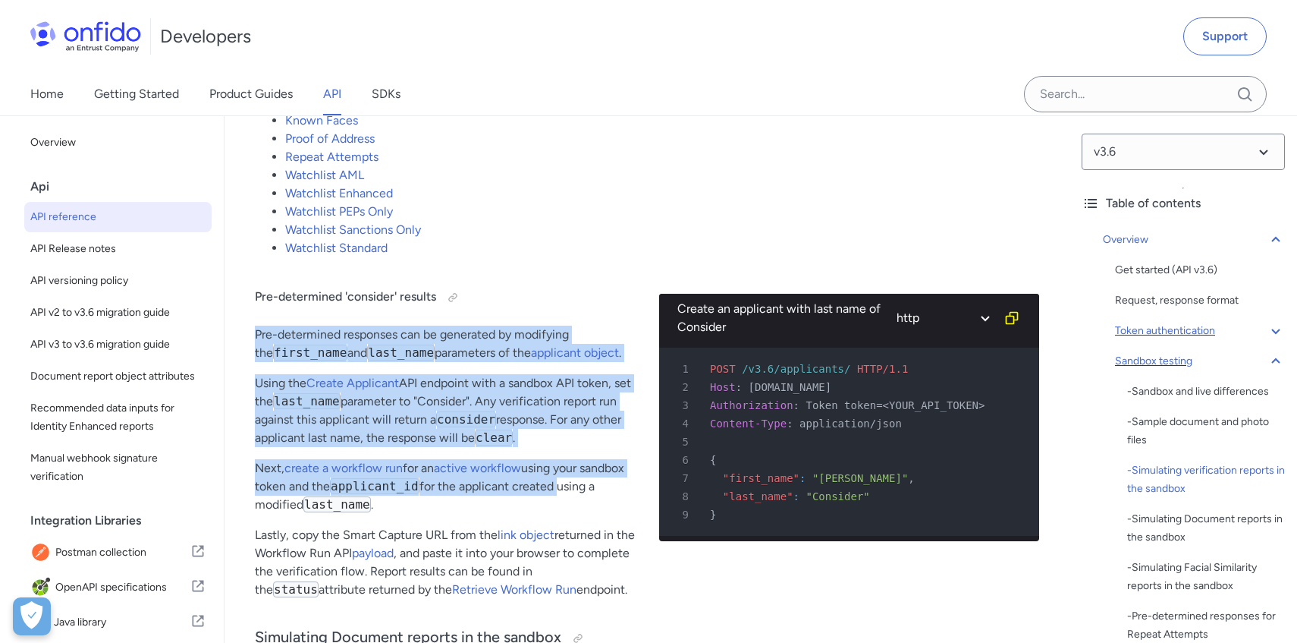
drag, startPoint x: 604, startPoint y: 306, endPoint x: 607, endPoint y: 512, distance: 205.6
click at [607, 511] on div "Pre-determined 'consider' results Pre-determined responses can be generated by …" at bounding box center [445, 440] width 380 height 342
click at [607, 512] on p "Next, create a workflow run for an active workflow using your sandbox token and…" at bounding box center [445, 486] width 380 height 55
drag, startPoint x: 607, startPoint y: 512, endPoint x: 608, endPoint y: 306, distance: 205.6
click at [608, 307] on div "Pre-determined 'consider' results Pre-determined responses can be generated by …" at bounding box center [445, 440] width 380 height 342
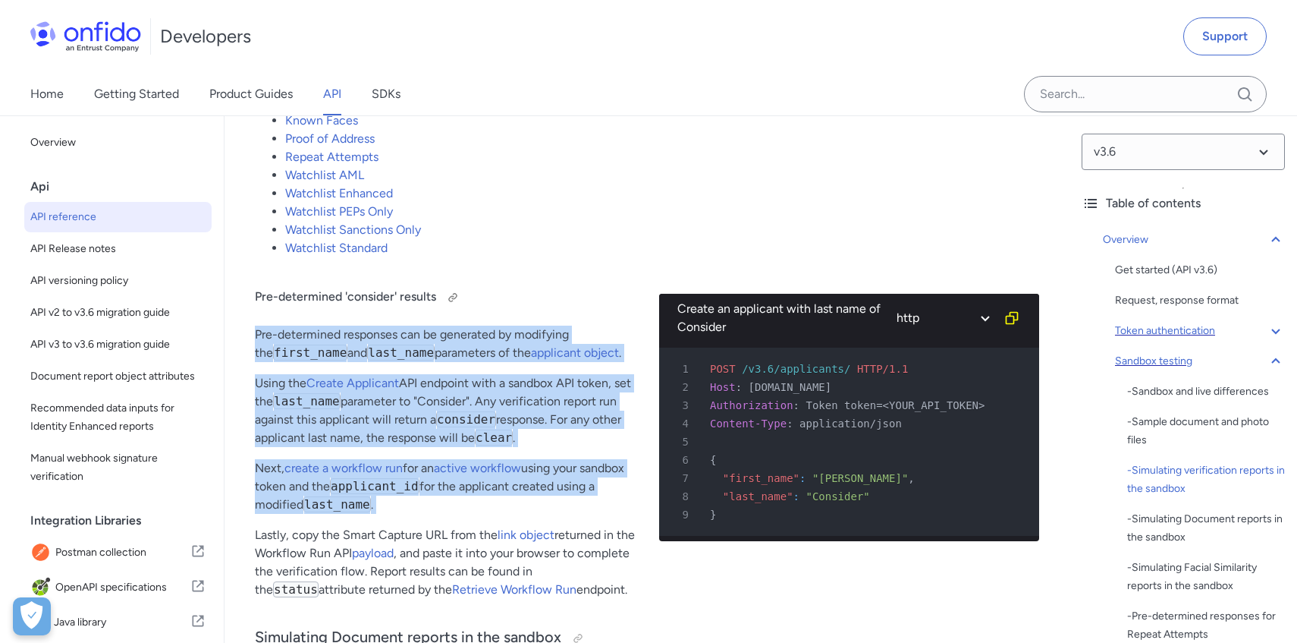
click at [608, 306] on h4 "Pre-determined 'consider' results" at bounding box center [445, 297] width 380 height 24
drag
click at [616, 509] on div "Pre-determined 'consider' results Pre-determined responses can be generated by …" at bounding box center [445, 440] width 380 height 342
click at [616, 509] on p "Next, create a workflow run for an active workflow using your sandbox token and…" at bounding box center [445, 486] width 380 height 55
click at [616, 311] on div "Pre-determined 'consider' results Pre-determined responses can be generated by …" at bounding box center [445, 440] width 380 height 342
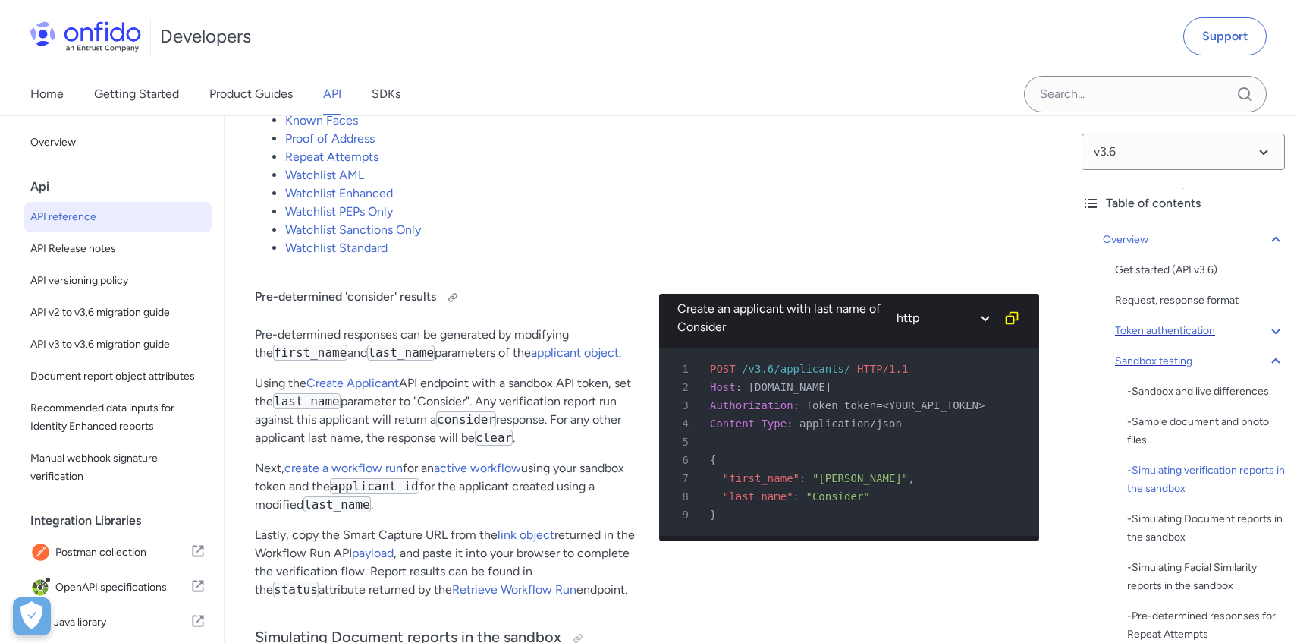
click at [616, 310] on h4 "Pre-determined 'consider' results" at bounding box center [445, 297] width 380 height 24
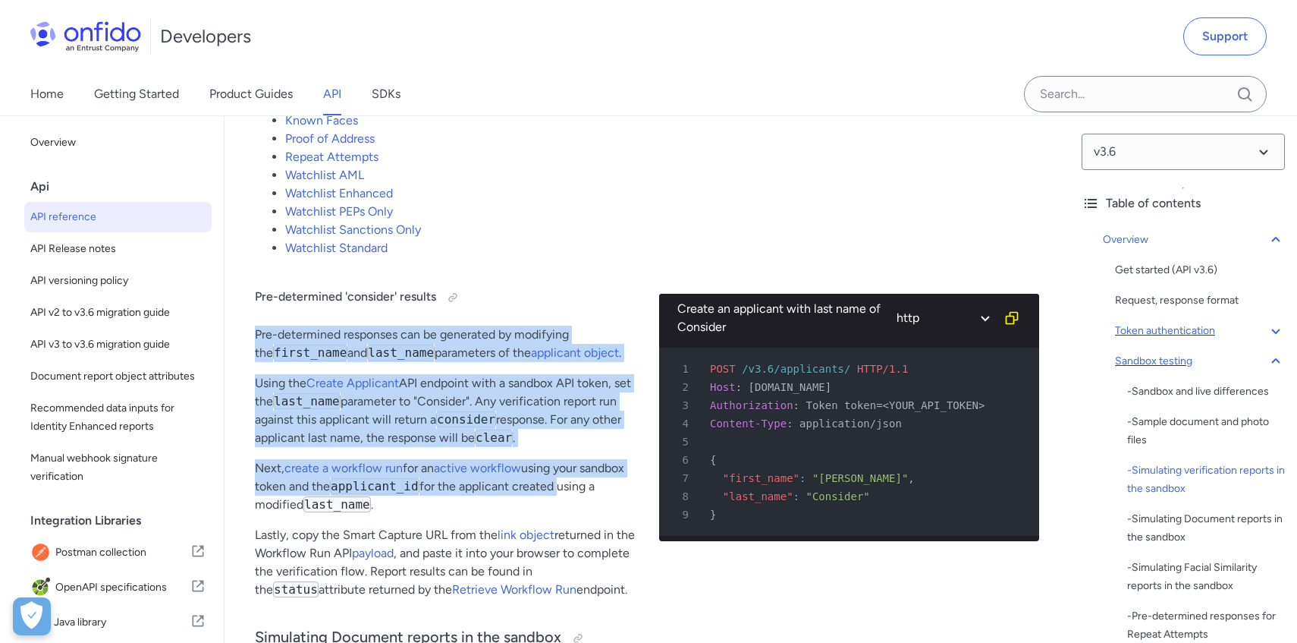
click at [614, 501] on div "Pre-determined 'consider' results Pre-determined responses can be generated by …" at bounding box center [445, 440] width 380 height 342
click at [614, 506] on p "Next, create a workflow run for an active workflow using your sandbox token and…" at bounding box center [445, 486] width 380 height 55
click at [600, 310] on div "Pre-determined 'consider' results Pre-determined responses can be generated by …" at bounding box center [445, 440] width 380 height 342
click at [600, 303] on h4 "Pre-determined 'consider' results" at bounding box center [445, 297] width 380 height 24
click at [605, 499] on div "Pre-determined 'consider' results Pre-determined responses can be generated by …" at bounding box center [445, 440] width 380 height 342
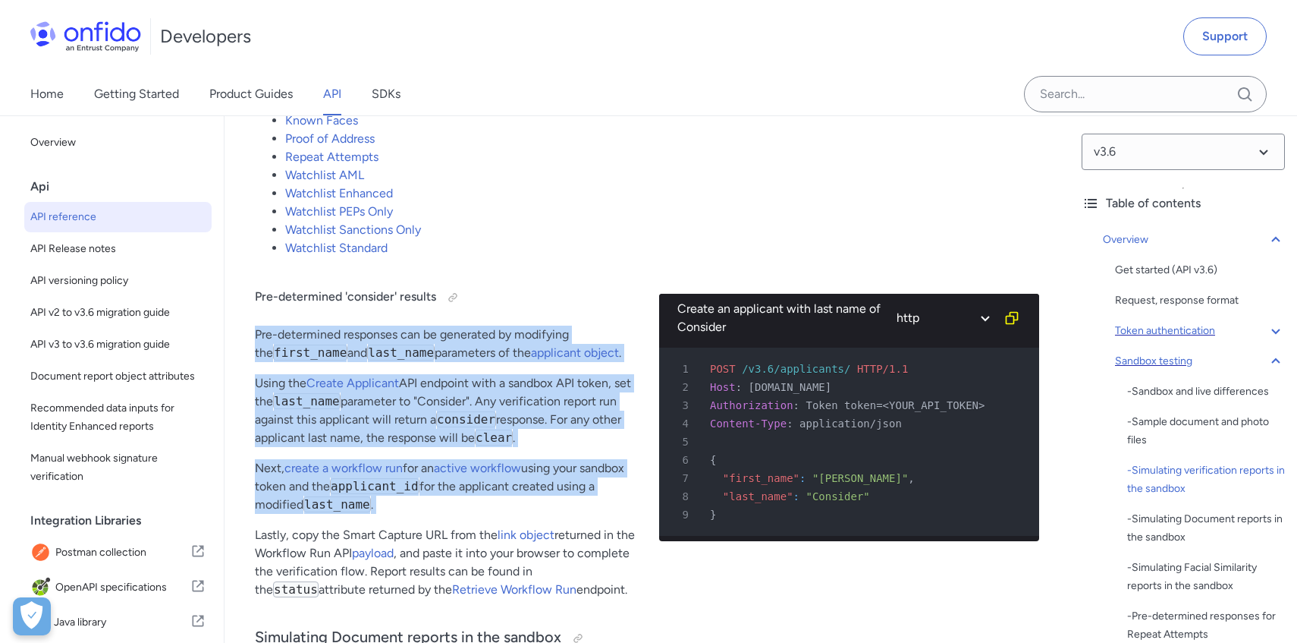
click at [608, 501] on p "Next, create a workflow run for an active workflow using your sandbox token and…" at bounding box center [445, 486] width 380 height 55
click at [608, 295] on div "Pre-determined 'consider' results Pre-determined responses can be generated by …" at bounding box center [445, 440] width 380 height 342
click at [608, 294] on h4 "Pre-determined 'consider' results" at bounding box center [445, 297] width 380 height 24
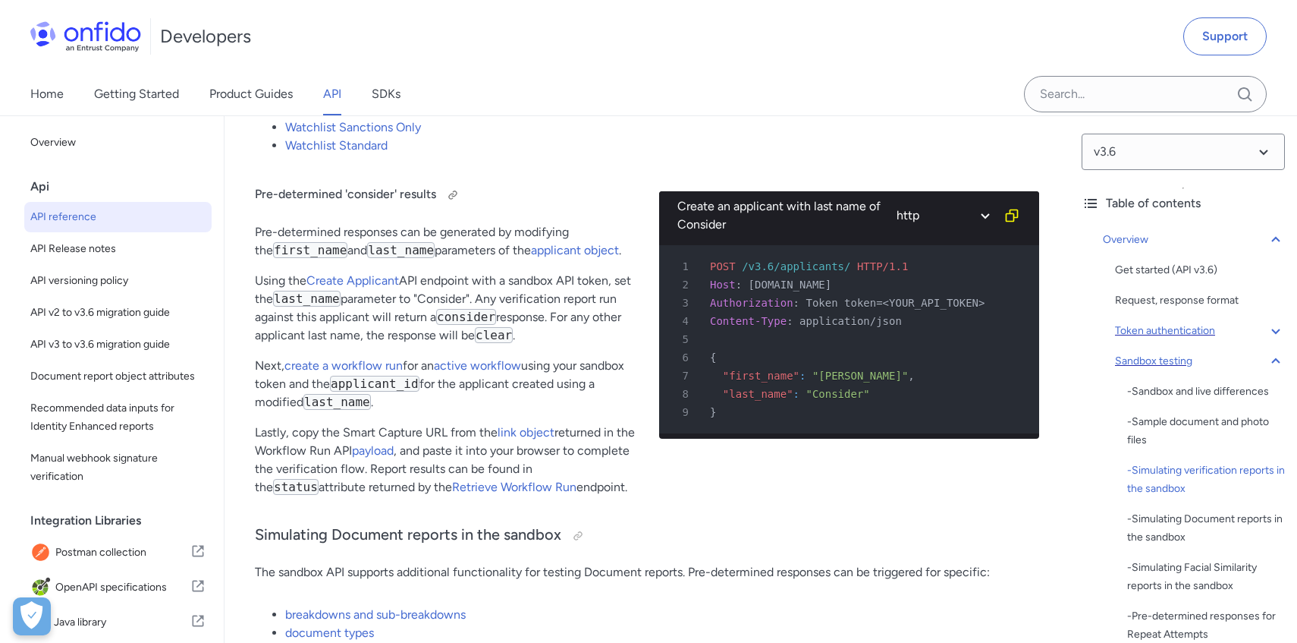
scroll to position [3378, 0]
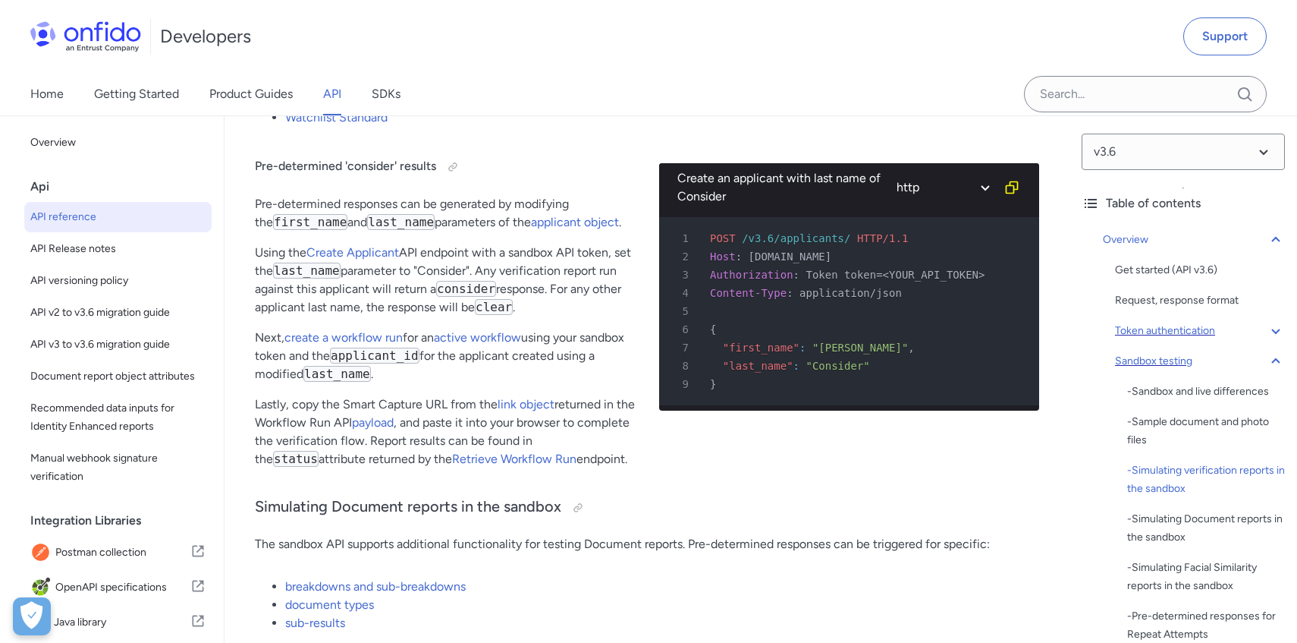
click at [634, 460] on div "Pre-determined 'consider' results Pre-determined responses can be generated by …" at bounding box center [445, 310] width 380 height 342
click at [635, 460] on div "Pre-determined 'consider' results Pre-determined responses can be generated by …" at bounding box center [647, 310] width 784 height 342
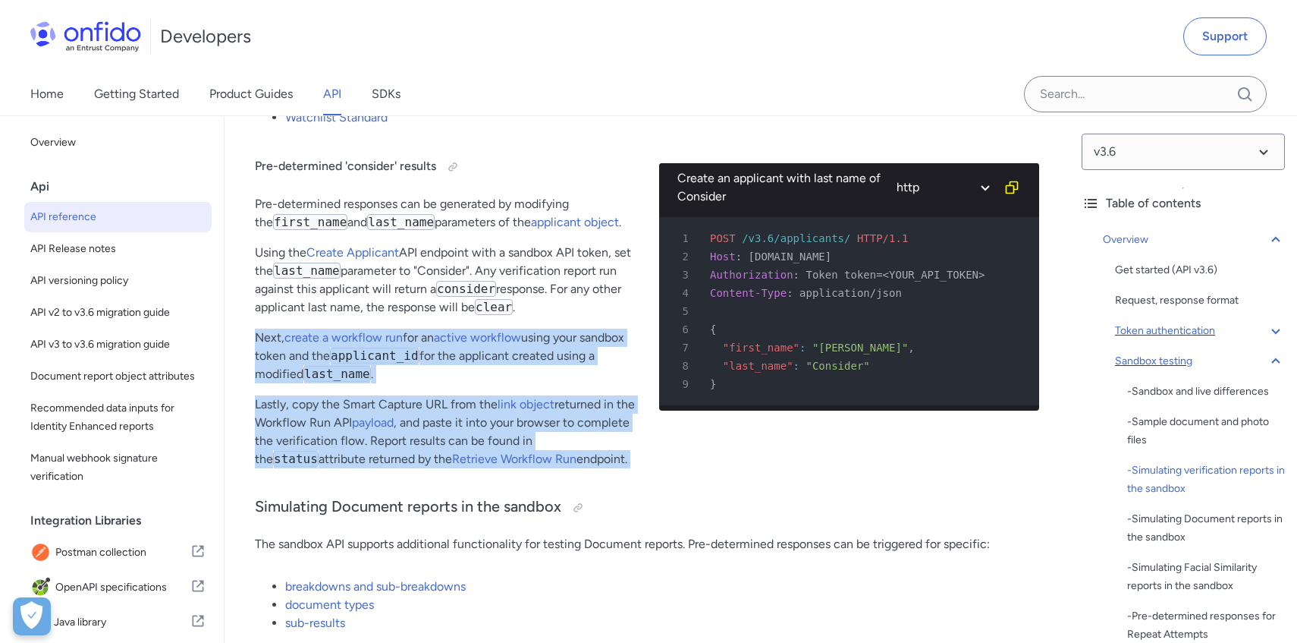
click at [615, 320] on div "Pre-determined 'consider' results Pre-determined responses can be generated by …" at bounding box center [647, 310] width 784 height 342
click at [615, 318] on div "Pre-determined 'consider' results Pre-determined responses can be generated by …" at bounding box center [445, 310] width 380 height 342
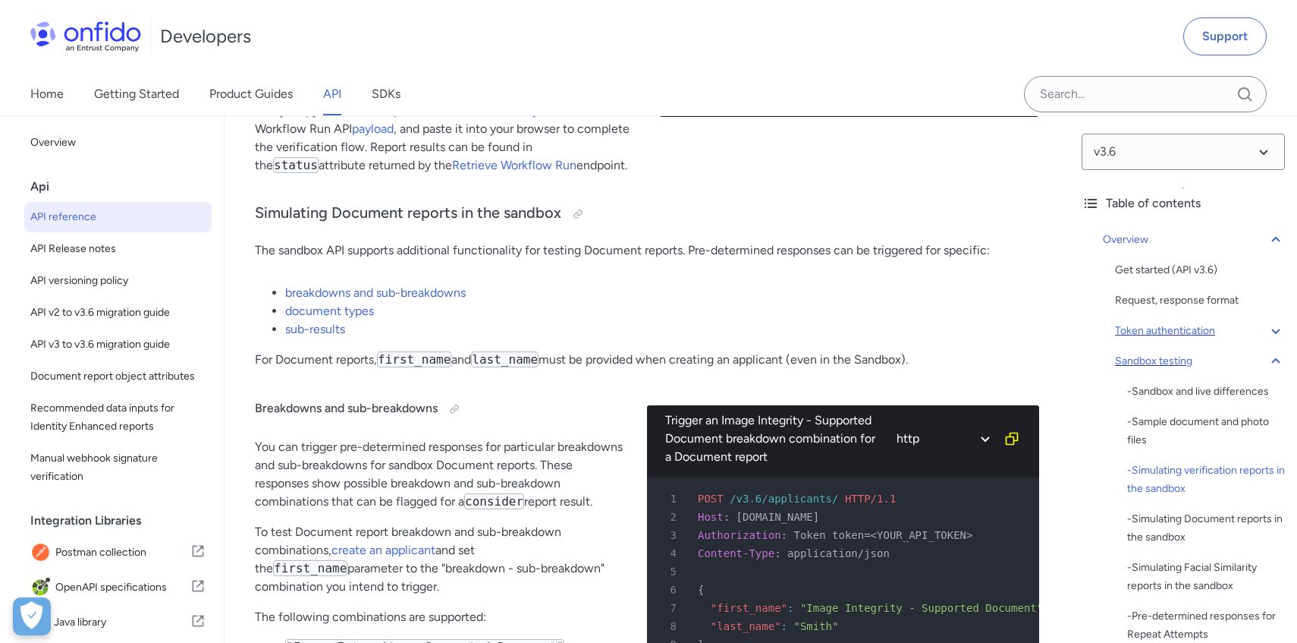
scroll to position [3722, 0]
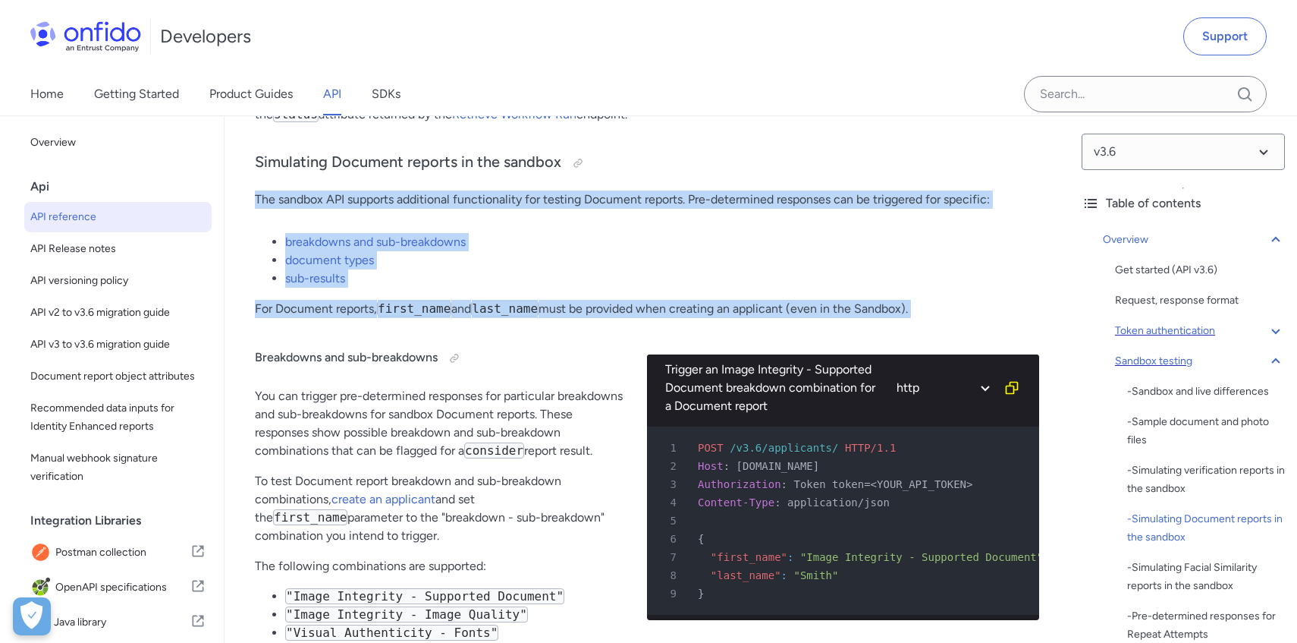
click at [593, 343] on div "Breakdowns and sub-breakdowns You can trigger pre-determined responses for part…" at bounding box center [439, 608] width 368 height 556
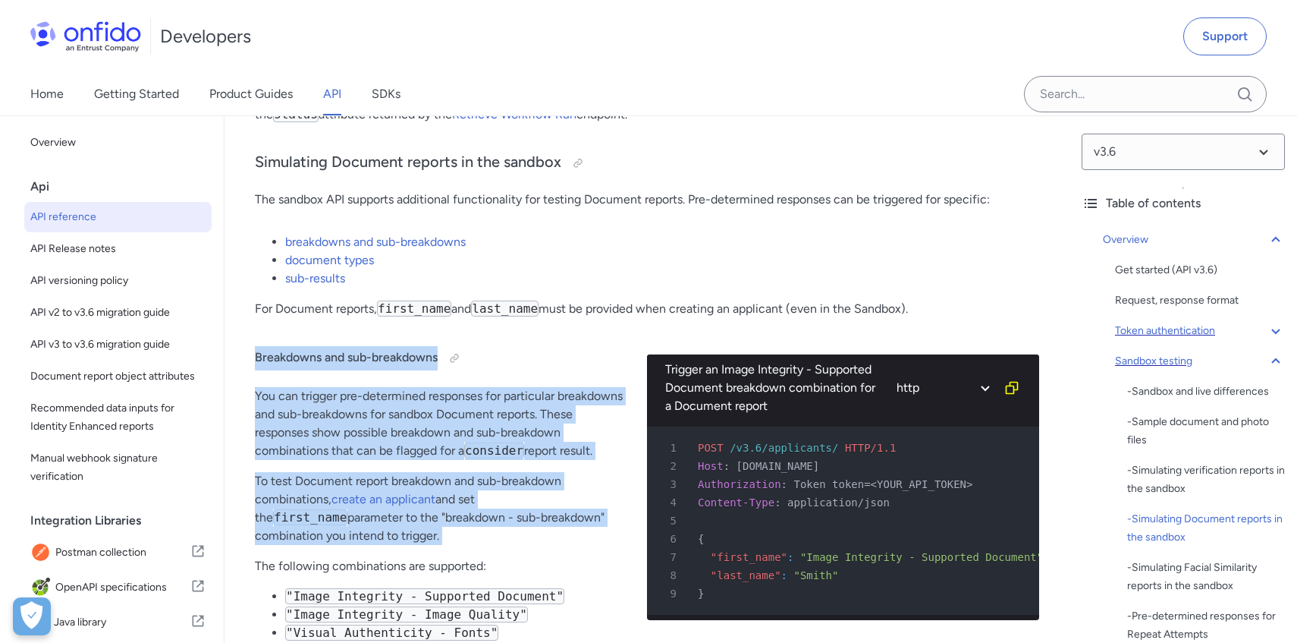
click at [620, 544] on div "Breakdowns and sub-breakdowns You can trigger pre-determined responses for part…" at bounding box center [439, 608] width 368 height 556
click at [620, 545] on p "To test Document report breakdown and sub-breakdown combinations, create an app…" at bounding box center [439, 508] width 368 height 73
click at [593, 379] on div "Breakdowns and sub-breakdowns You can trigger pre-determined responses for part…" at bounding box center [439, 608] width 368 height 556
click at [593, 375] on div "Breakdowns and sub-breakdowns You can trigger pre-determined responses for part…" at bounding box center [439, 608] width 368 height 556
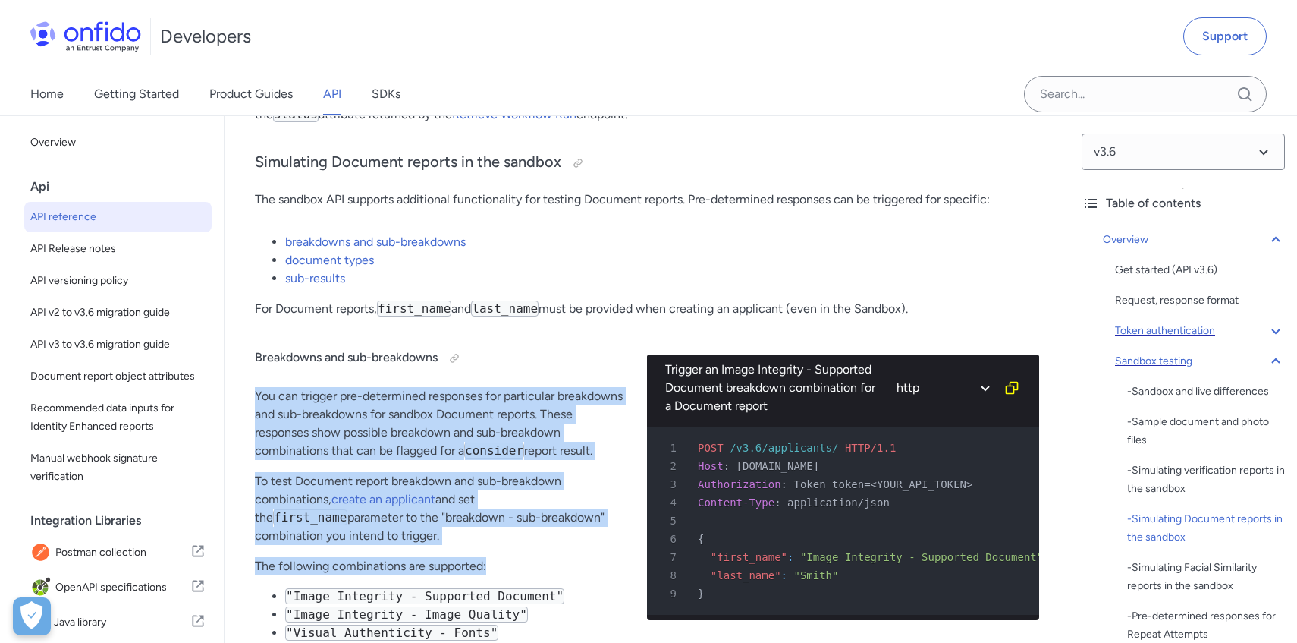
click at [592, 570] on div "Breakdowns and sub-breakdowns You can trigger pre-determined responses for part…" at bounding box center [439, 608] width 368 height 556
click at [592, 573] on p "The following combinations are supported:" at bounding box center [439, 566] width 368 height 18
click at [574, 376] on div "Breakdowns and sub-breakdowns You can trigger pre-determined responses for part…" at bounding box center [439, 608] width 368 height 556
click at [574, 372] on div "Breakdowns and sub-breakdowns You can trigger pre-determined responses for part…" at bounding box center [439, 608] width 368 height 556
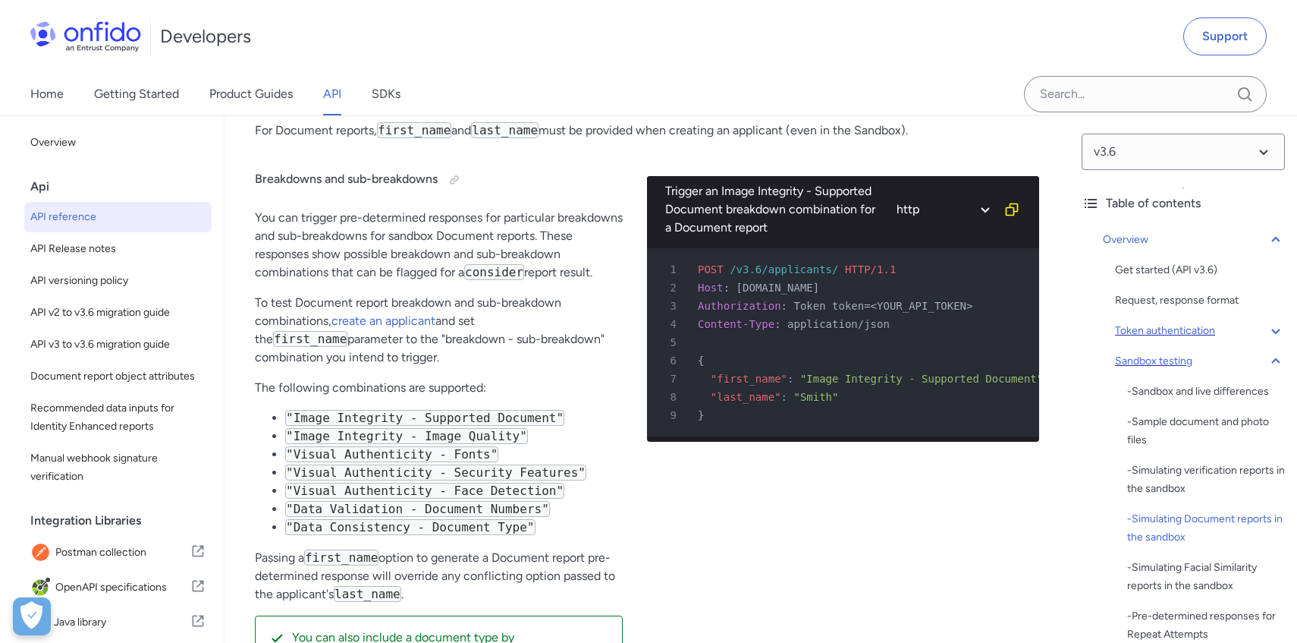
scroll to position [3996, 0]
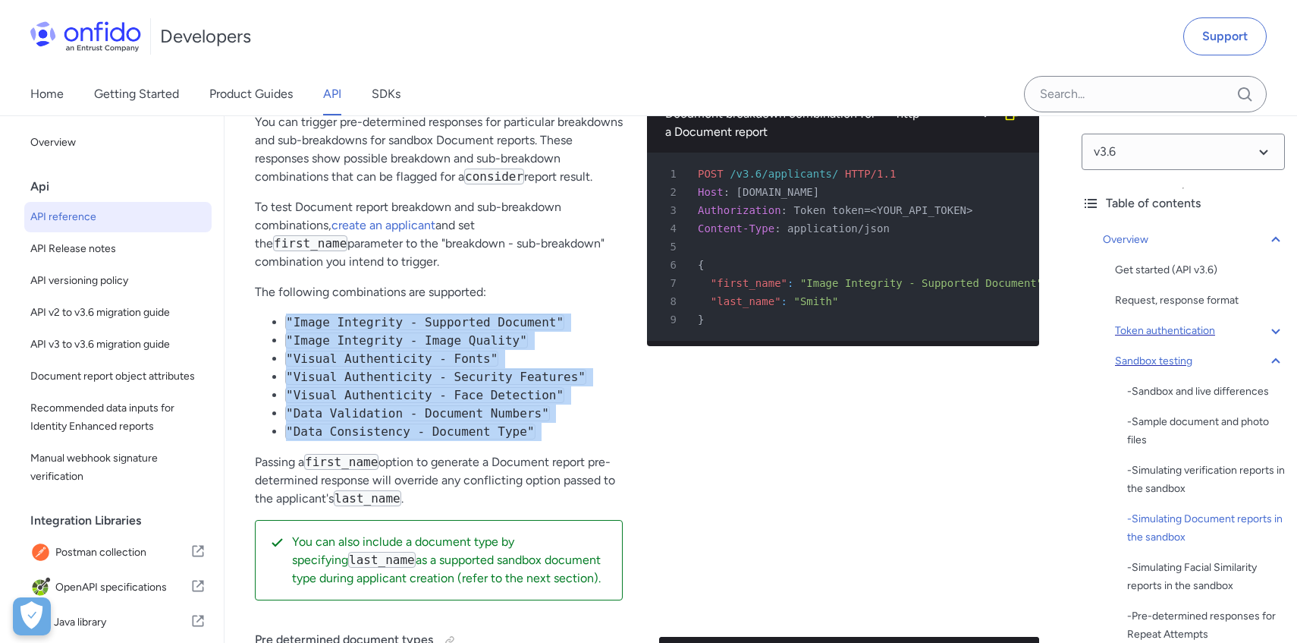
click at [602, 458] on div "Breakdowns and sub-breakdowns You can trigger pre-determined responses for part…" at bounding box center [439, 334] width 368 height 556
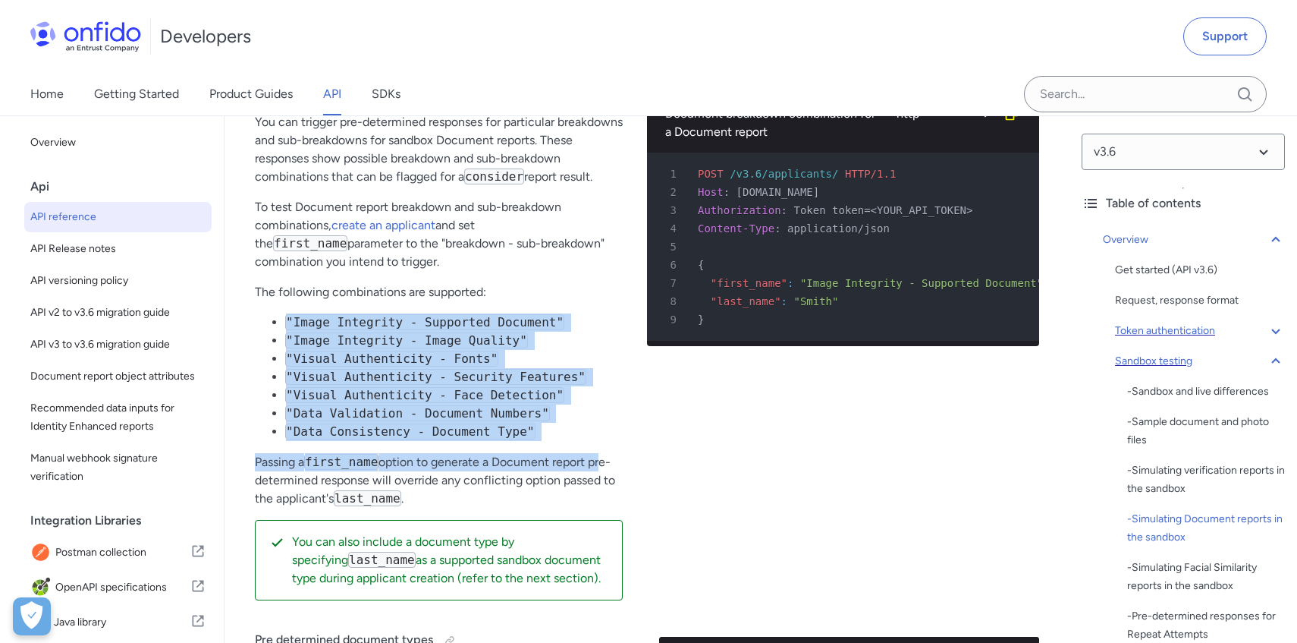
click at [603, 459] on p "Passing a first_name option to generate a Document report pre-determined respon…" at bounding box center [439, 480] width 368 height 55
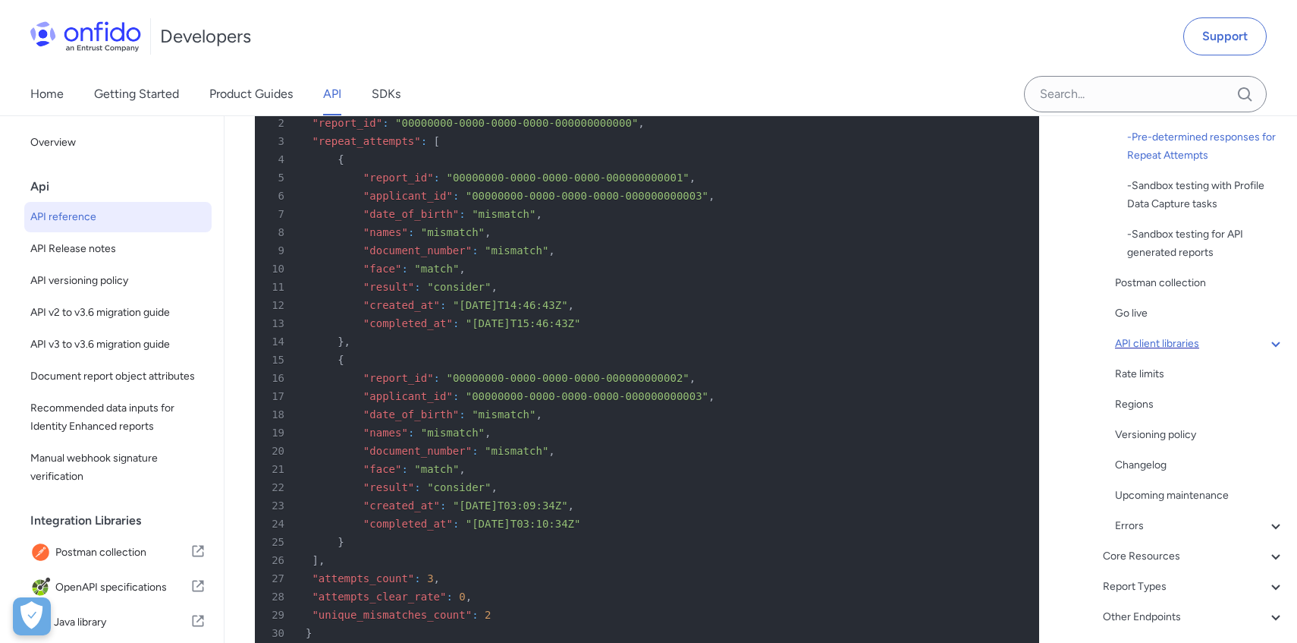
scroll to position [565, 0]
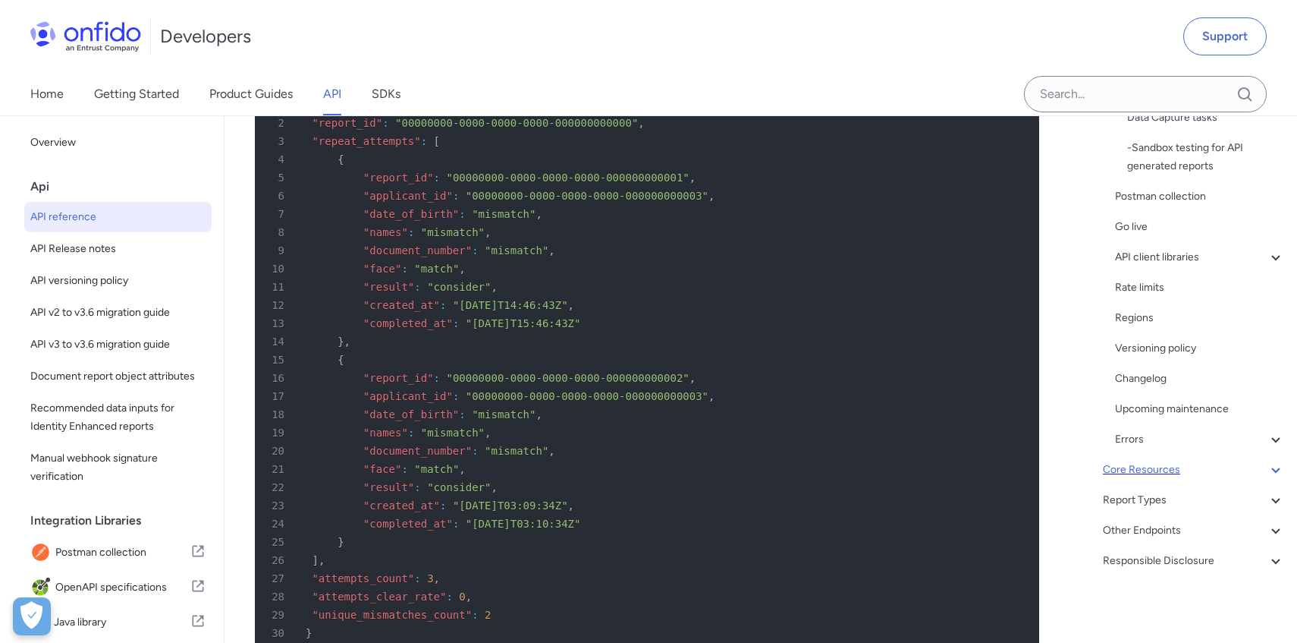
click at [1274, 476] on icon at bounding box center [1276, 469] width 18 height 18
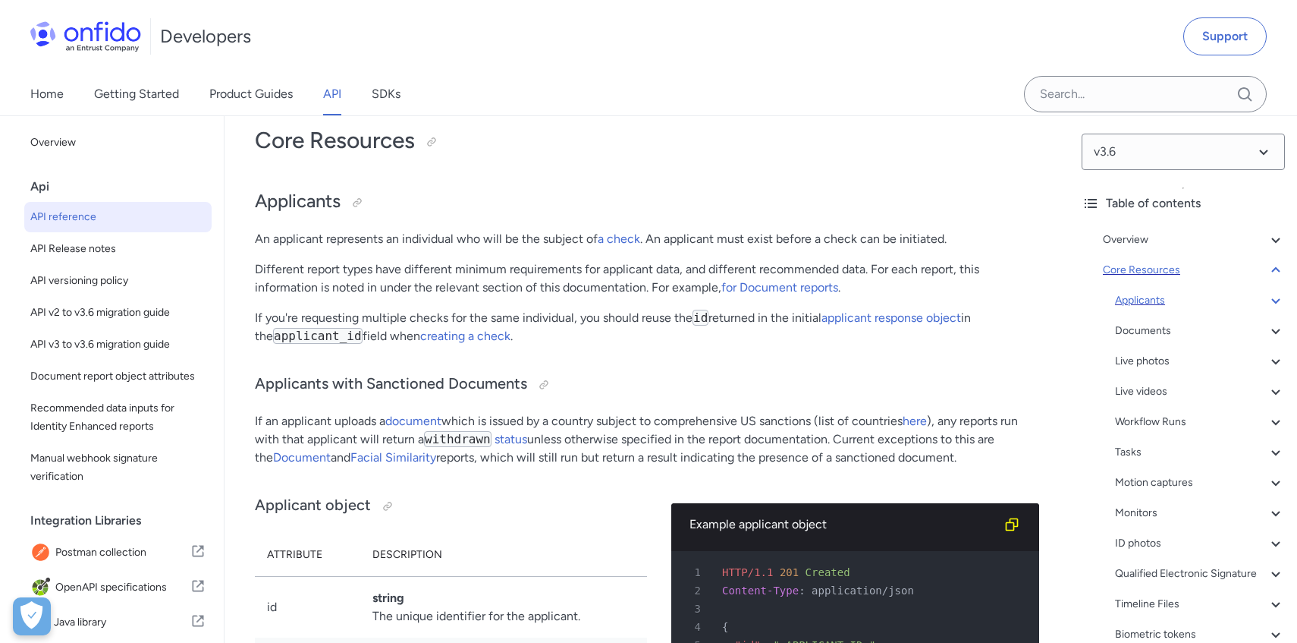
scroll to position [58, 0]
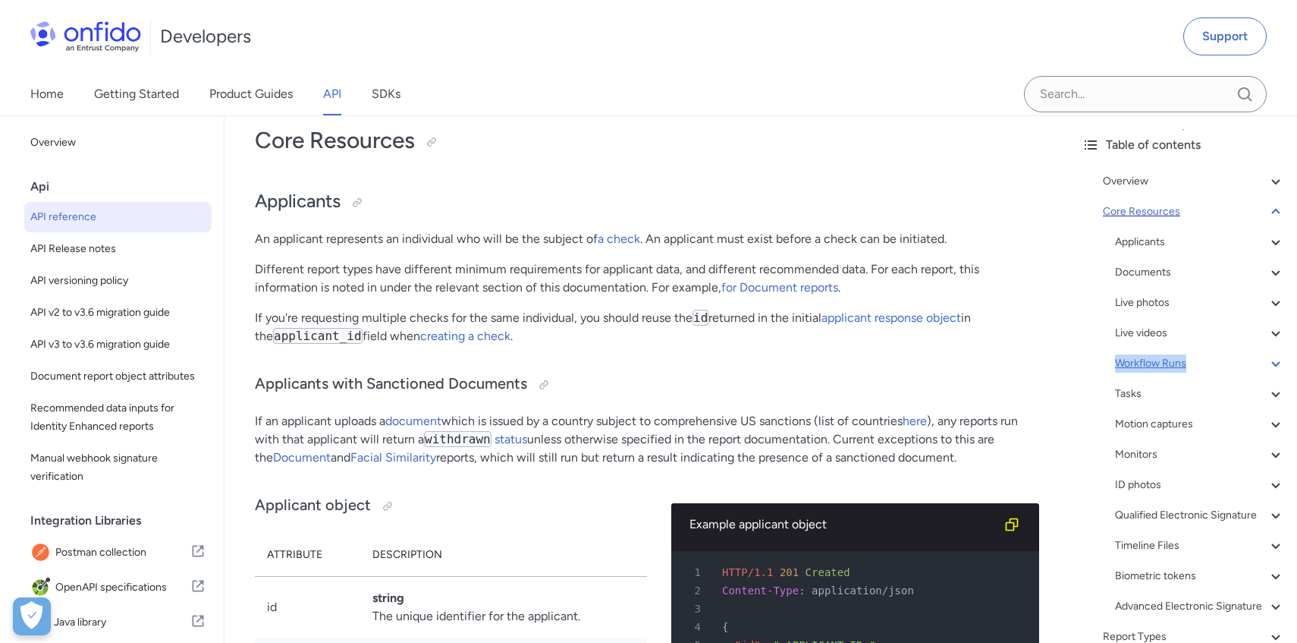
click at [1166, 361] on div "Workflow Runs" at bounding box center [1200, 363] width 170 height 18
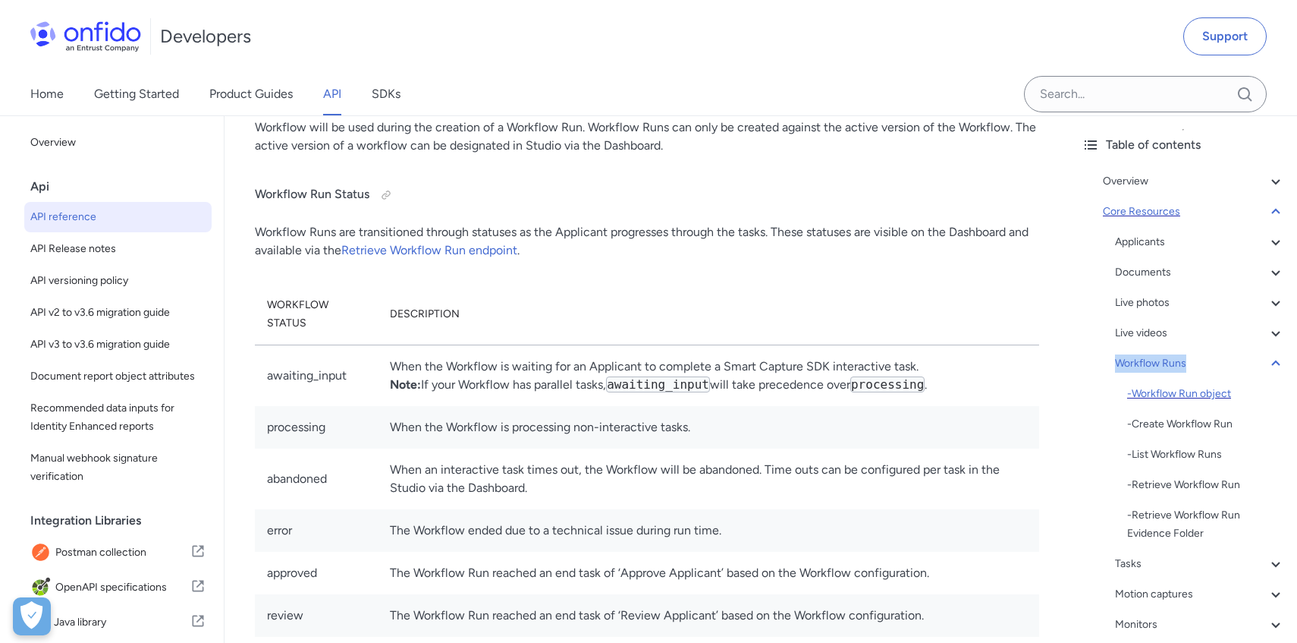
click at [1175, 391] on div "- Workflow Run object" at bounding box center [1206, 394] width 158 height 18
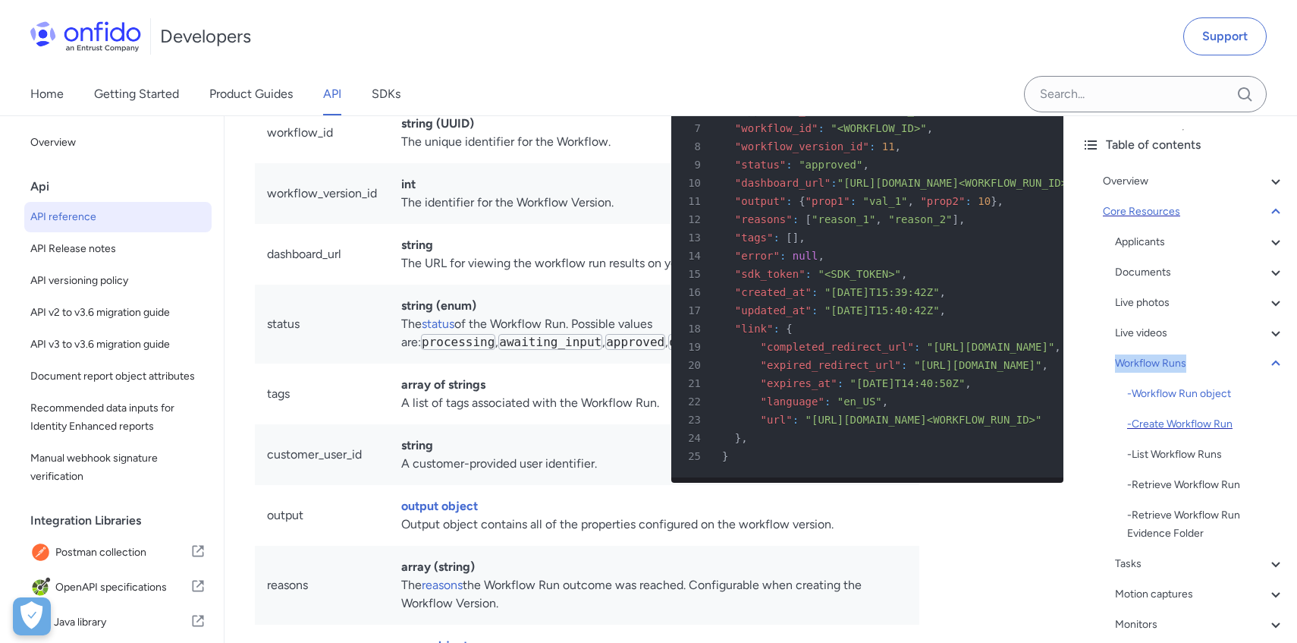
click at [1189, 428] on div "- Create Workflow Run" at bounding box center [1206, 424] width 158 height 18
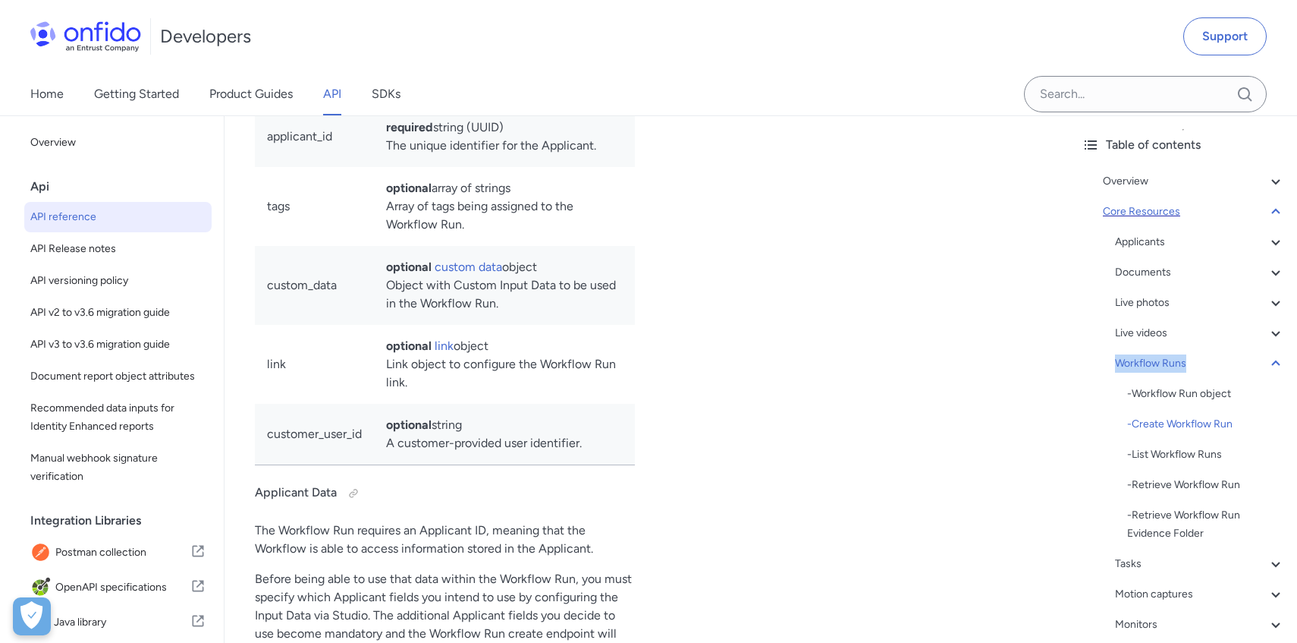
copy span "workflow_runs"
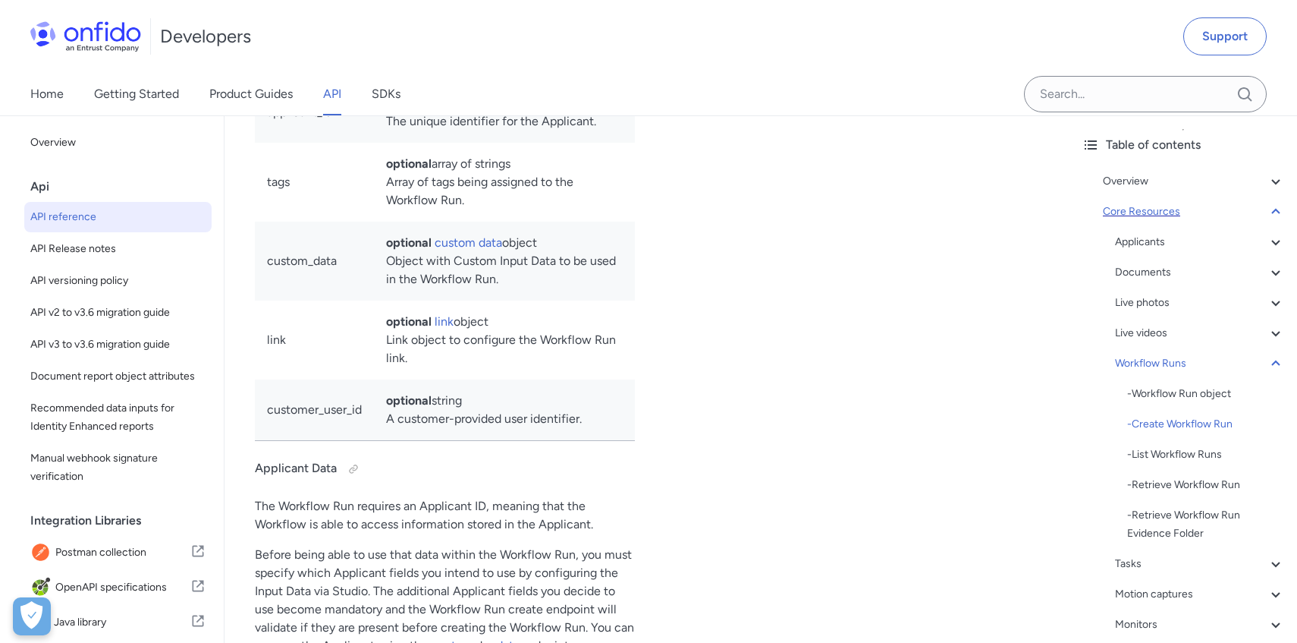
scroll to position [37653, 0]
